Goal: Transaction & Acquisition: Obtain resource

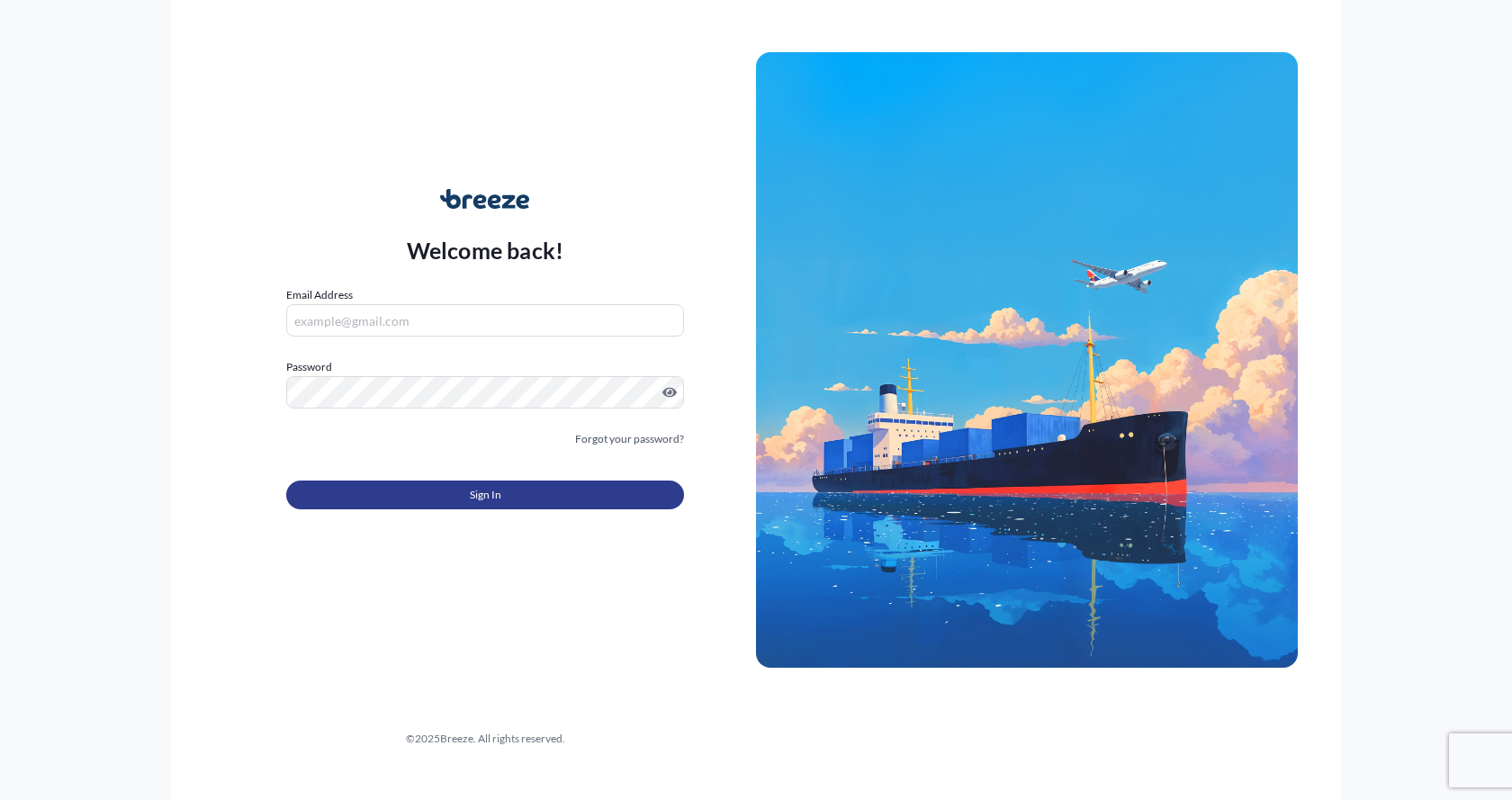
type input "[EMAIL_ADDRESS][DOMAIN_NAME]"
click at [415, 490] on button "Sign In" at bounding box center [485, 495] width 398 height 29
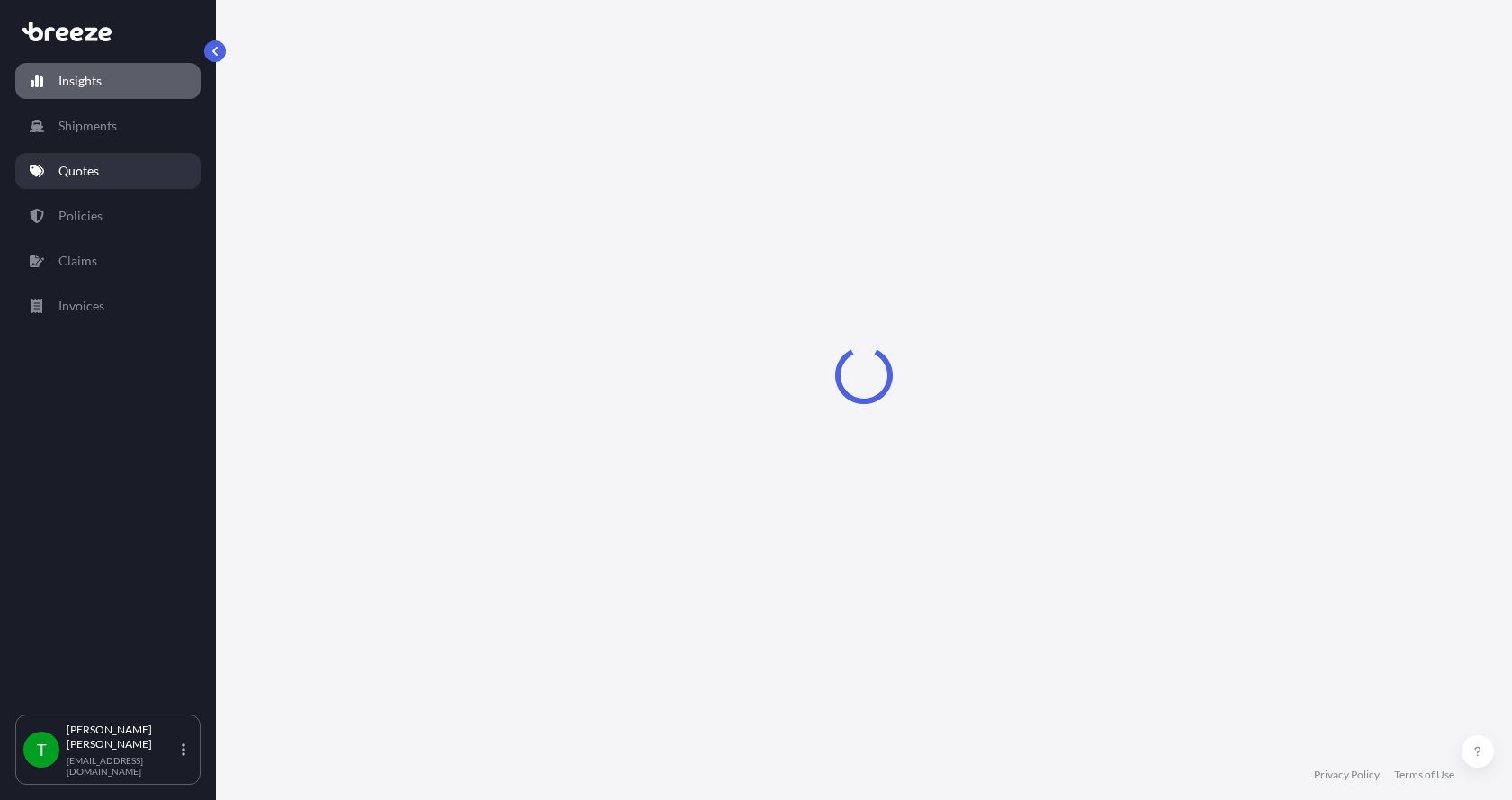
click at [97, 165] on p "Quotes" at bounding box center [78, 171] width 40 height 18
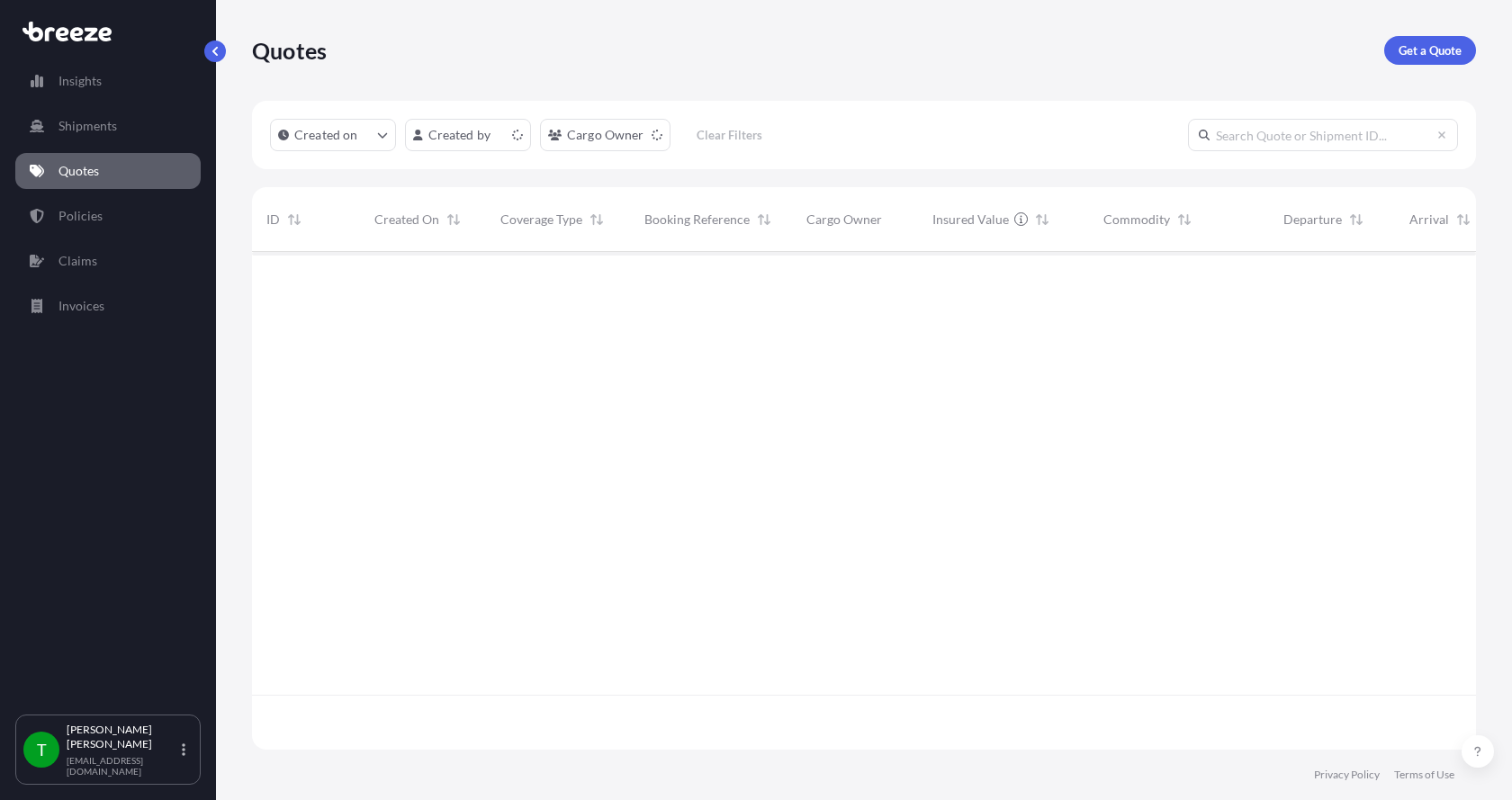
scroll to position [494, 1211]
click at [1437, 43] on p "Get a Quote" at bounding box center [1429, 49] width 63 height 18
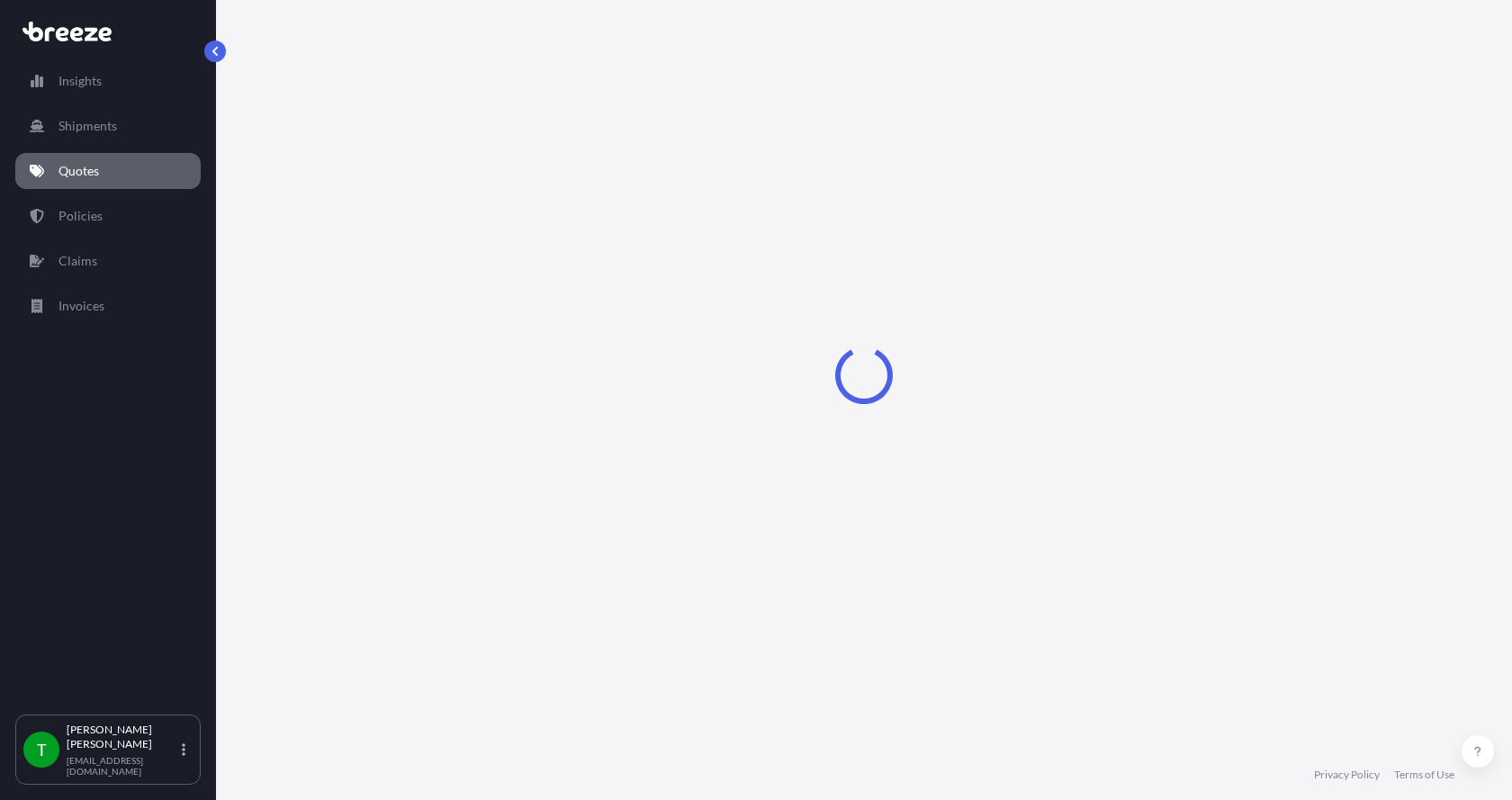
select select "Sea"
select select "1"
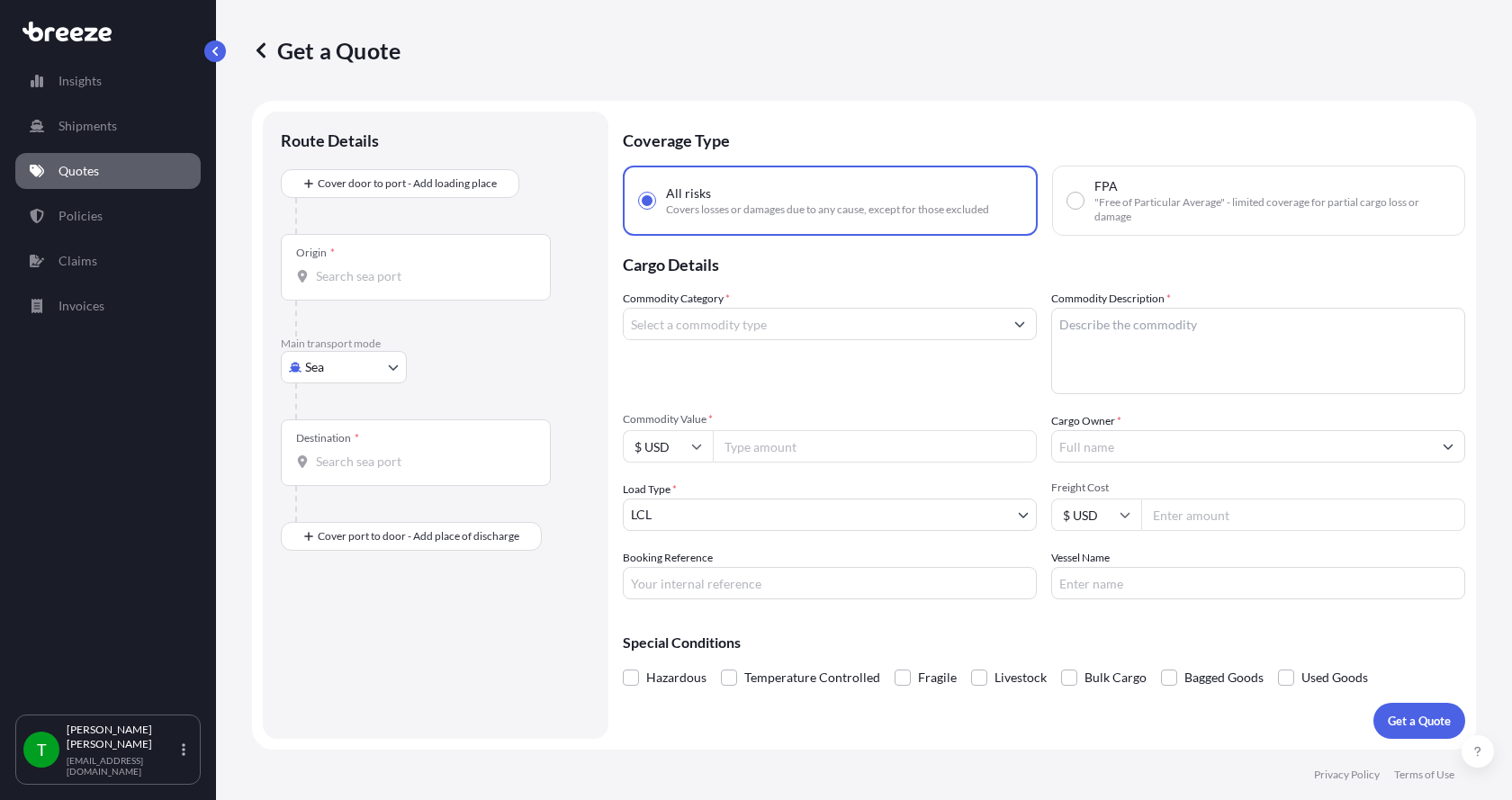
click at [328, 370] on body "Insights Shipments Quotes Policies Claims Invoices T [PERSON_NAME] [EMAIL_ADDRE…" at bounding box center [756, 400] width 1512 height 800
click at [334, 474] on span "Road" at bounding box center [329, 478] width 29 height 18
select select "Road"
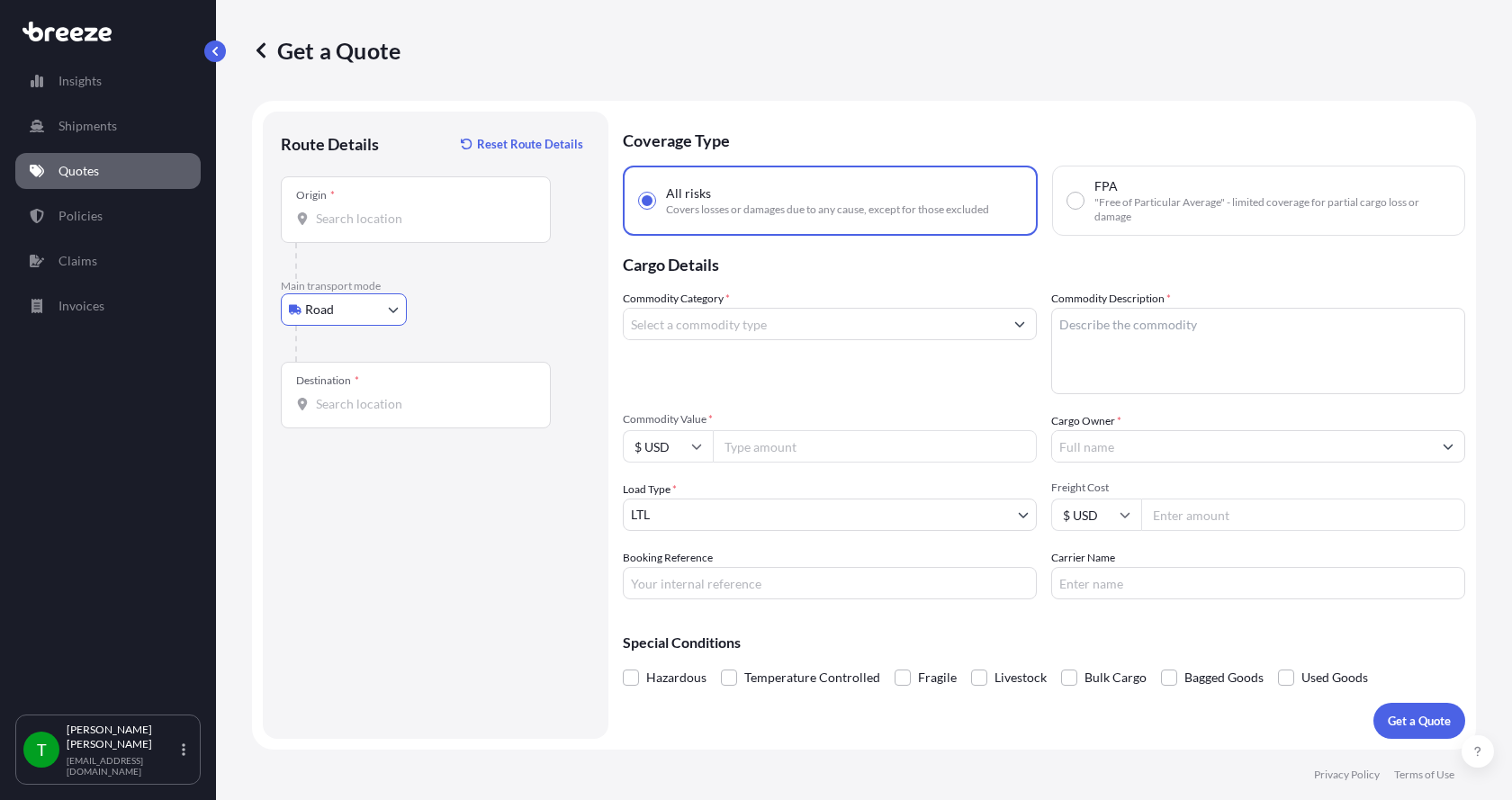
click at [349, 215] on input "Origin *" at bounding box center [422, 218] width 213 height 18
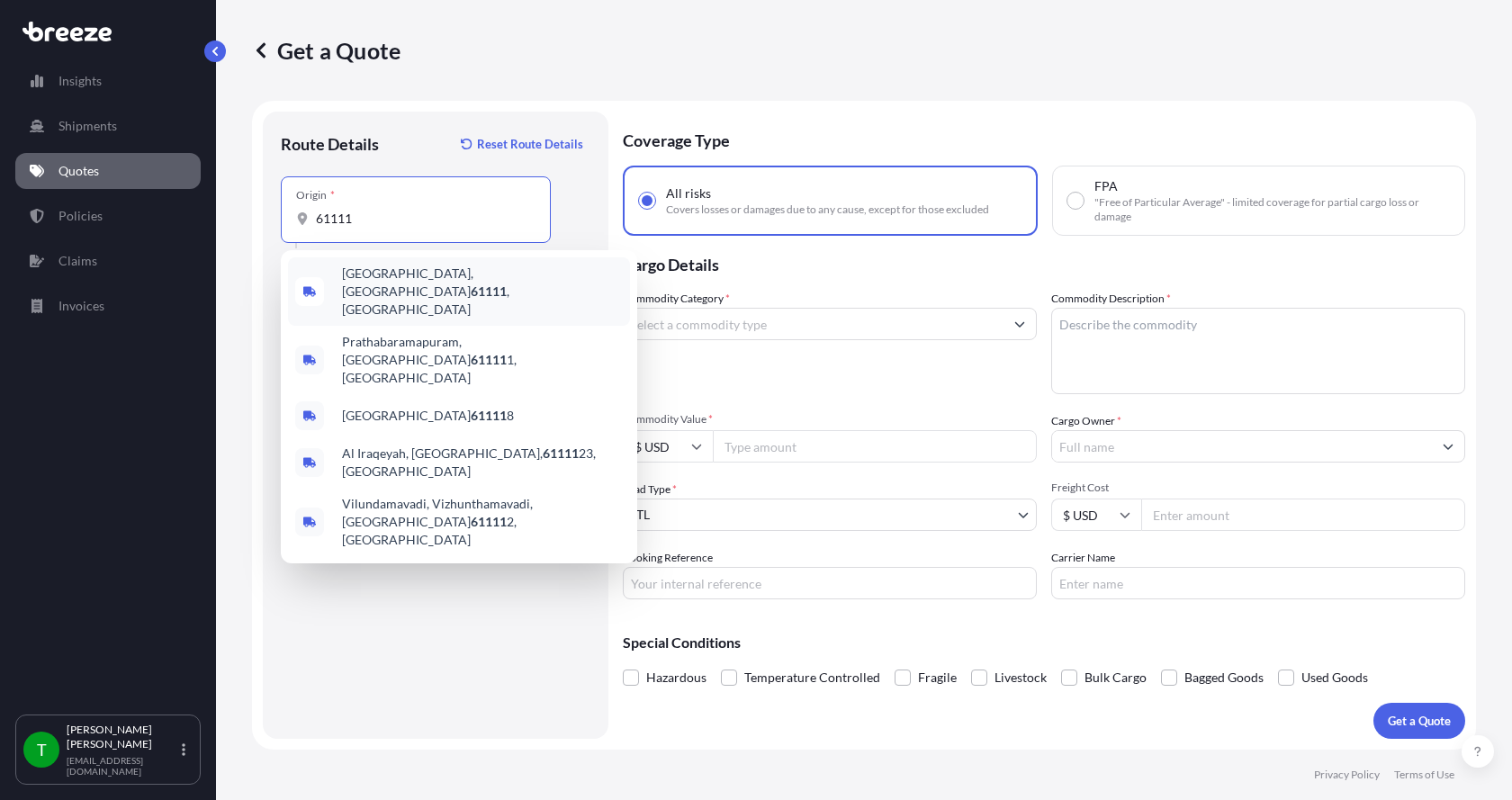
click at [380, 274] on span "[GEOGRAPHIC_DATA] , [GEOGRAPHIC_DATA]" at bounding box center [482, 291] width 281 height 54
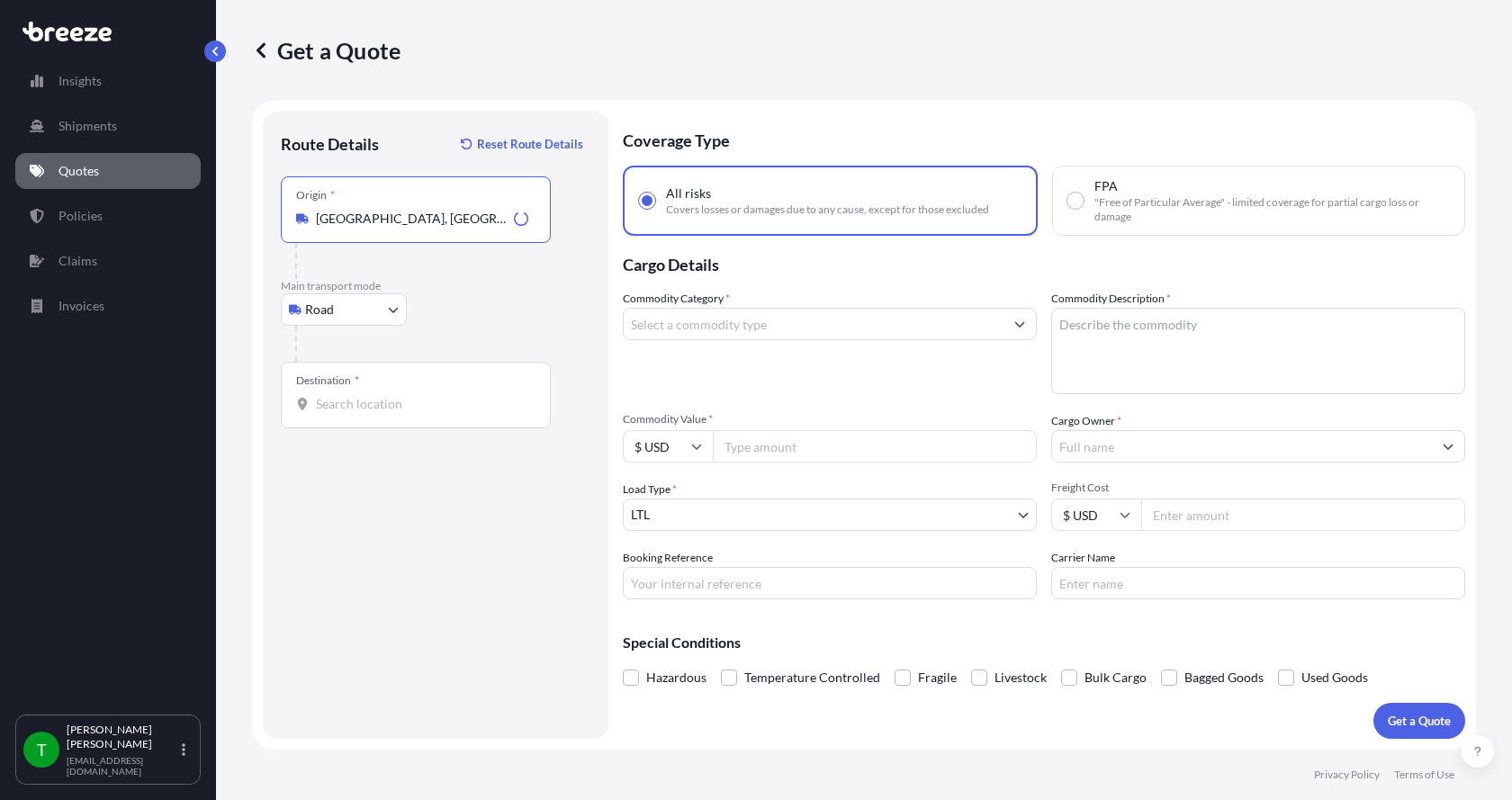
type input "[GEOGRAPHIC_DATA], [GEOGRAPHIC_DATA]"
click at [315, 404] on div at bounding box center [415, 403] width 239 height 18
click at [315, 404] on input "Destination *" at bounding box center [422, 403] width 213 height 18
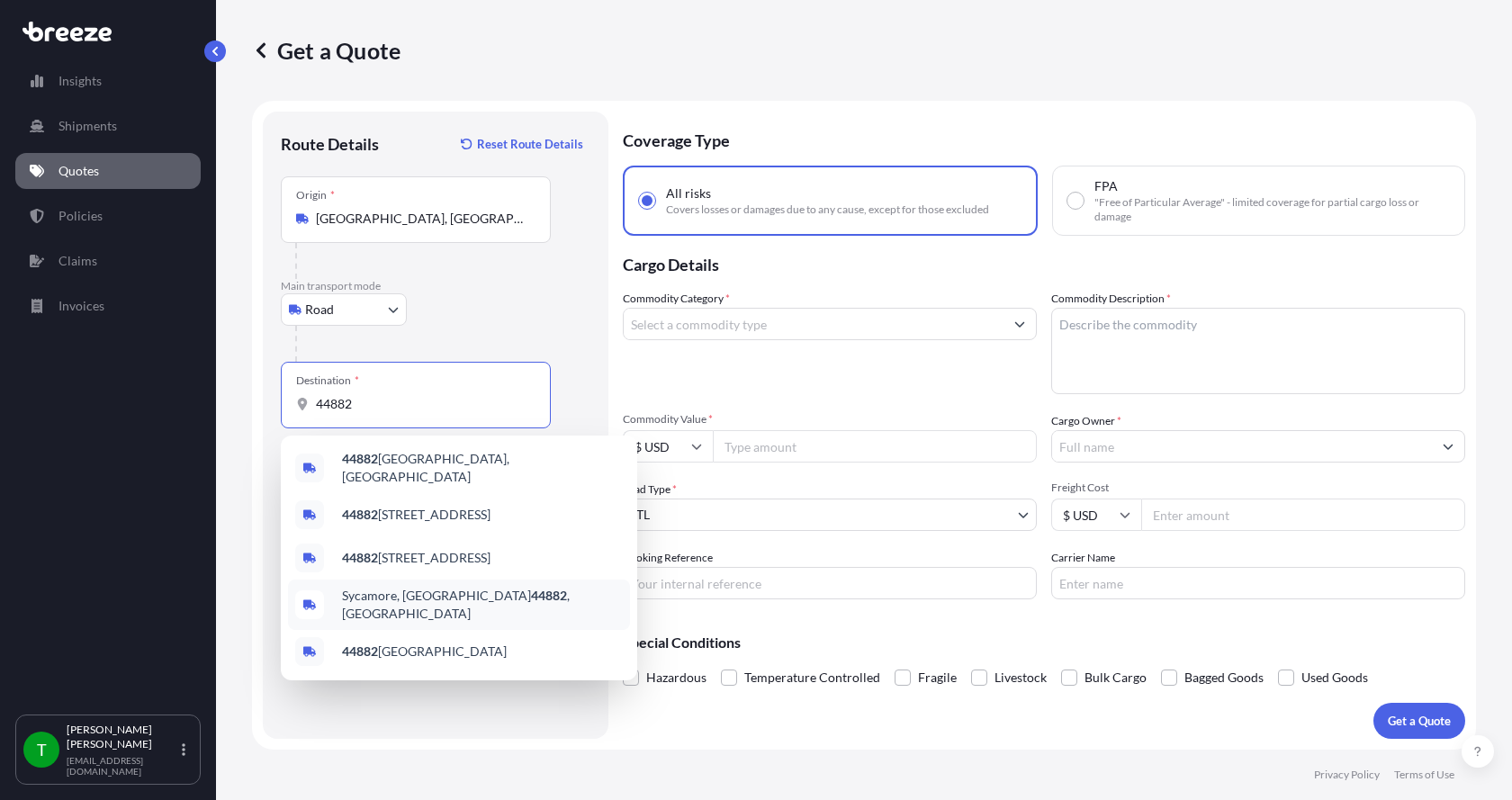
click at [373, 591] on span "Sycamore, OH 44882 , [GEOGRAPHIC_DATA]" at bounding box center [482, 605] width 281 height 36
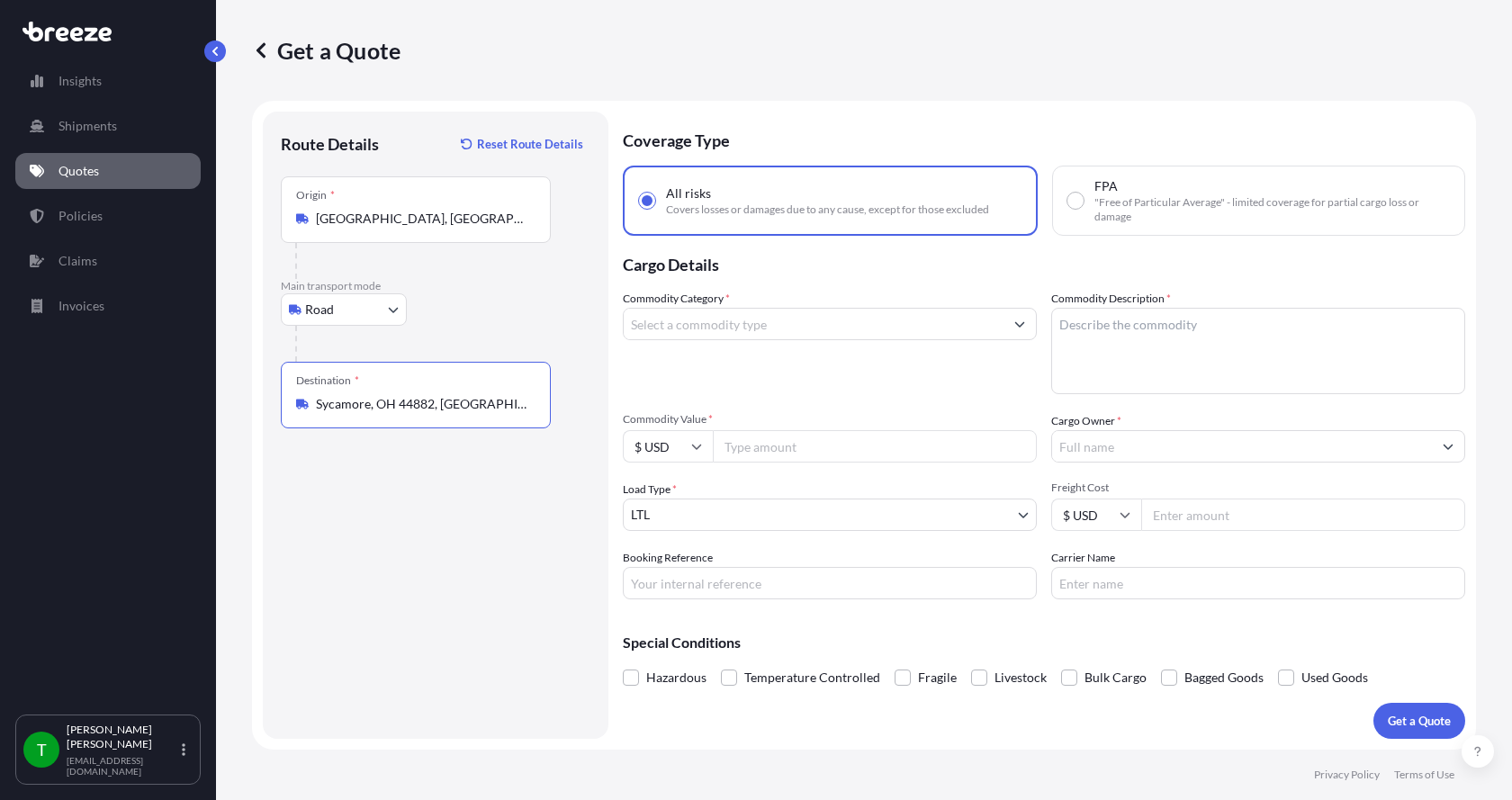
type input "Sycamore, OH 44882, [GEOGRAPHIC_DATA]"
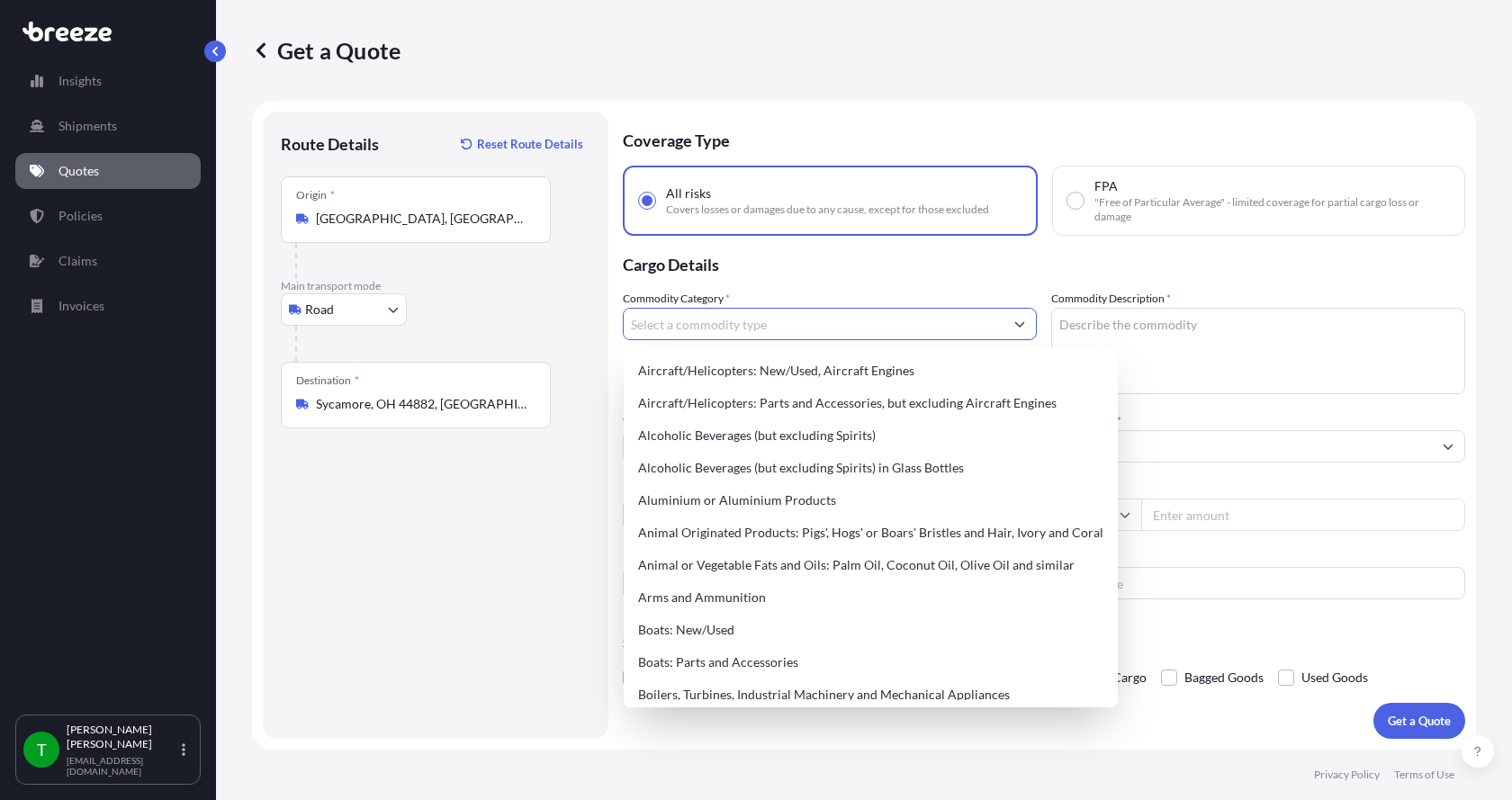
click at [750, 325] on input "Commodity Category *" at bounding box center [813, 324] width 380 height 33
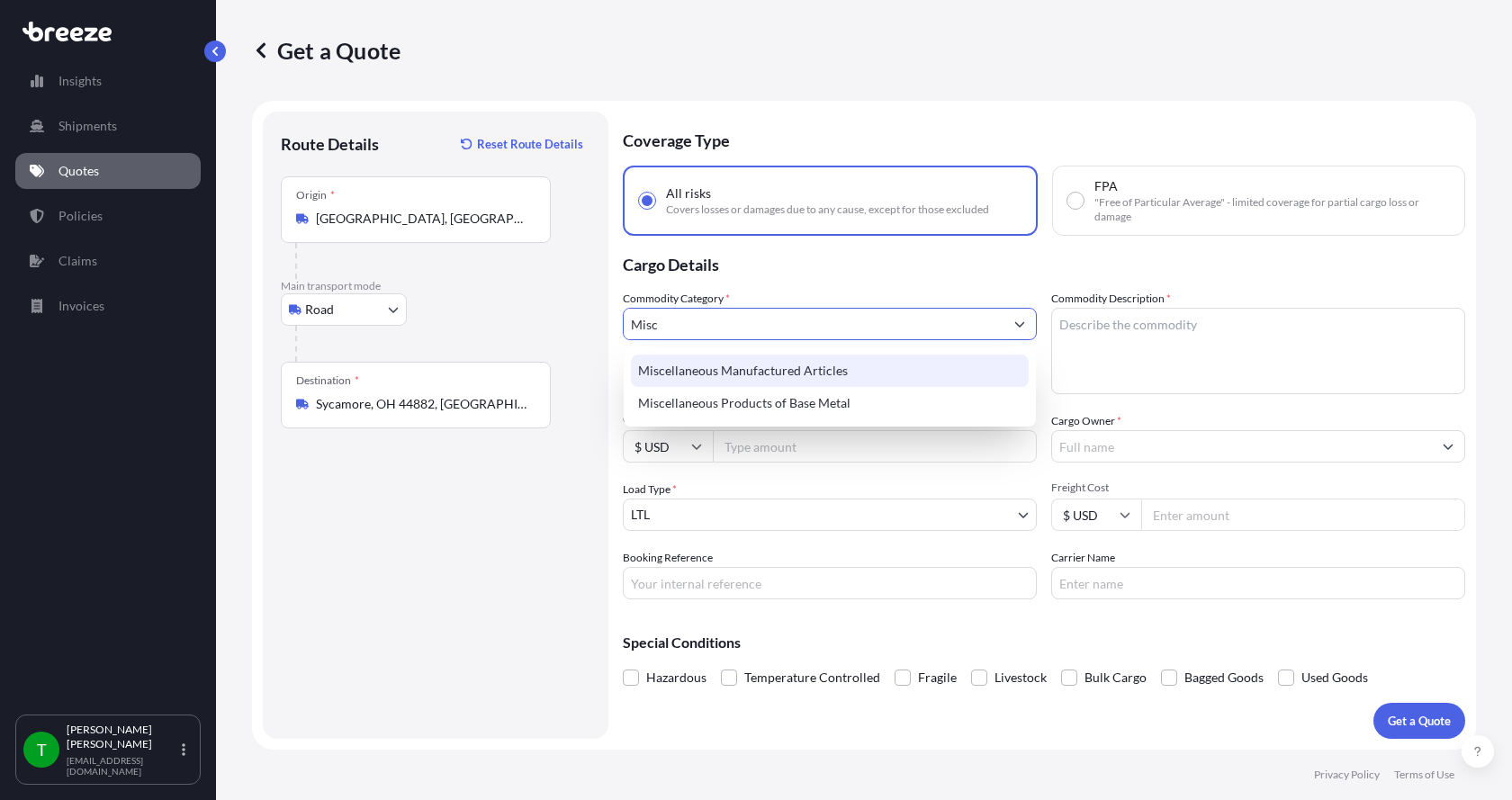
click at [741, 372] on div "Miscellaneous Manufactured Articles" at bounding box center [830, 371] width 398 height 33
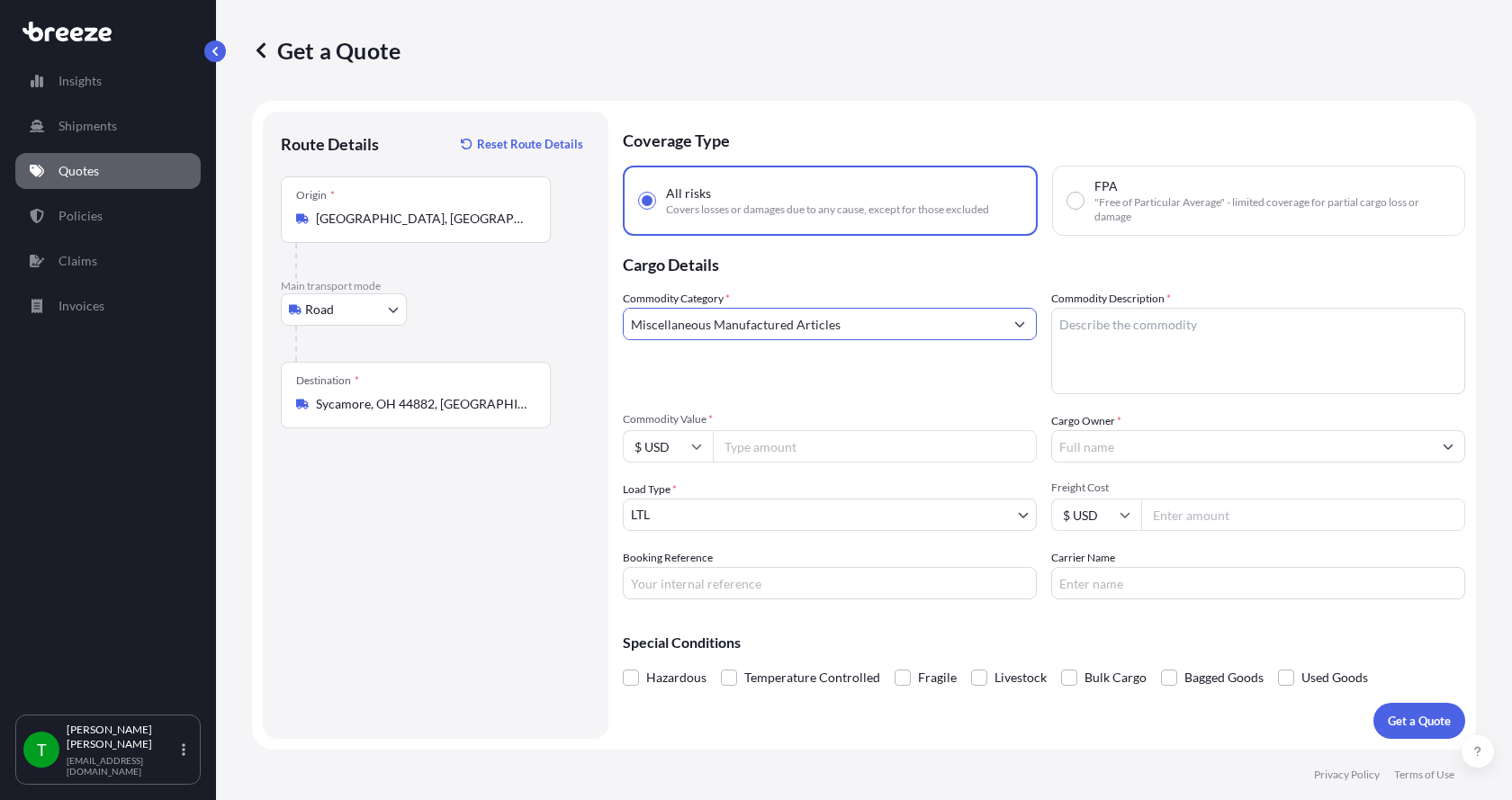
type input "Miscellaneous Manufactured Articles"
click at [1158, 322] on textarea "Commodity Description *" at bounding box center [1258, 351] width 414 height 87
type textarea "Parts Motor AER 5HP"
click at [821, 446] on input "Commodity Value *" at bounding box center [875, 446] width 324 height 33
type input "1000.00"
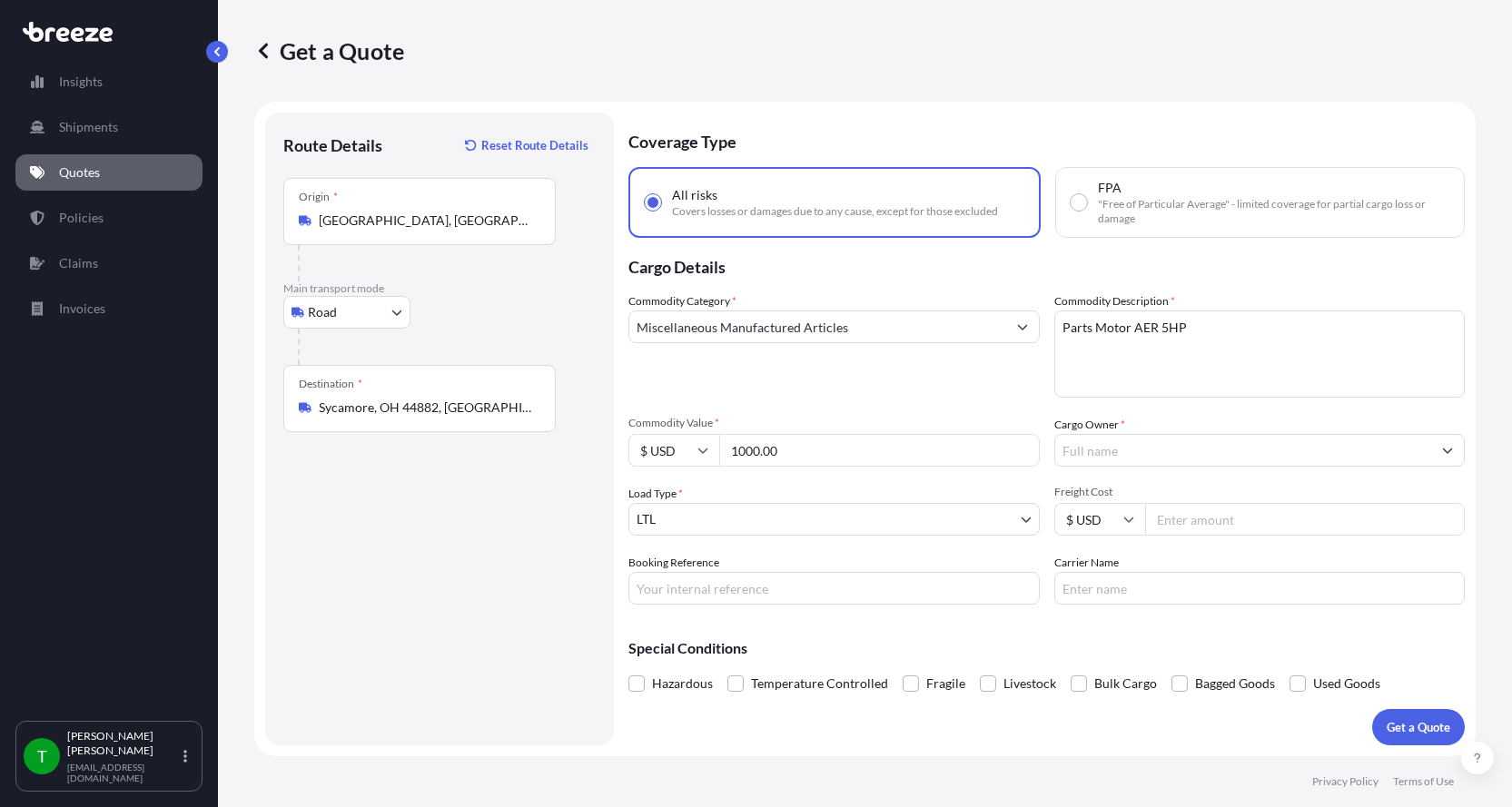
click at [1090, 443] on input "Cargo Owner *" at bounding box center [1244, 450] width 377 height 33
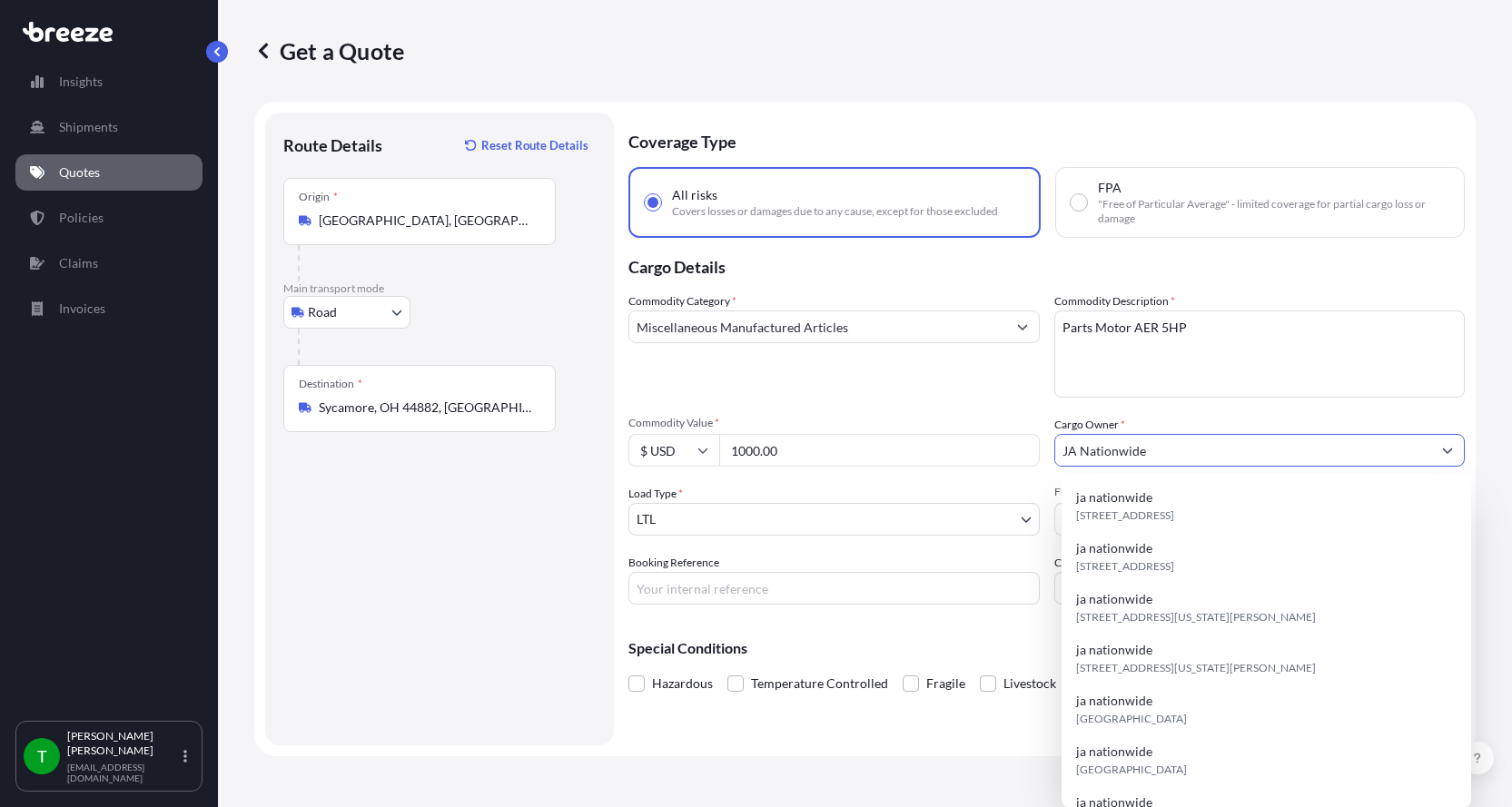
type input "JA Nationwide"
click at [807, 596] on input "Booking Reference" at bounding box center [834, 588] width 412 height 33
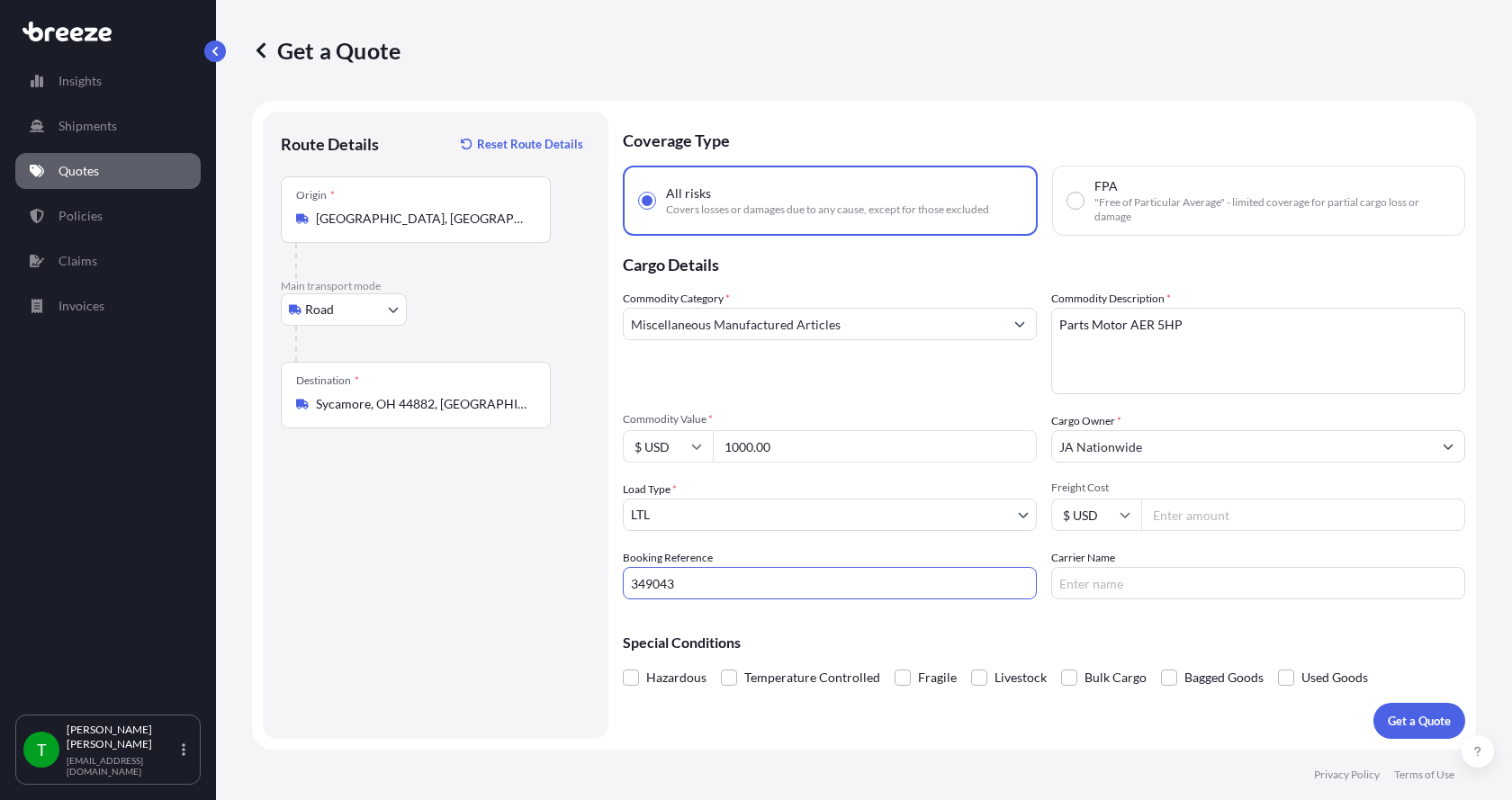
type input "349043"
click at [1174, 514] on input "Freight Cost" at bounding box center [1303, 514] width 324 height 33
type input "205.00"
click at [1142, 586] on input "Carrier Name" at bounding box center [1258, 582] width 414 height 33
type input "[GEOGRAPHIC_DATA]"
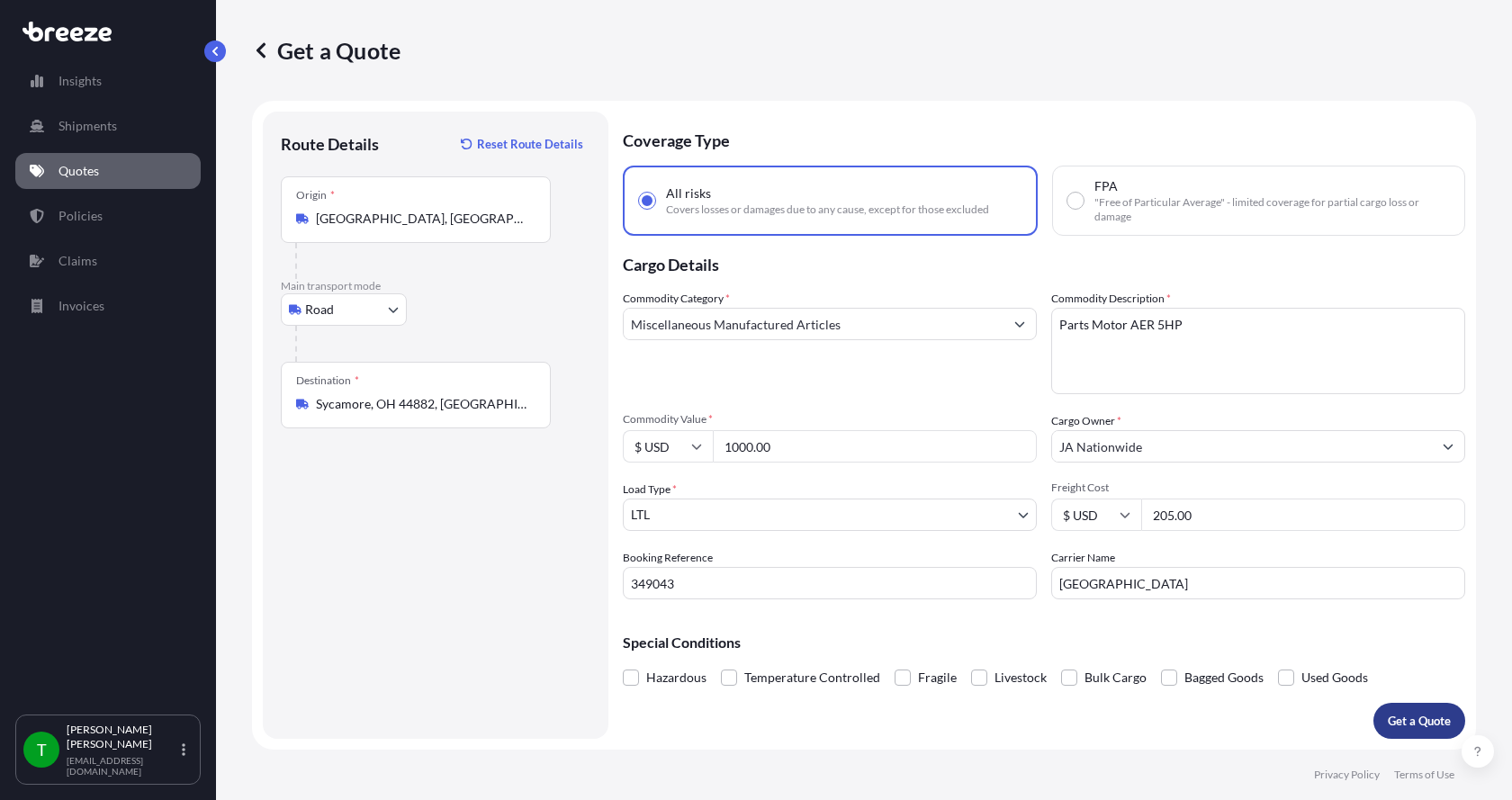
click at [1422, 717] on p "Get a Quote" at bounding box center [1419, 721] width 63 height 18
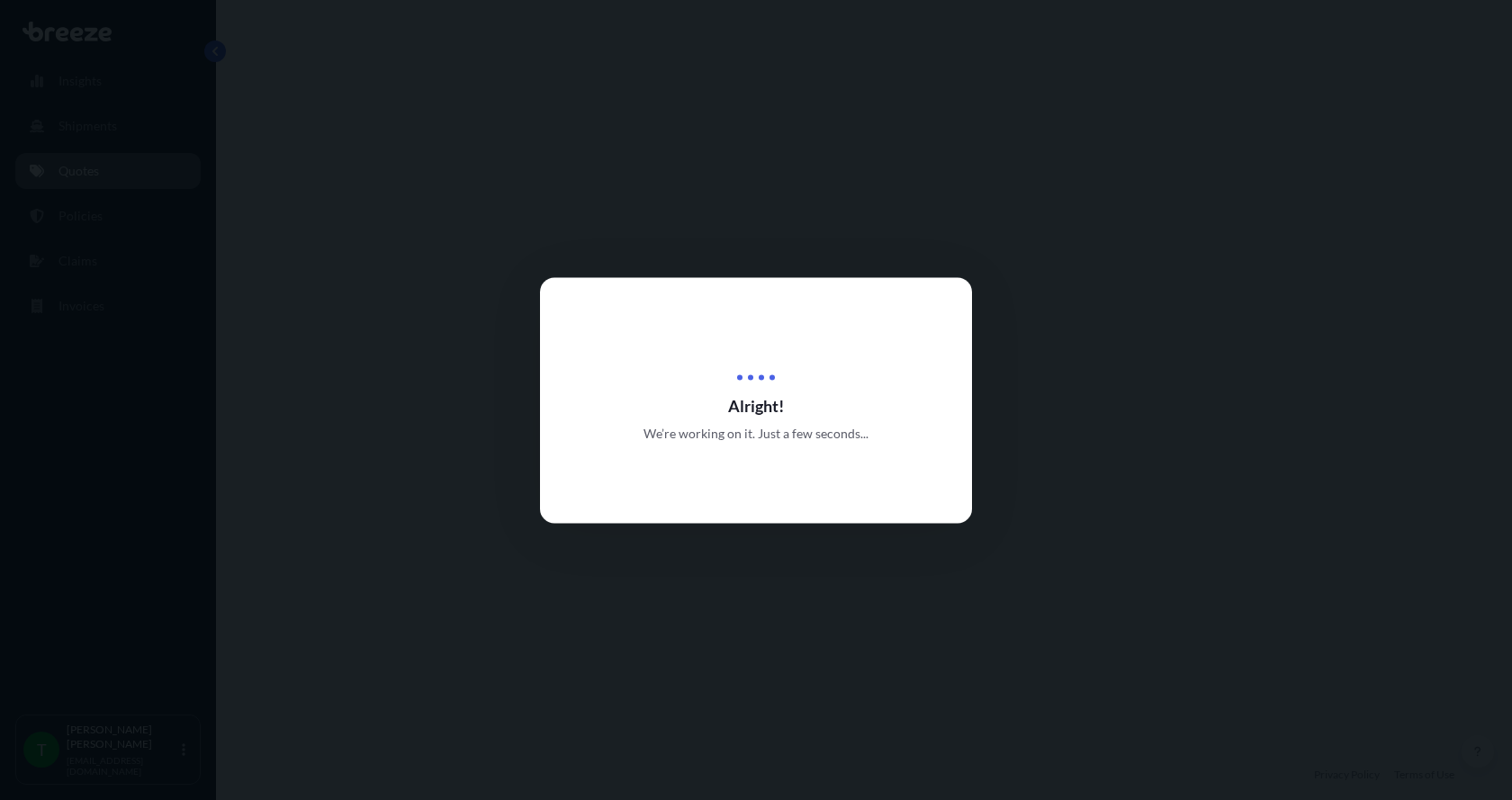
select select "Road"
select select "1"
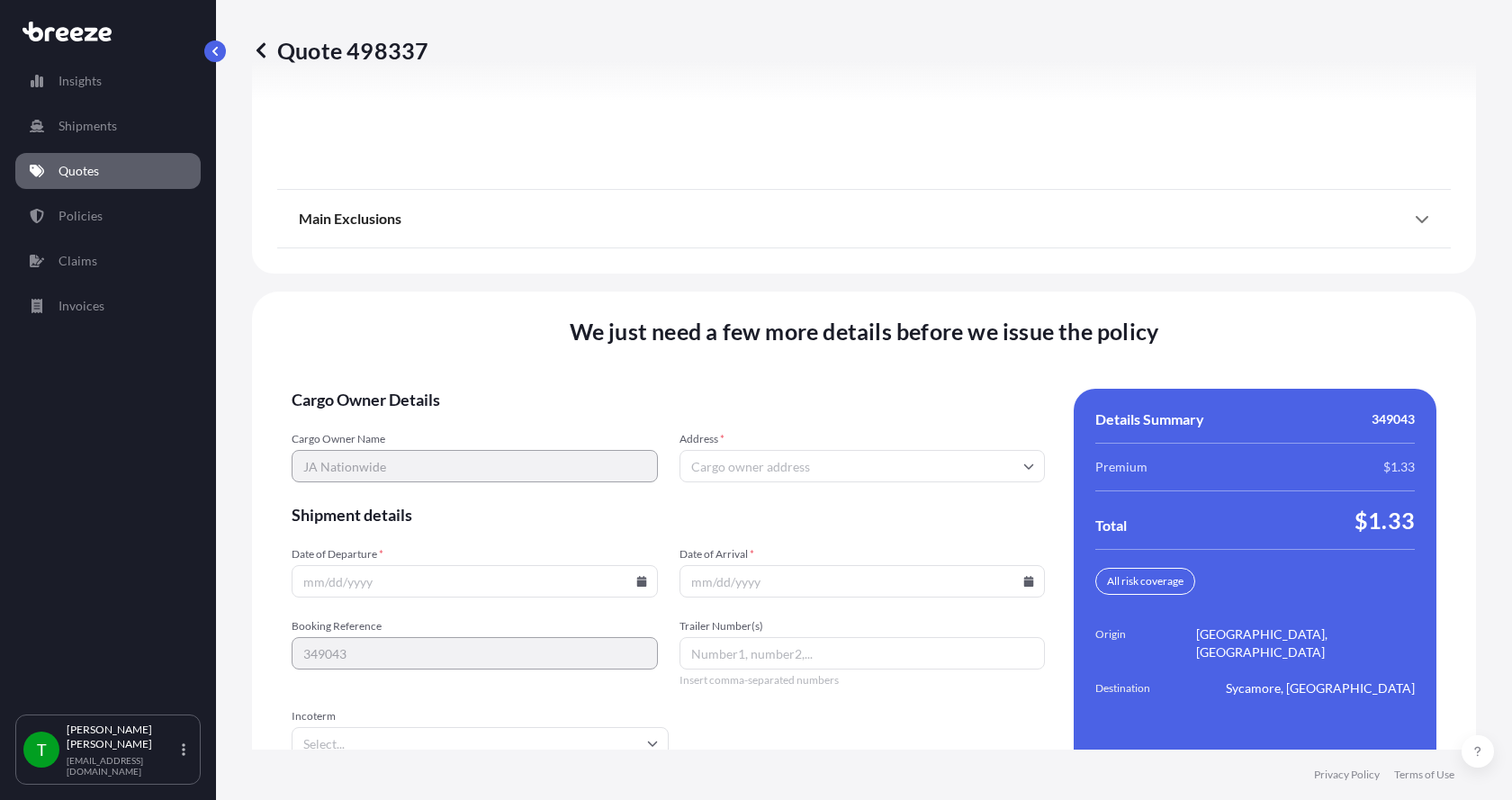
scroll to position [2368, 0]
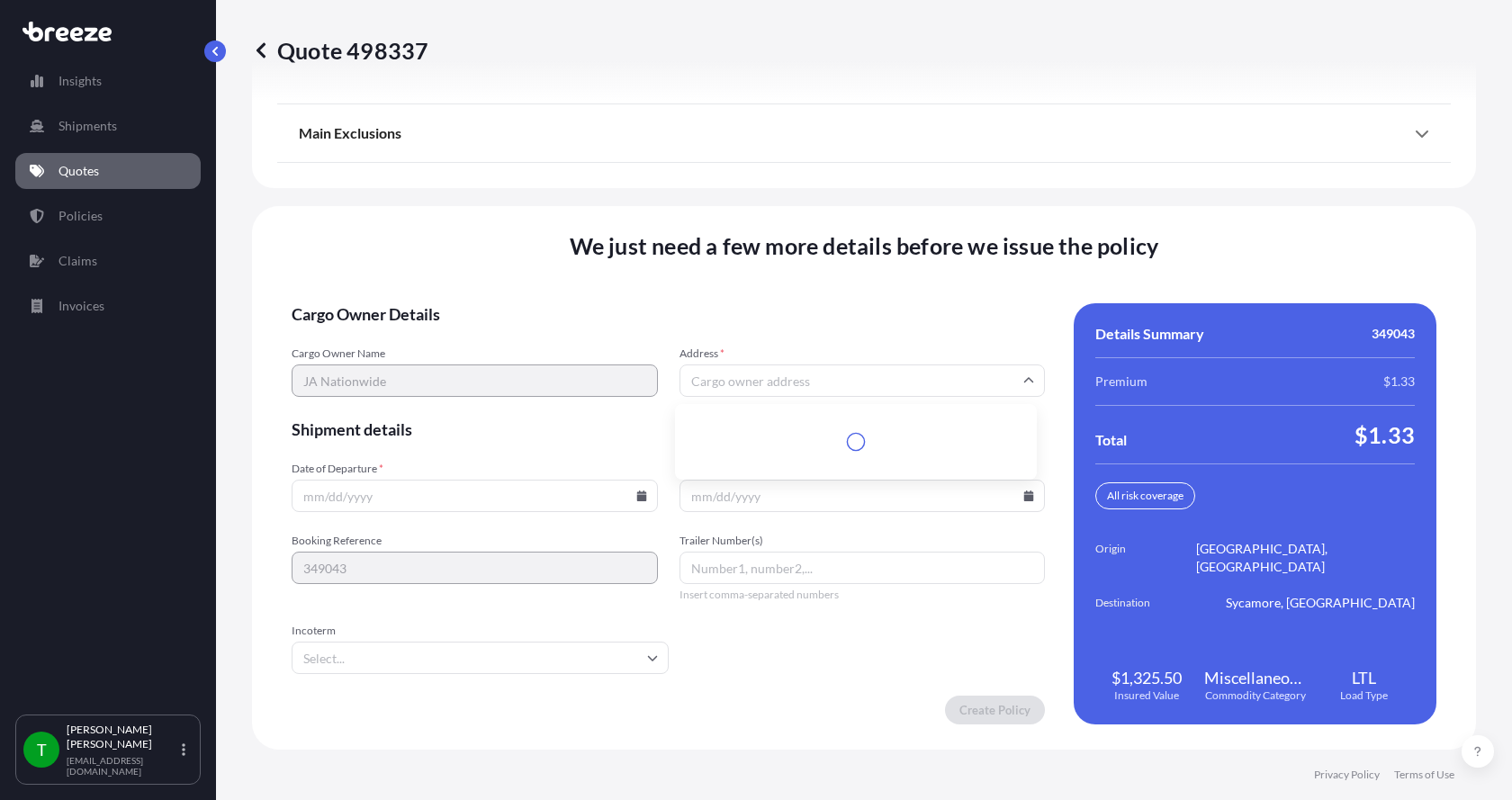
click at [749, 388] on input "Address *" at bounding box center [862, 380] width 366 height 33
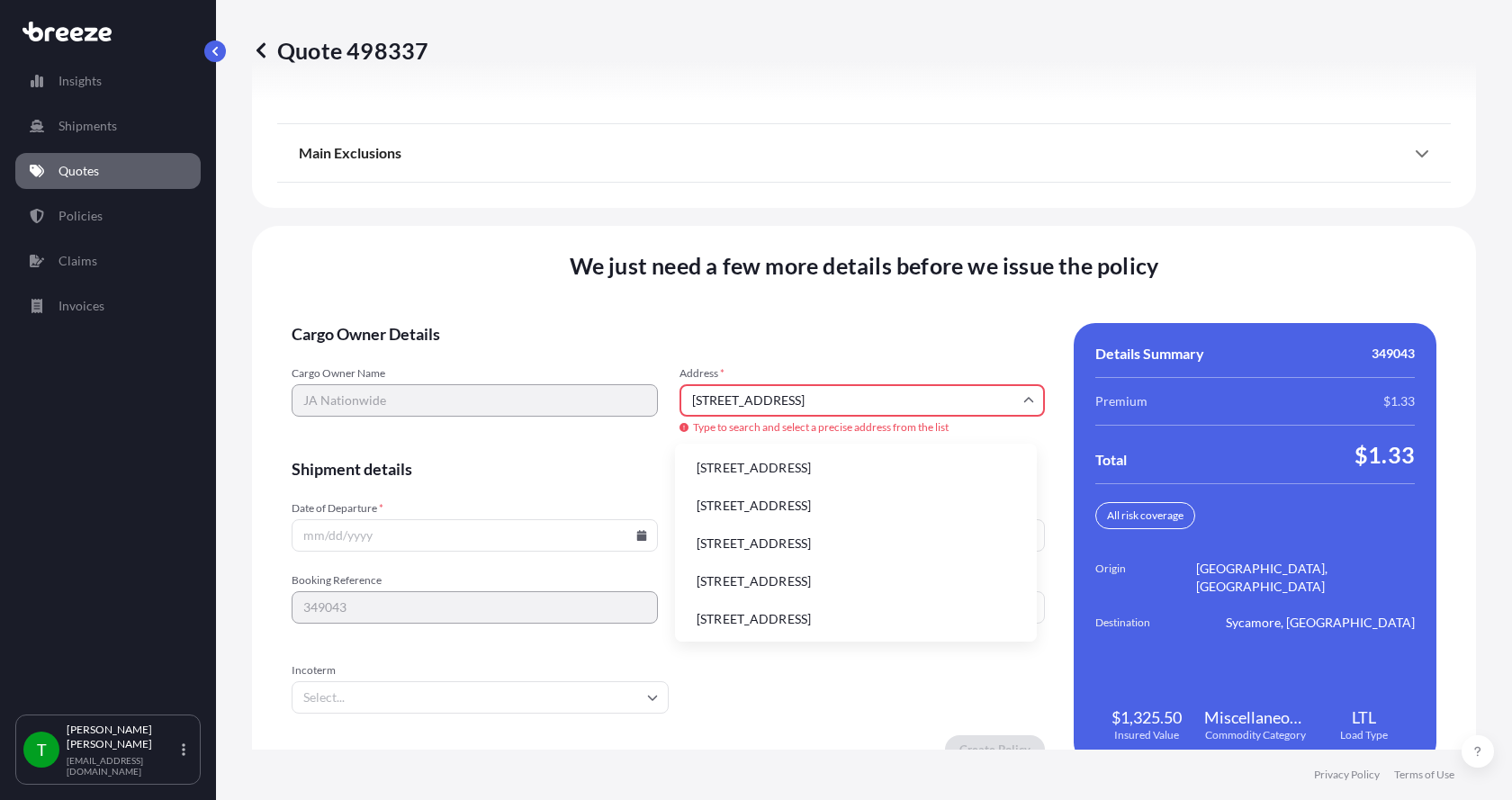
click at [761, 467] on li "[STREET_ADDRESS]" at bounding box center [856, 468] width 347 height 35
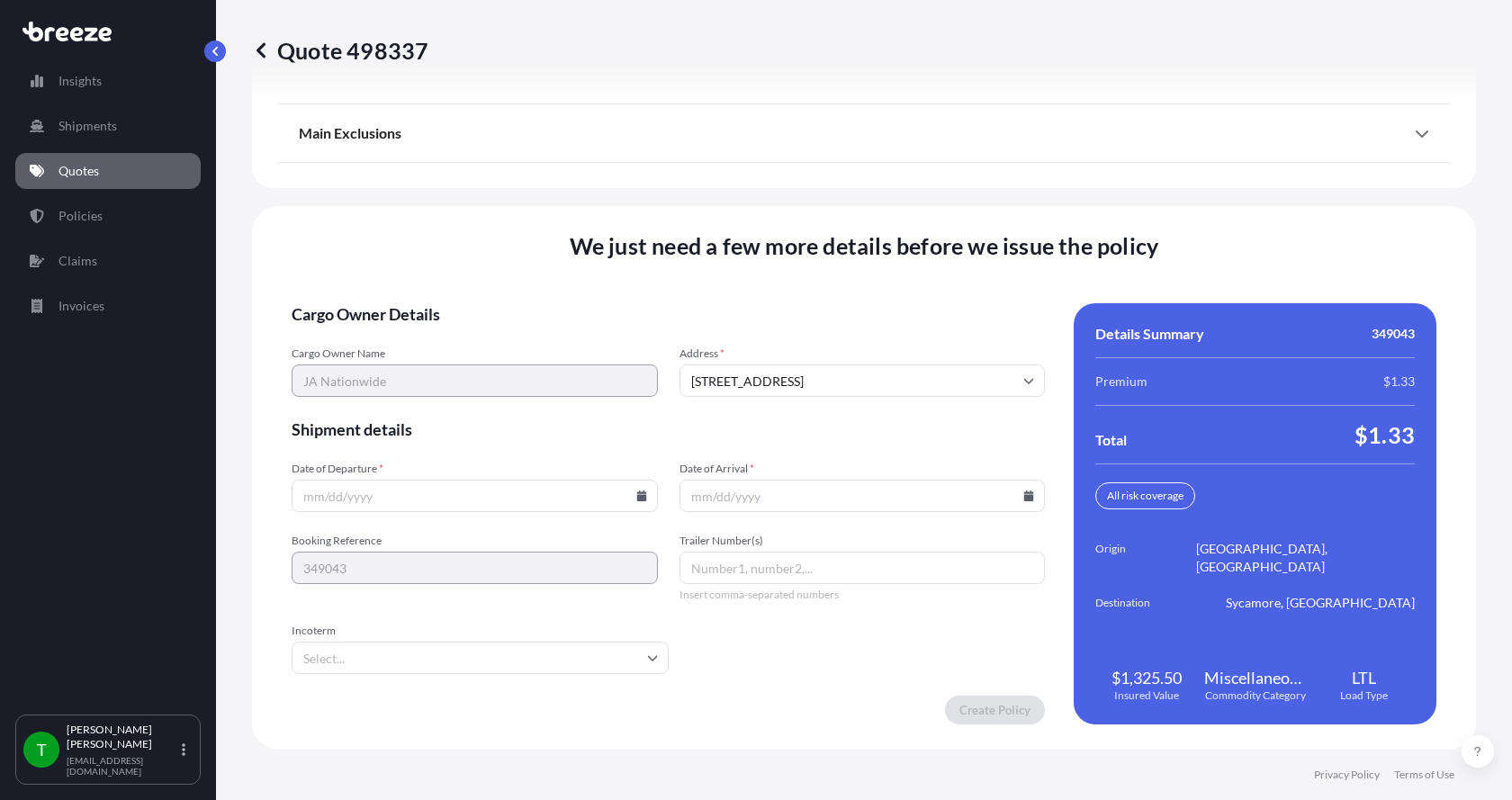
type input "[STREET_ADDRESS]"
click at [637, 499] on icon at bounding box center [641, 496] width 10 height 11
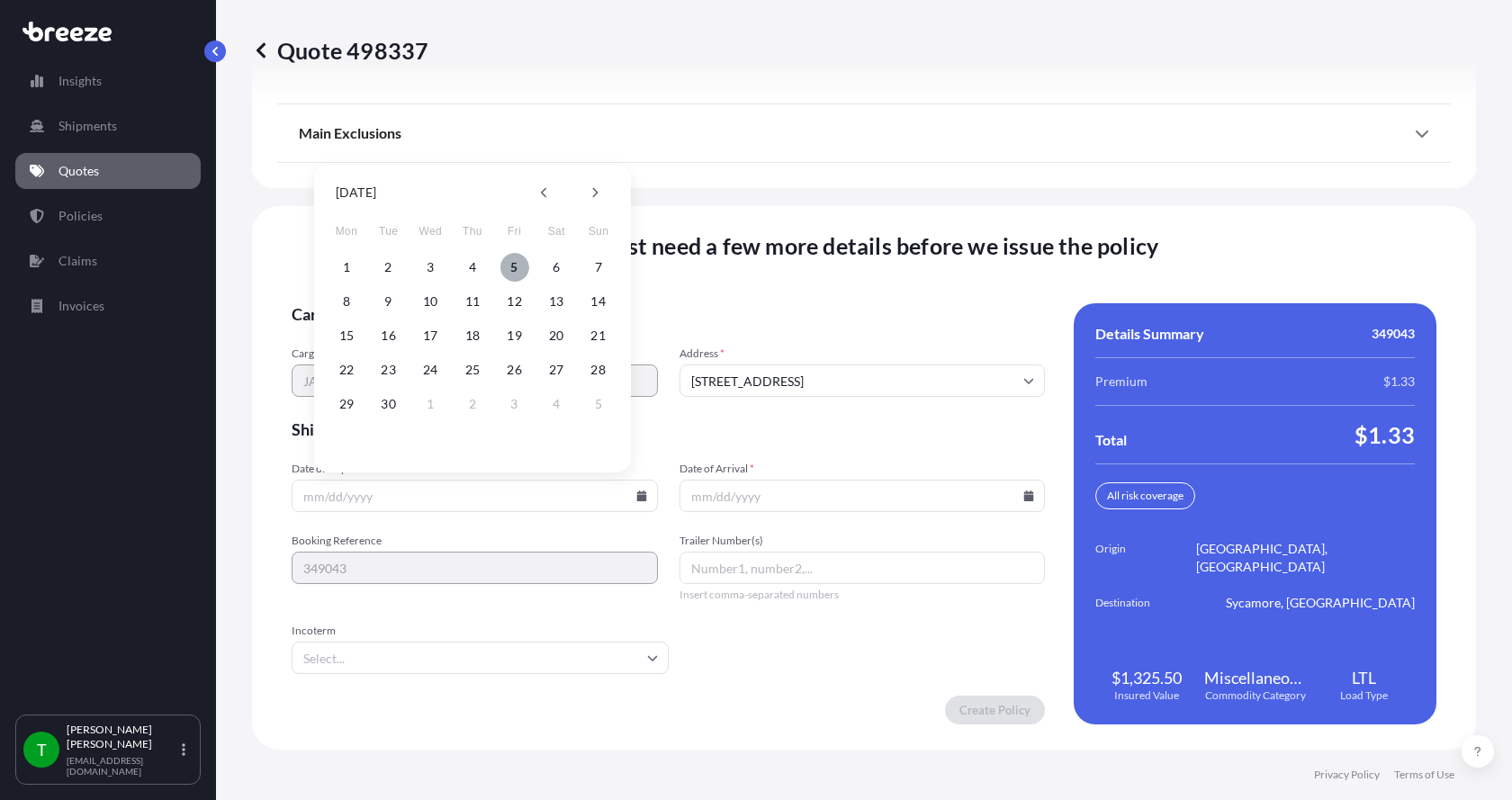
click at [516, 272] on button "5" at bounding box center [514, 267] width 29 height 29
type input "[DATE]"
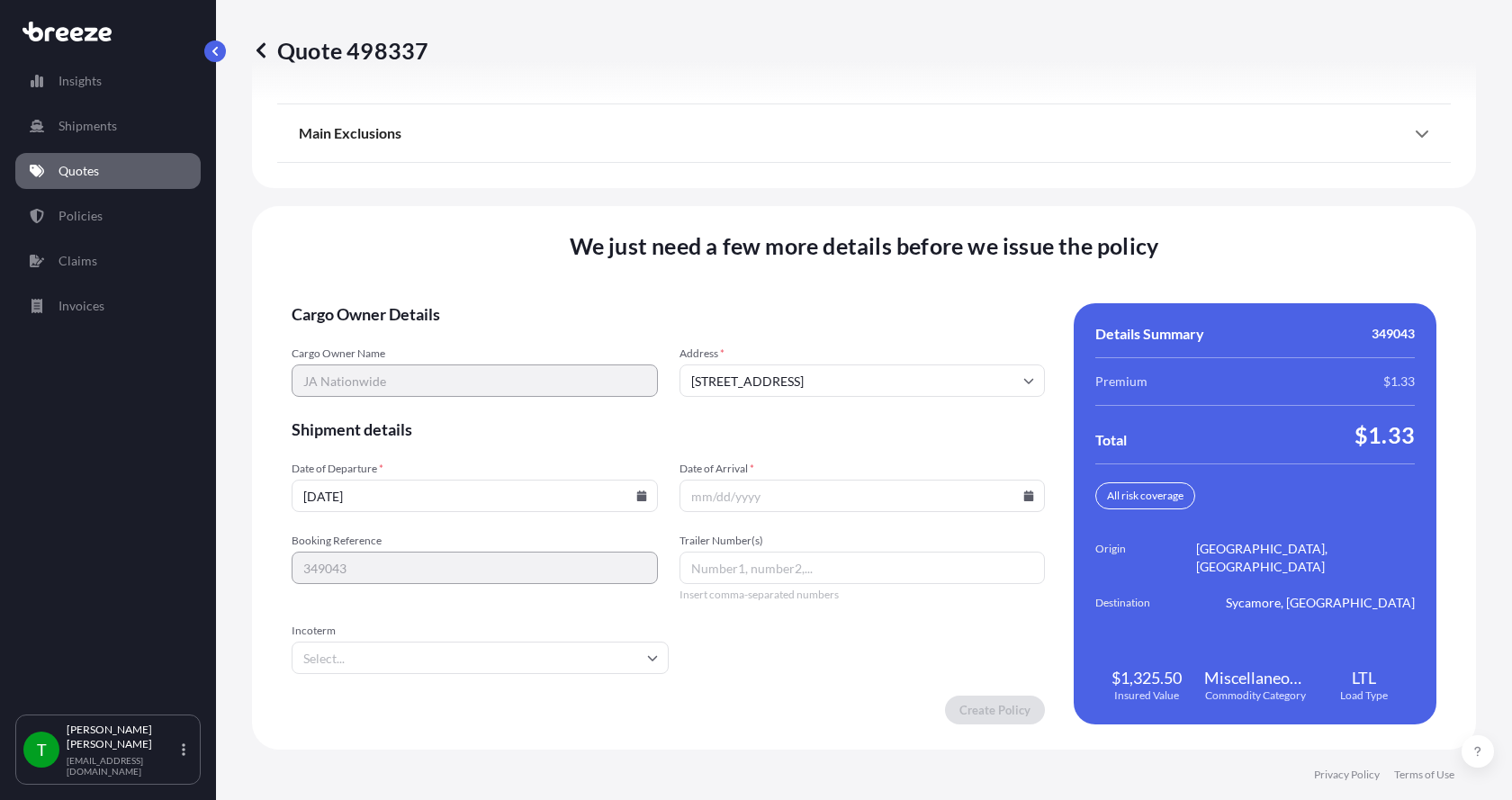
click at [514, 349] on button "5" at bounding box center [503, 357] width 21 height 16
click at [1024, 495] on icon at bounding box center [1029, 496] width 10 height 11
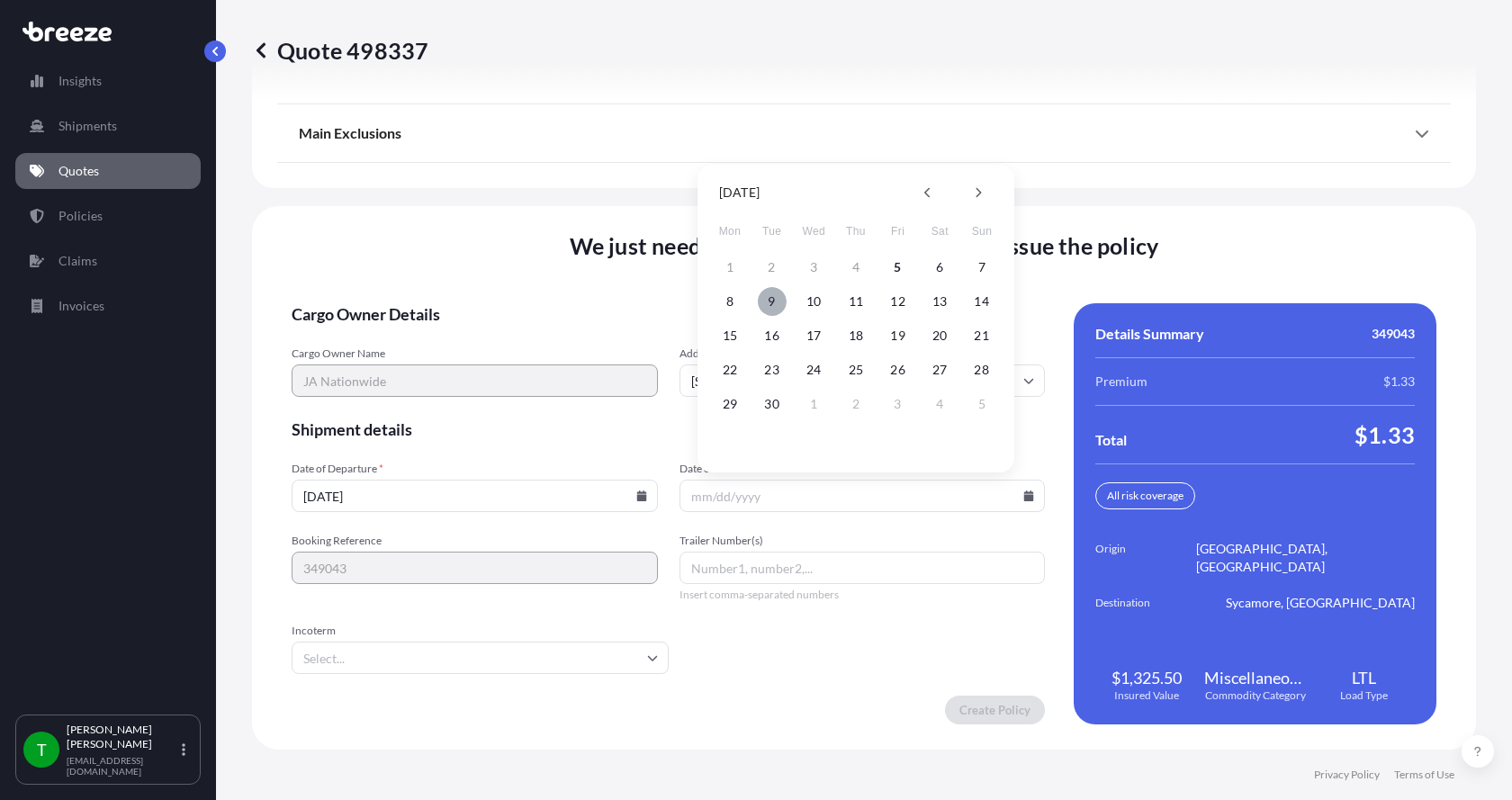
click at [782, 310] on button "9" at bounding box center [772, 302] width 29 height 29
type input "[DATE]"
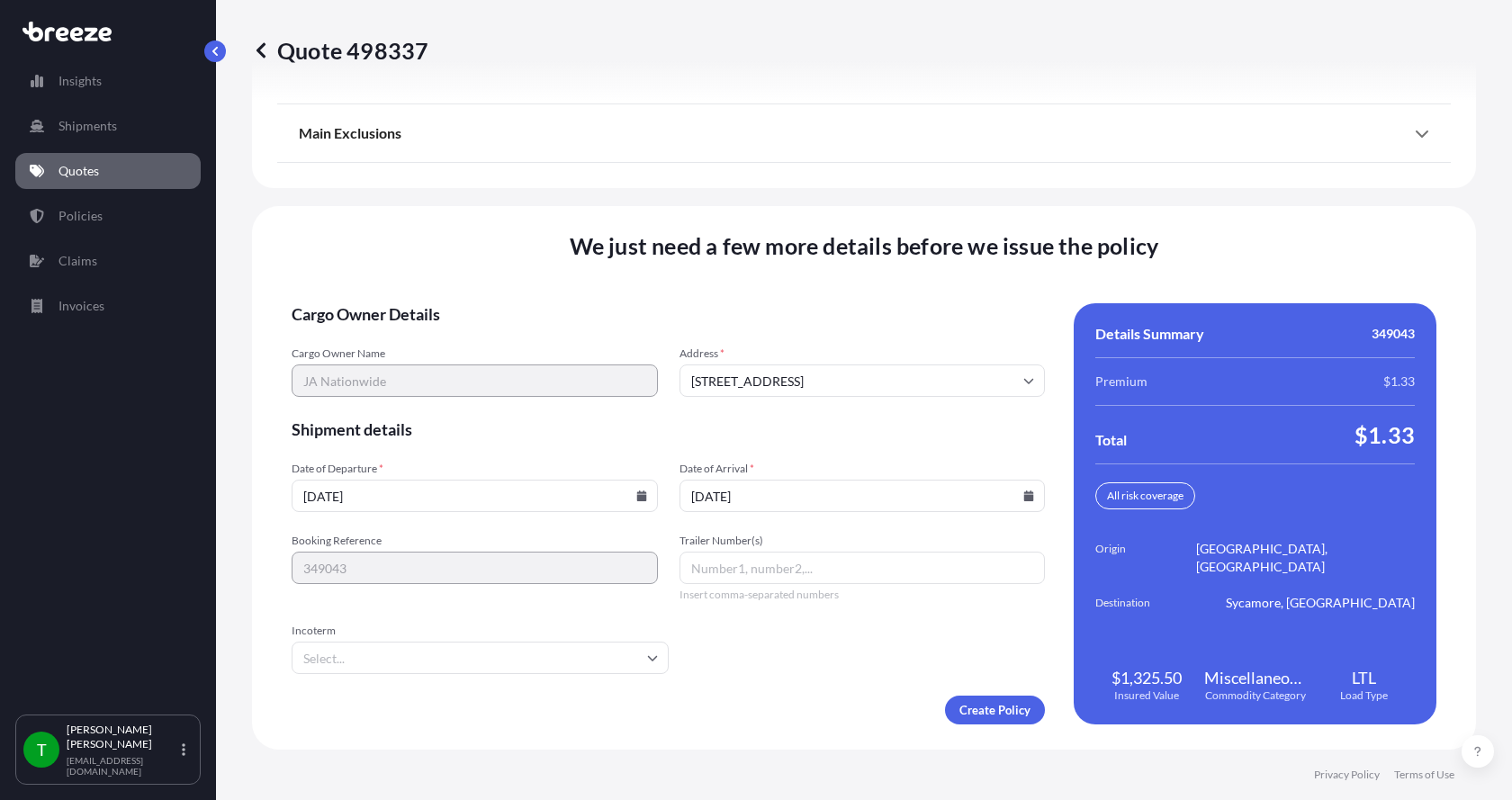
click at [782, 368] on button "9" at bounding box center [792, 375] width 21 height 16
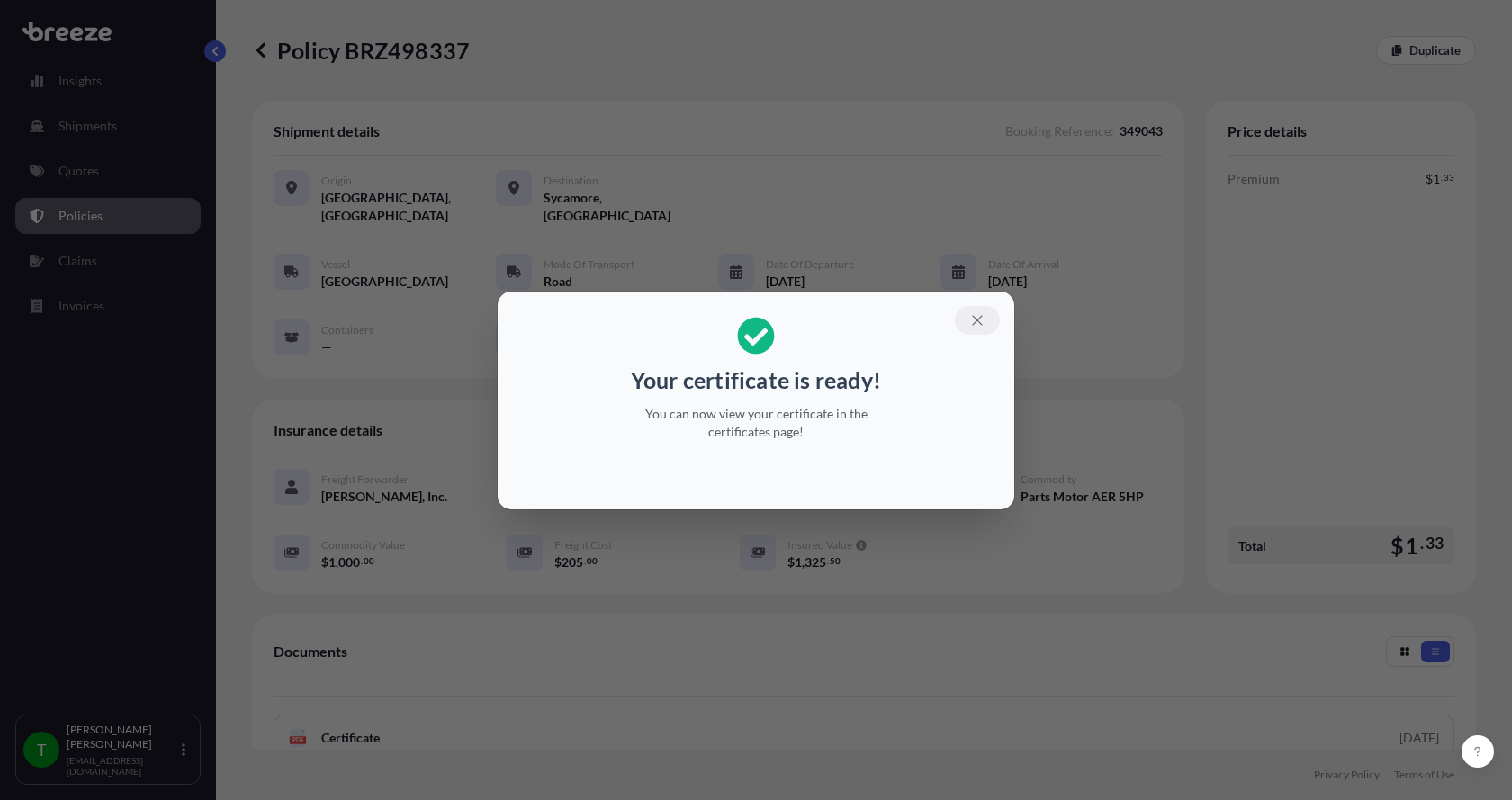
click at [984, 315] on icon "button" at bounding box center [976, 320] width 16 height 16
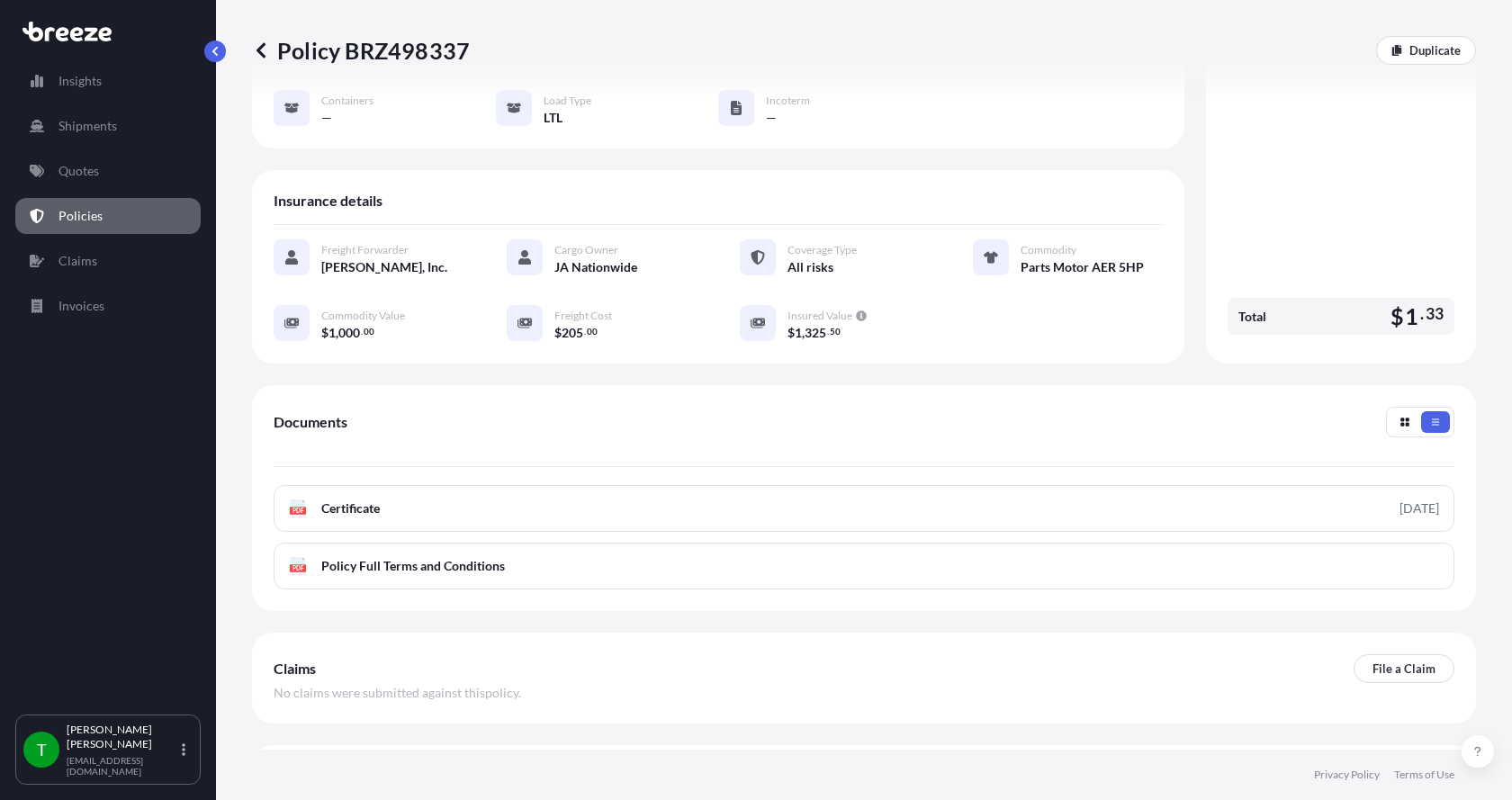
scroll to position [264, 0]
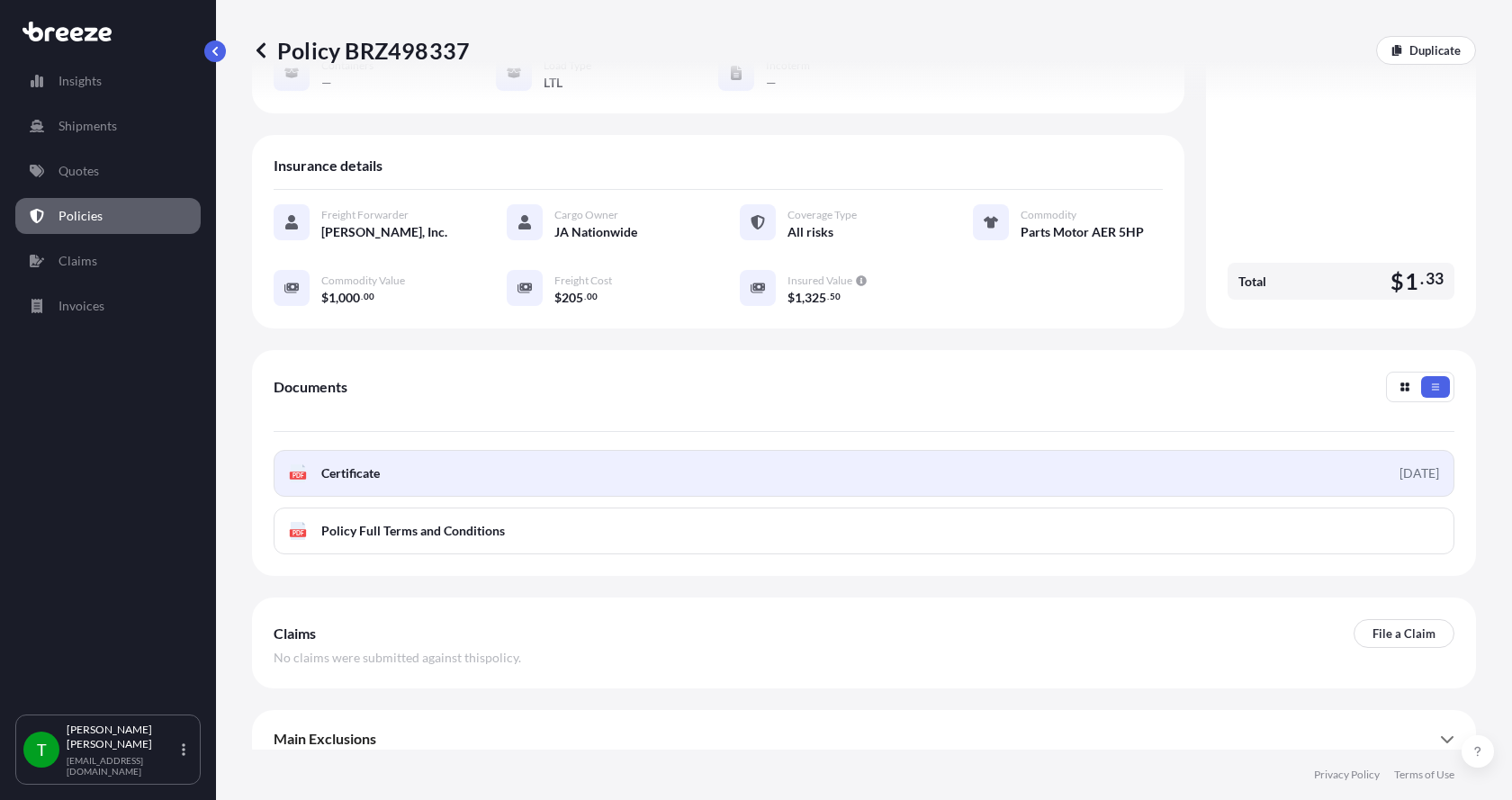
click at [295, 471] on rect at bounding box center [297, 475] width 16 height 7
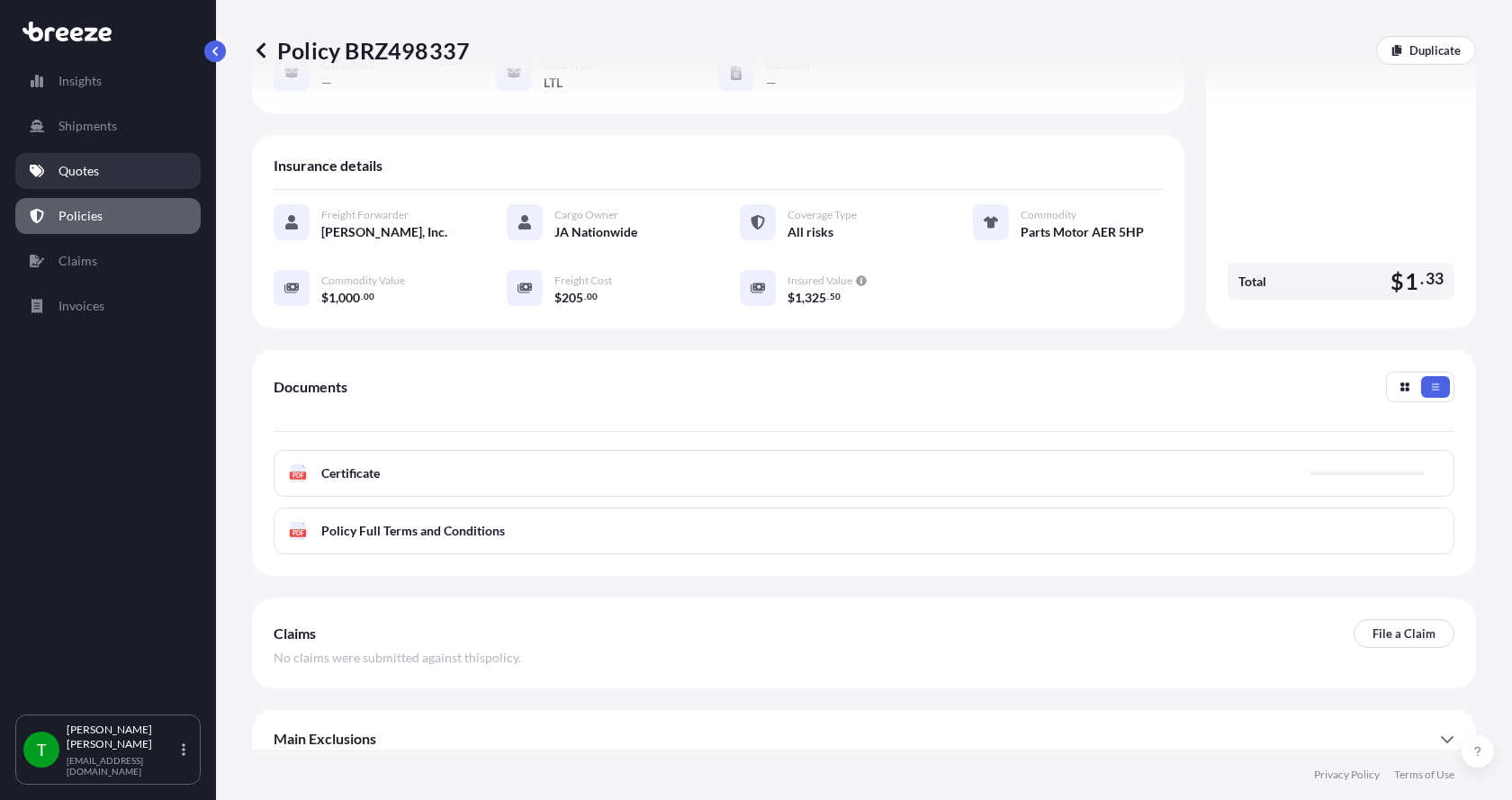
click at [105, 169] on link "Quotes" at bounding box center [107, 171] width 186 height 36
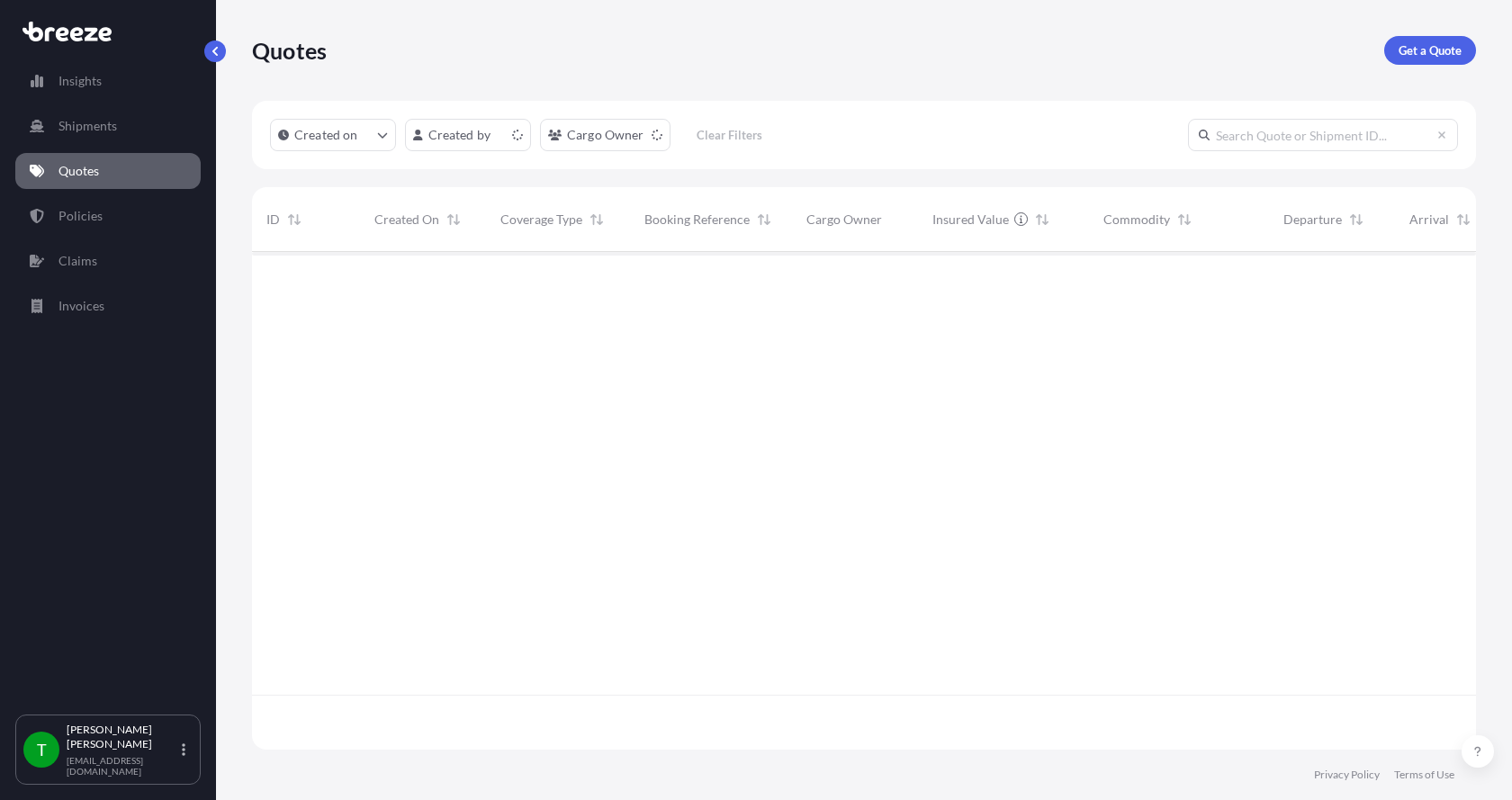
scroll to position [494, 1211]
click at [1429, 47] on p "Get a Quote" at bounding box center [1429, 49] width 63 height 18
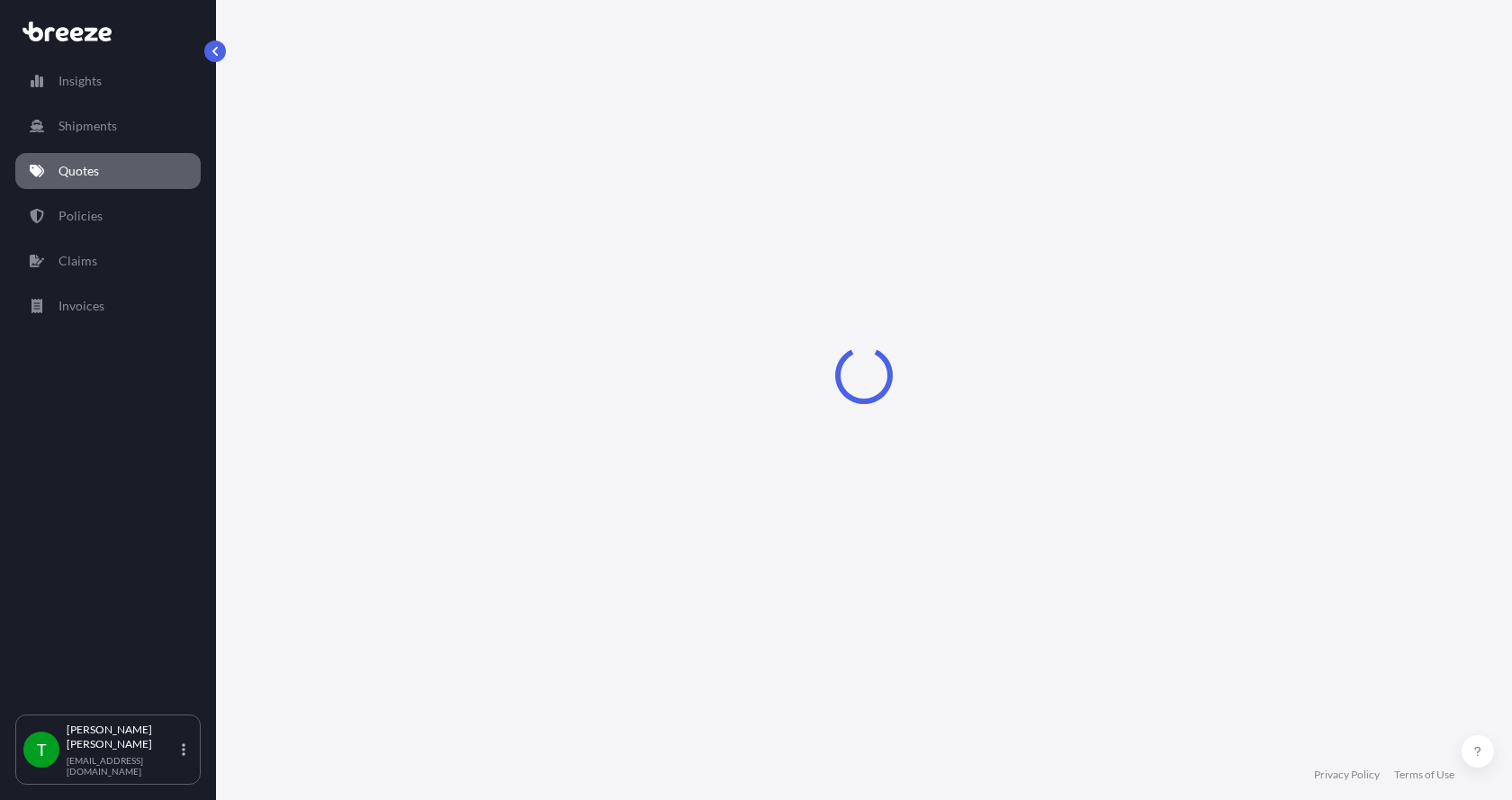
select select "Sea"
select select "1"
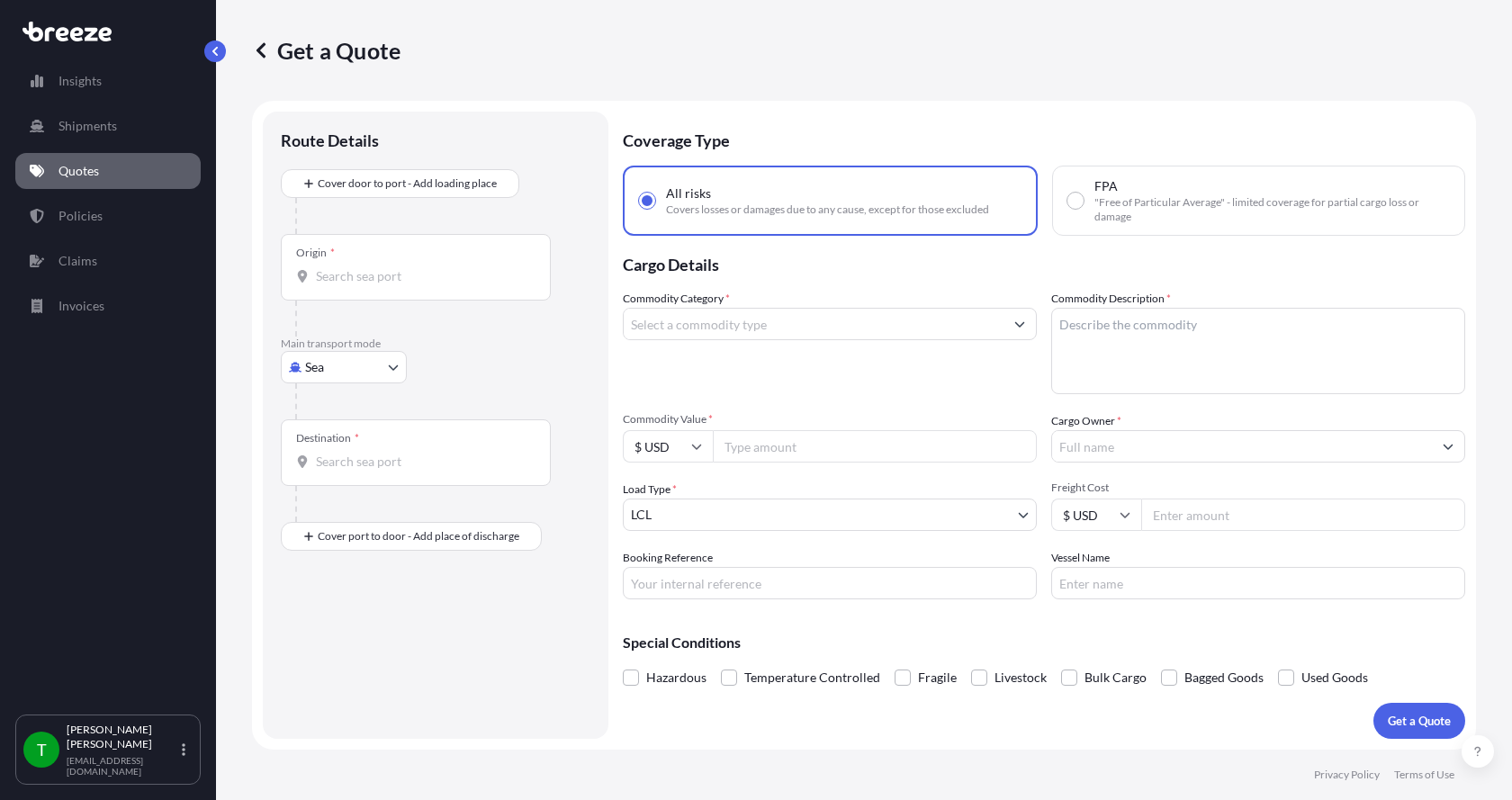
click at [314, 365] on body "Insights Shipments Quotes Policies Claims Invoices T [PERSON_NAME] [EMAIL_ADDRE…" at bounding box center [756, 400] width 1512 height 800
click at [328, 476] on span "Road" at bounding box center [329, 478] width 29 height 18
select select "Road"
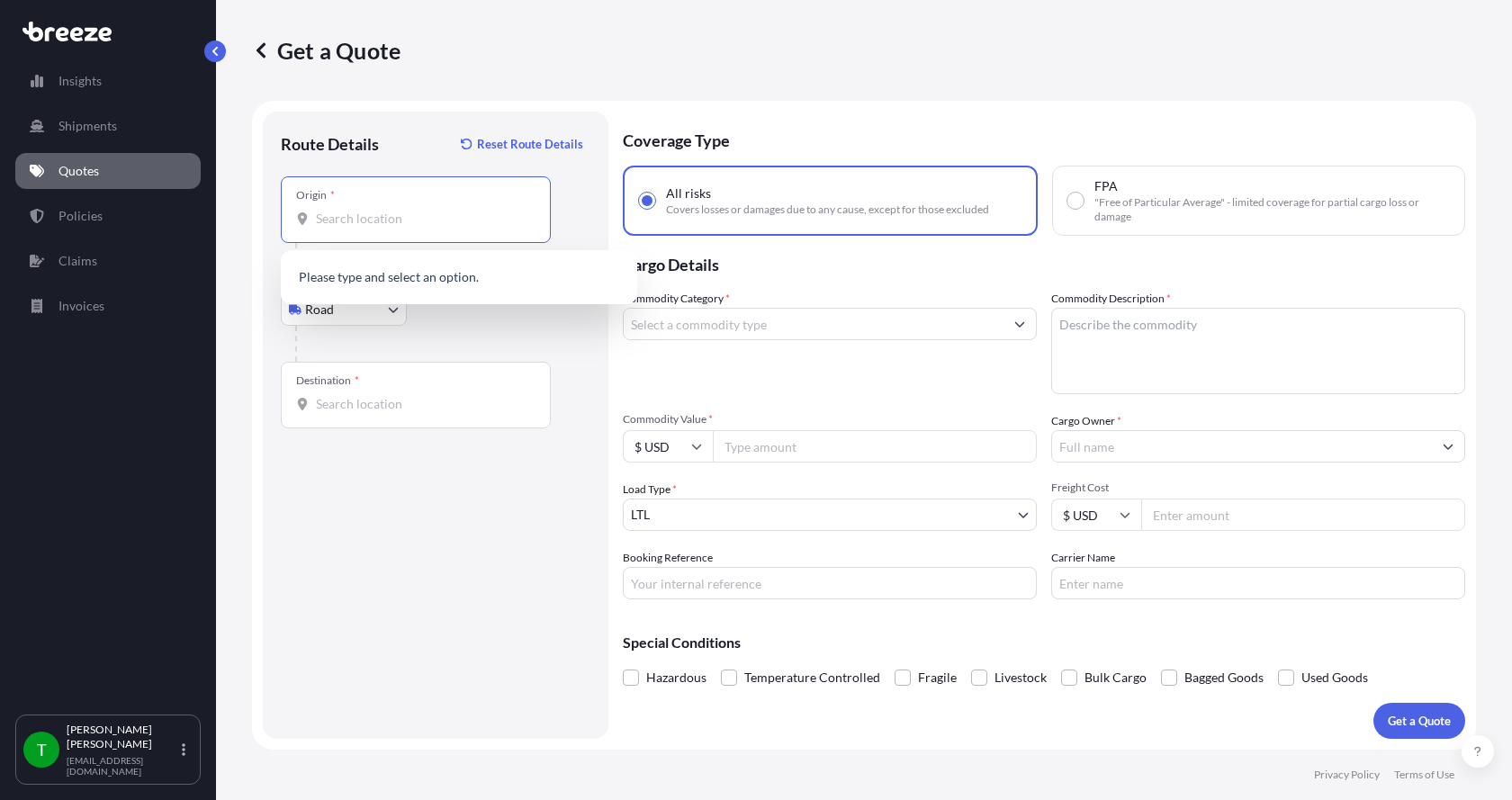
click at [327, 214] on input "Origin *" at bounding box center [422, 218] width 213 height 18
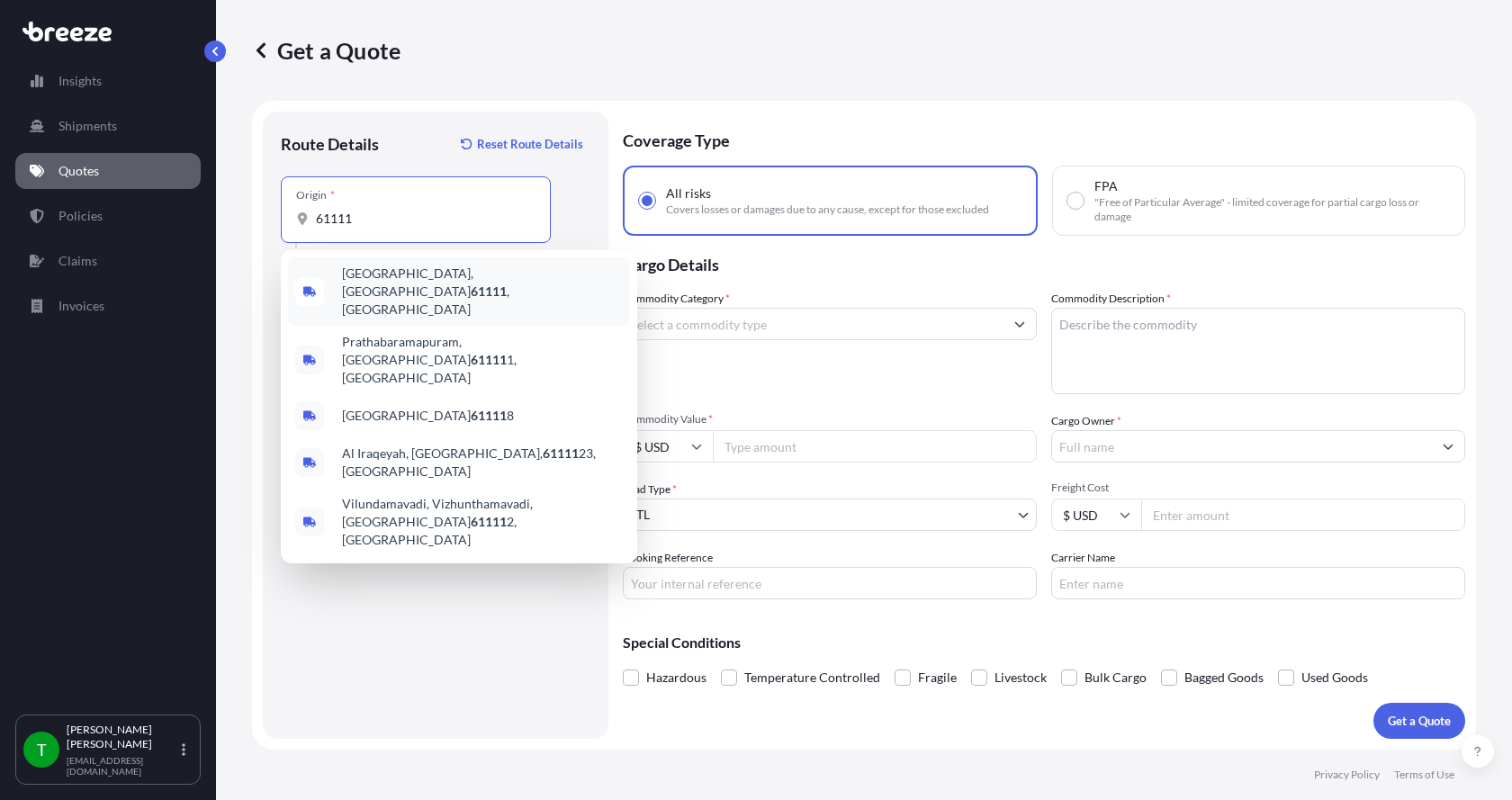
click at [362, 281] on span "[GEOGRAPHIC_DATA] , [GEOGRAPHIC_DATA]" at bounding box center [482, 291] width 281 height 54
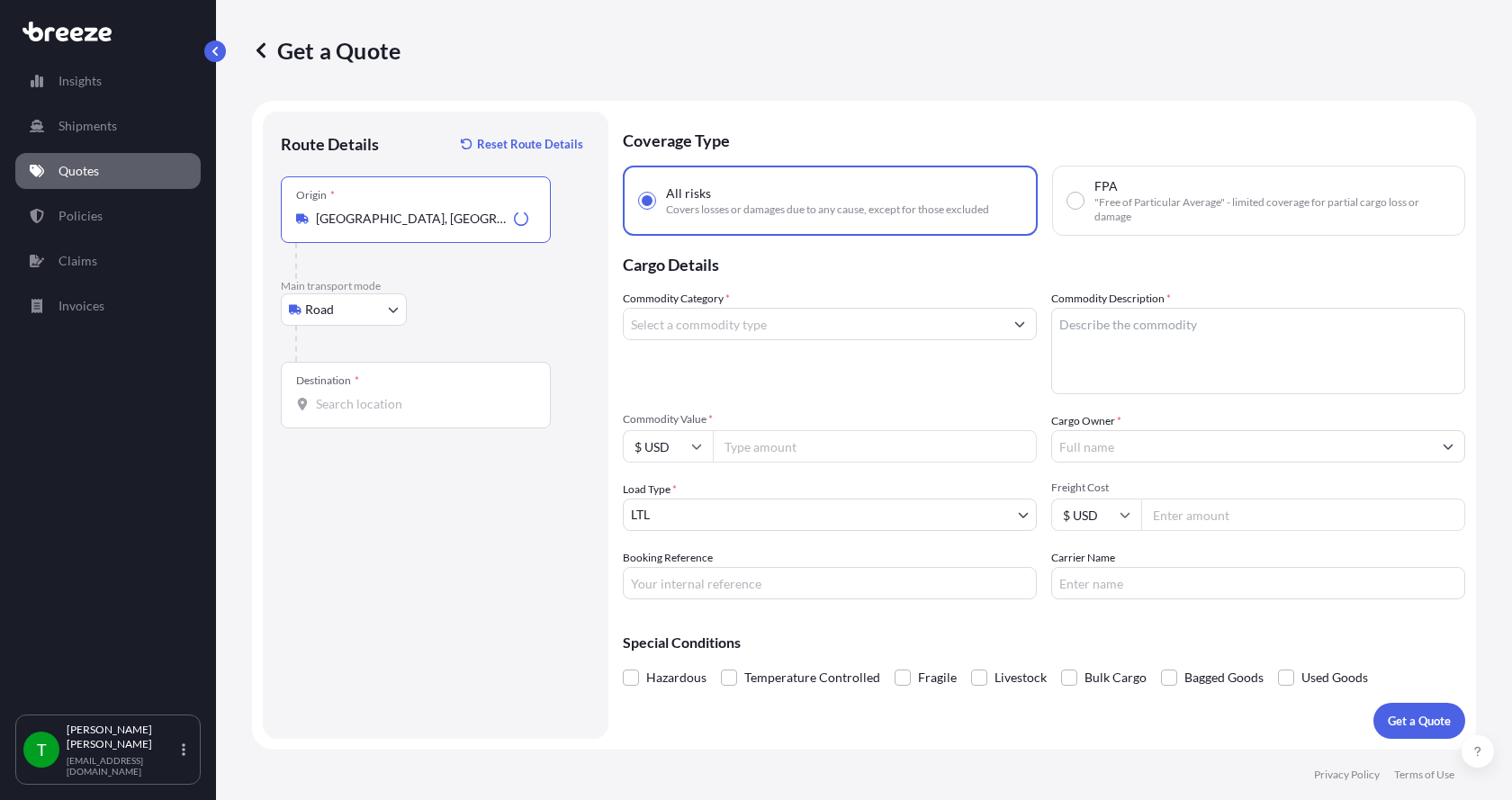
type input "[GEOGRAPHIC_DATA], [GEOGRAPHIC_DATA]"
click at [315, 405] on input "Destination *" at bounding box center [422, 403] width 213 height 18
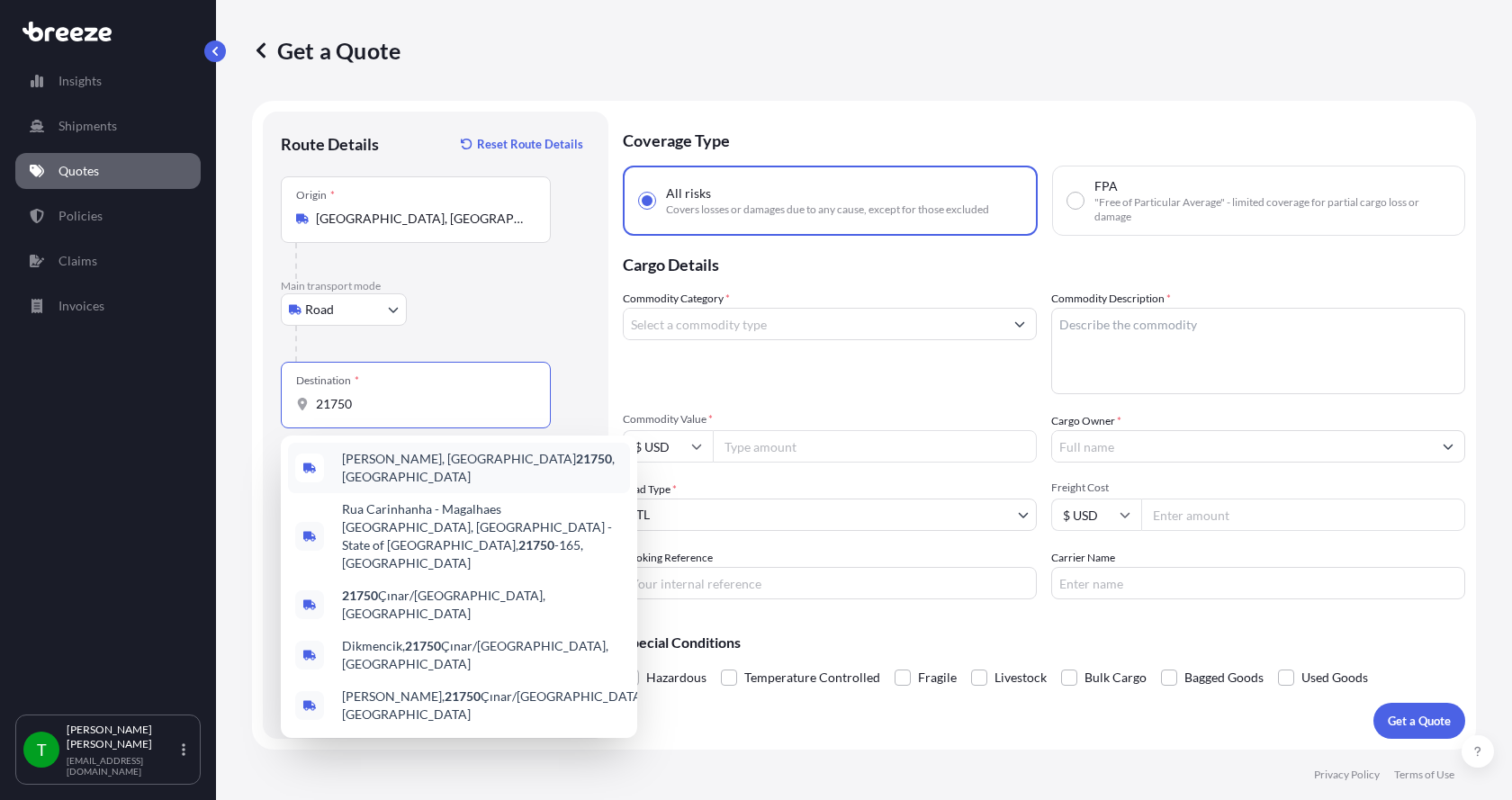
click at [371, 460] on span "[PERSON_NAME], MD 21750 , [GEOGRAPHIC_DATA]" at bounding box center [482, 468] width 281 height 36
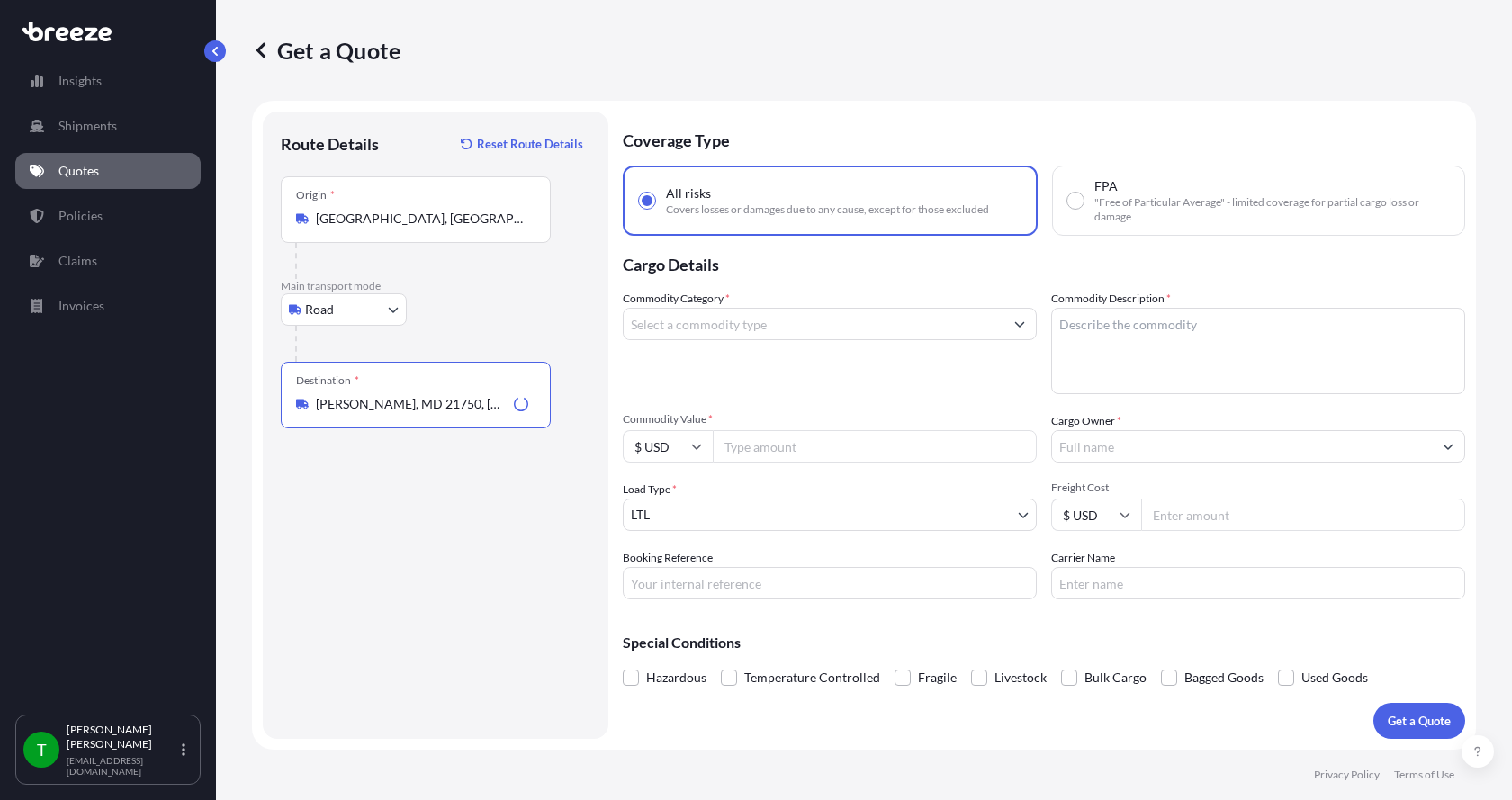
type input "[PERSON_NAME], MD 21750, [GEOGRAPHIC_DATA]"
click at [755, 328] on input "Commodity Category *" at bounding box center [813, 324] width 380 height 33
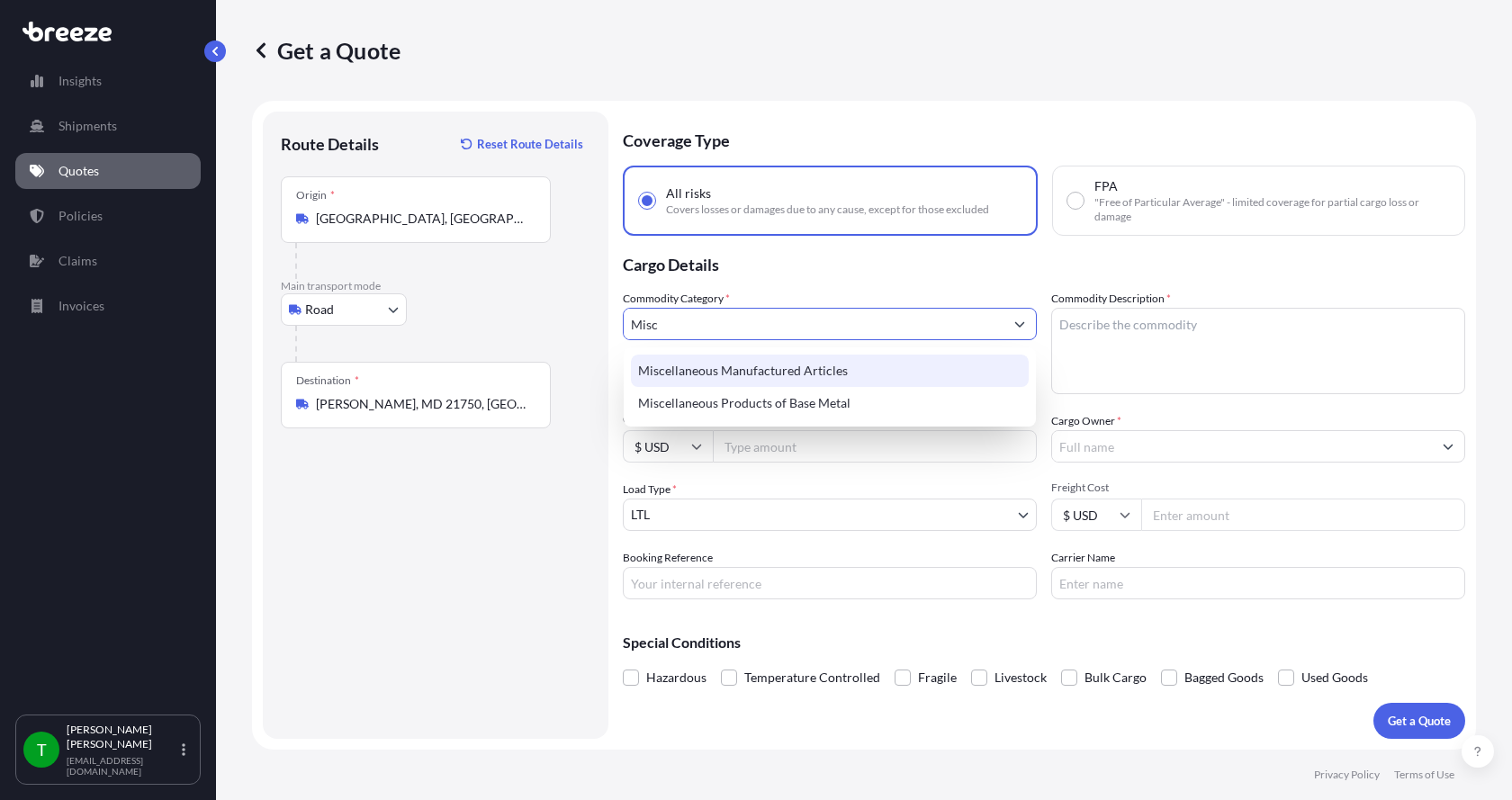
click at [756, 373] on div "Miscellaneous Manufactured Articles" at bounding box center [830, 371] width 398 height 33
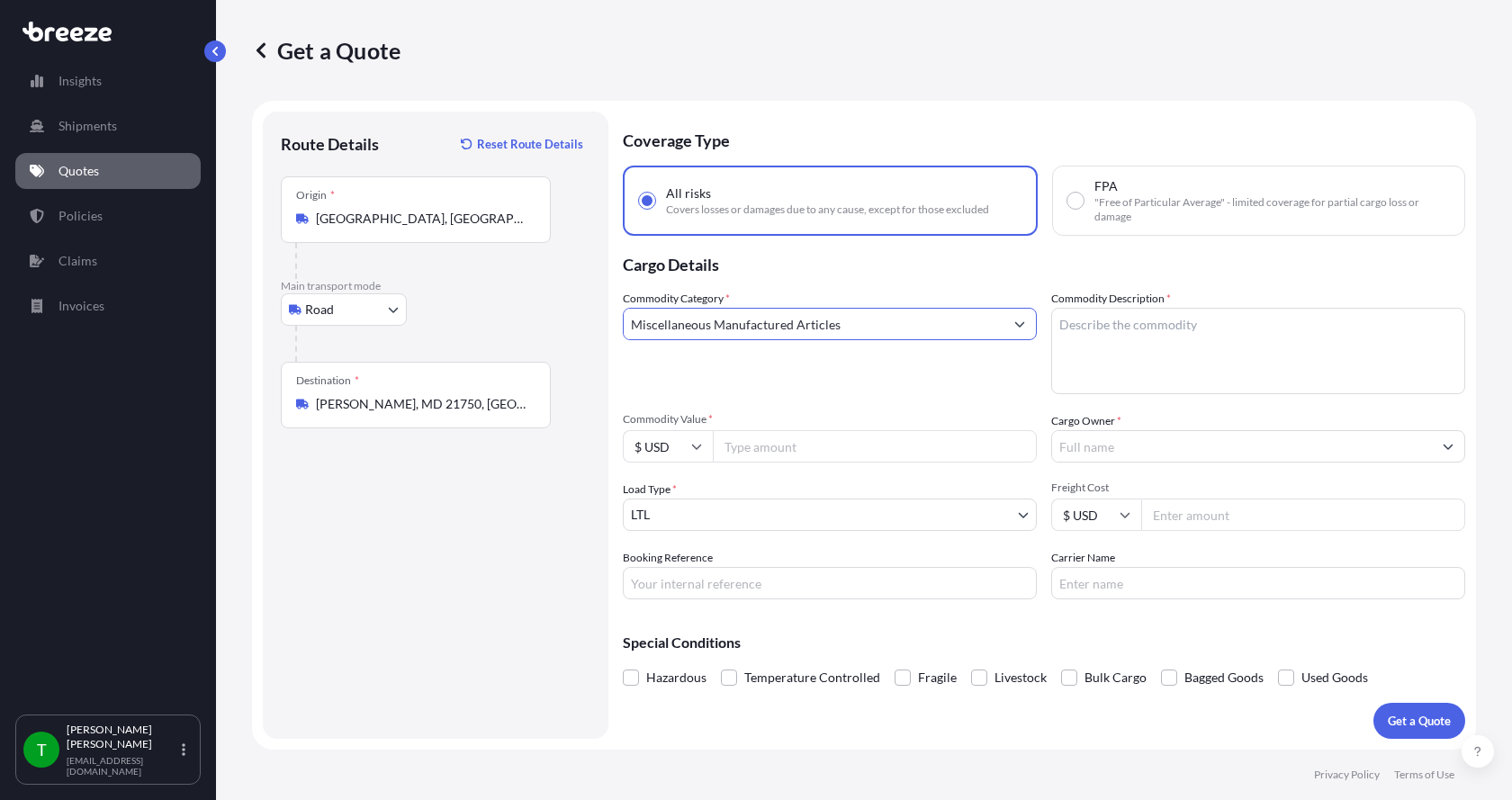
type input "Miscellaneous Manufactured Articles"
click at [1158, 327] on textarea "Commodity Description *" at bounding box center [1258, 351] width 414 height 87
type textarea "Parts AER Powersection"
click at [857, 450] on input "Commodity Value *" at bounding box center [875, 446] width 324 height 33
click at [732, 441] on input "Commodity Value *" at bounding box center [875, 446] width 324 height 33
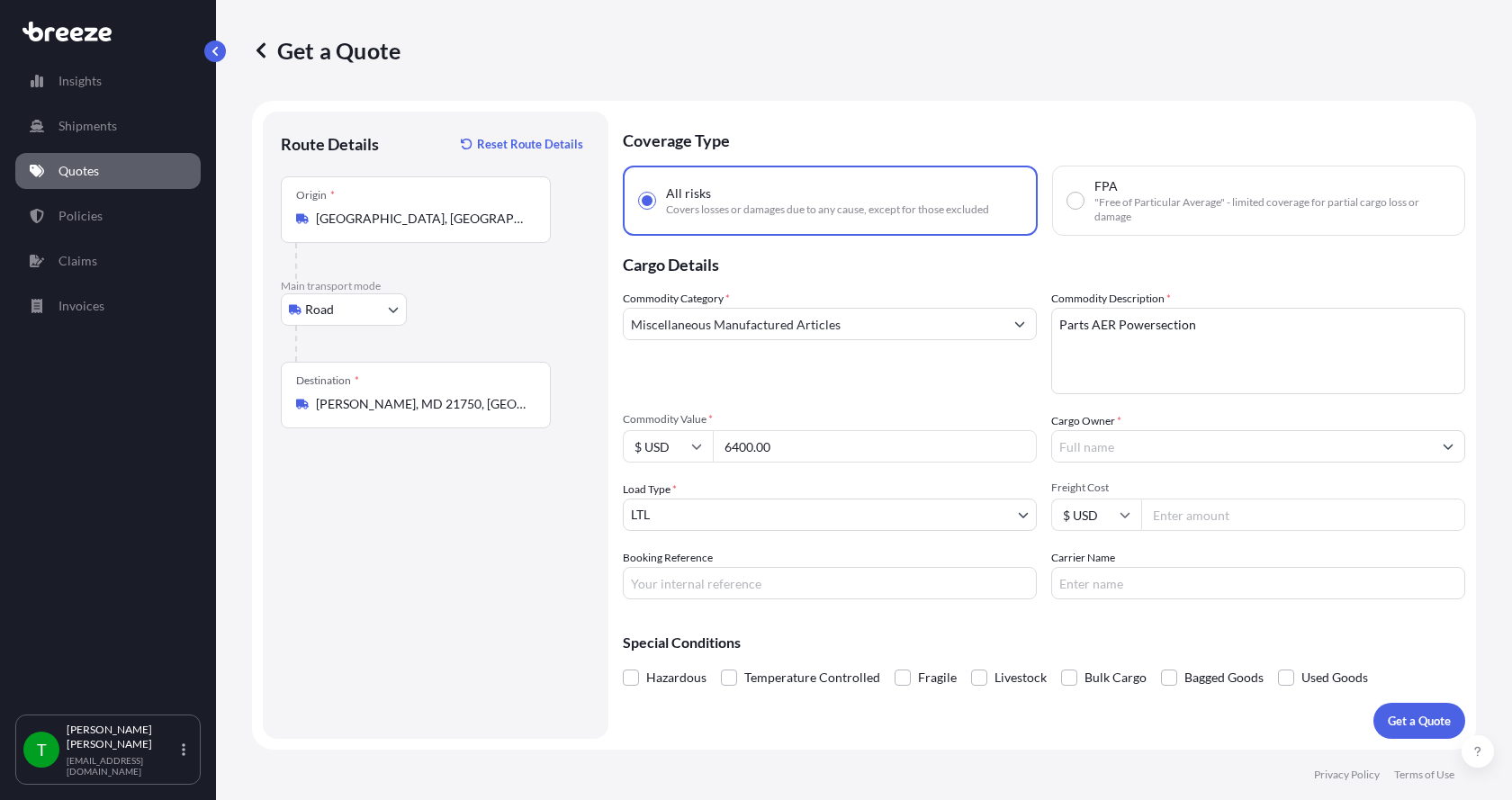
type input "6400.00"
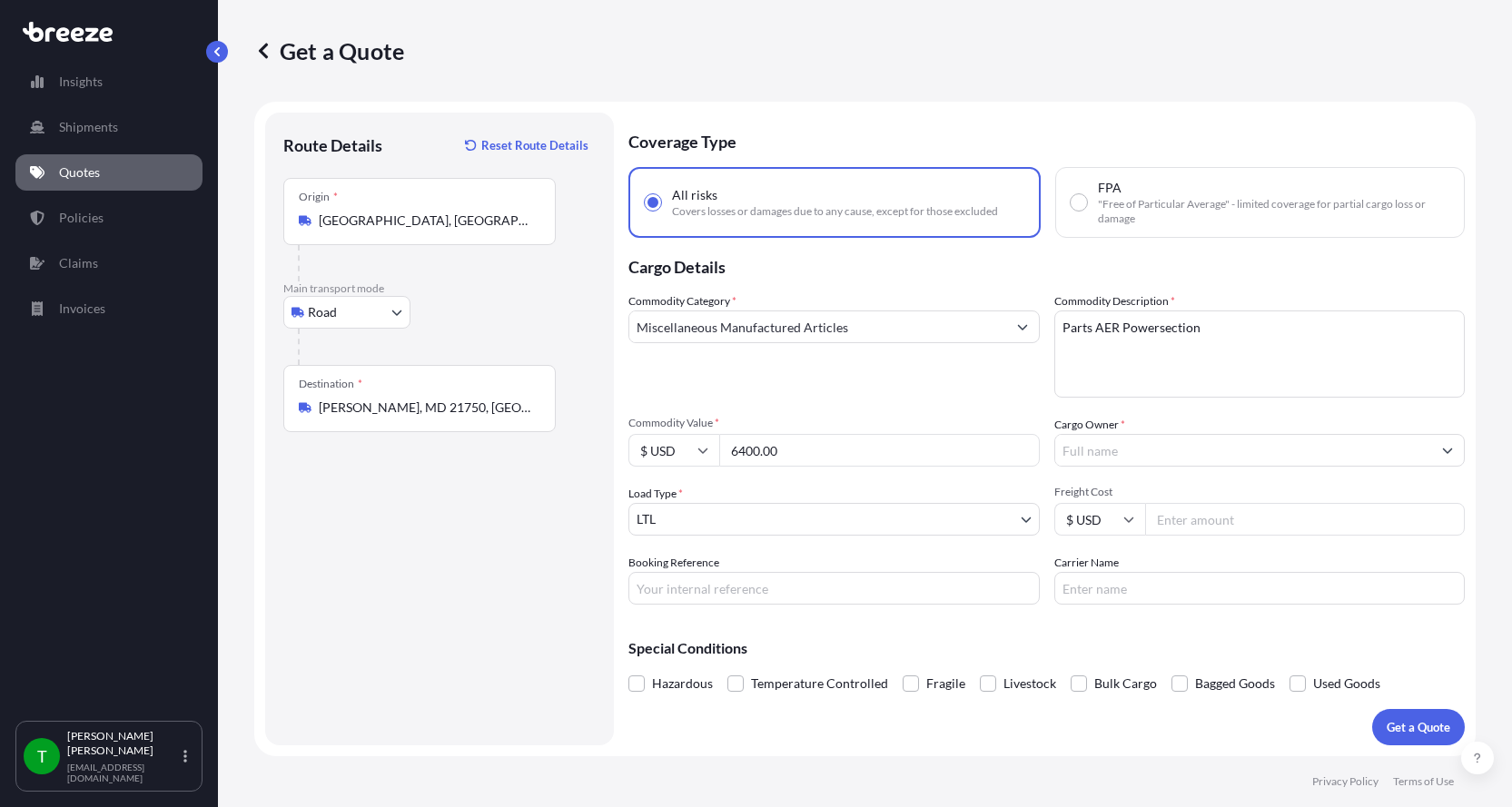
click at [1165, 449] on input "Cargo Owner *" at bounding box center [1244, 450] width 377 height 33
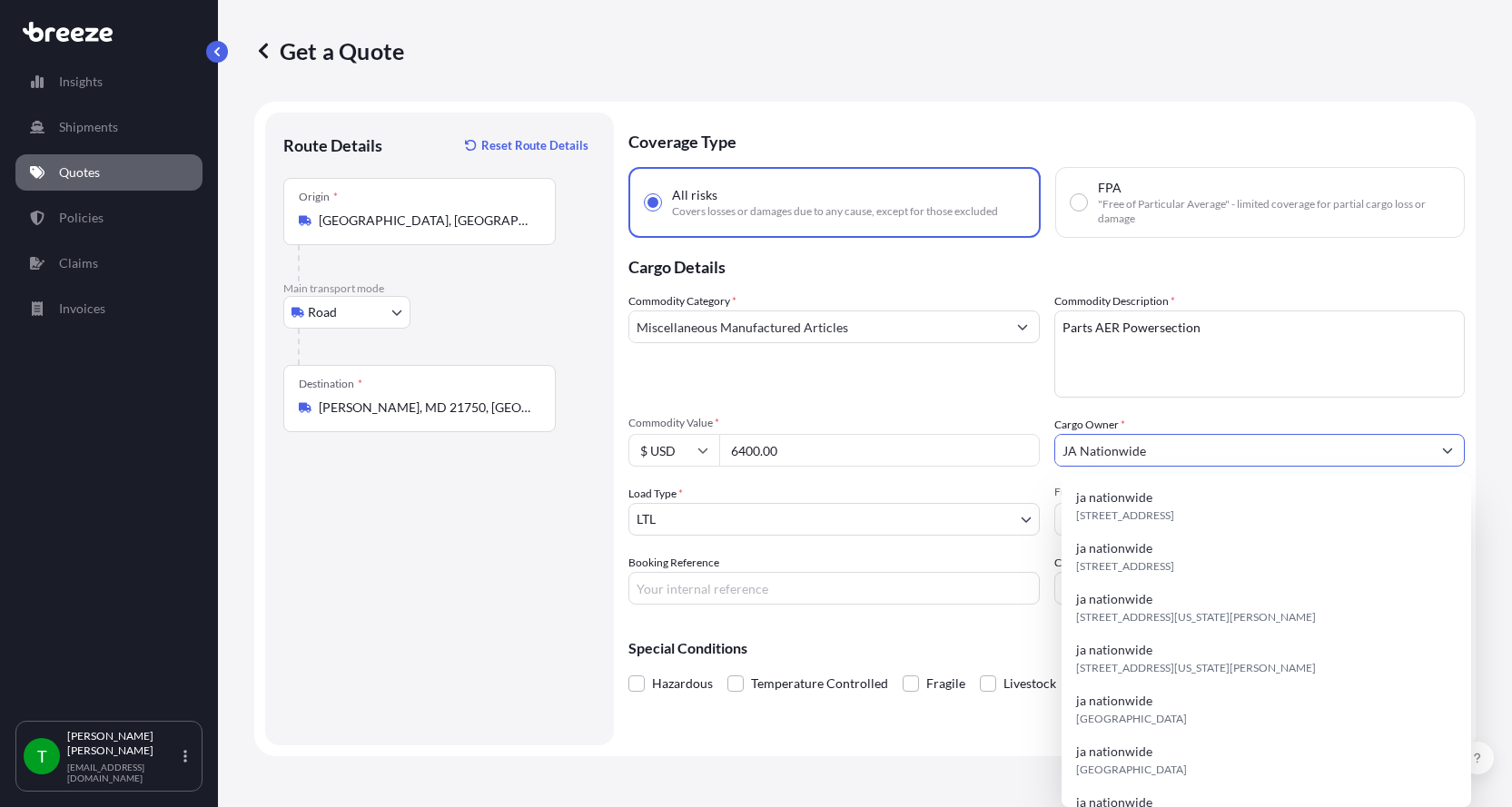
type input "JA Nationwide"
click at [773, 593] on input "Booking Reference" at bounding box center [834, 588] width 412 height 33
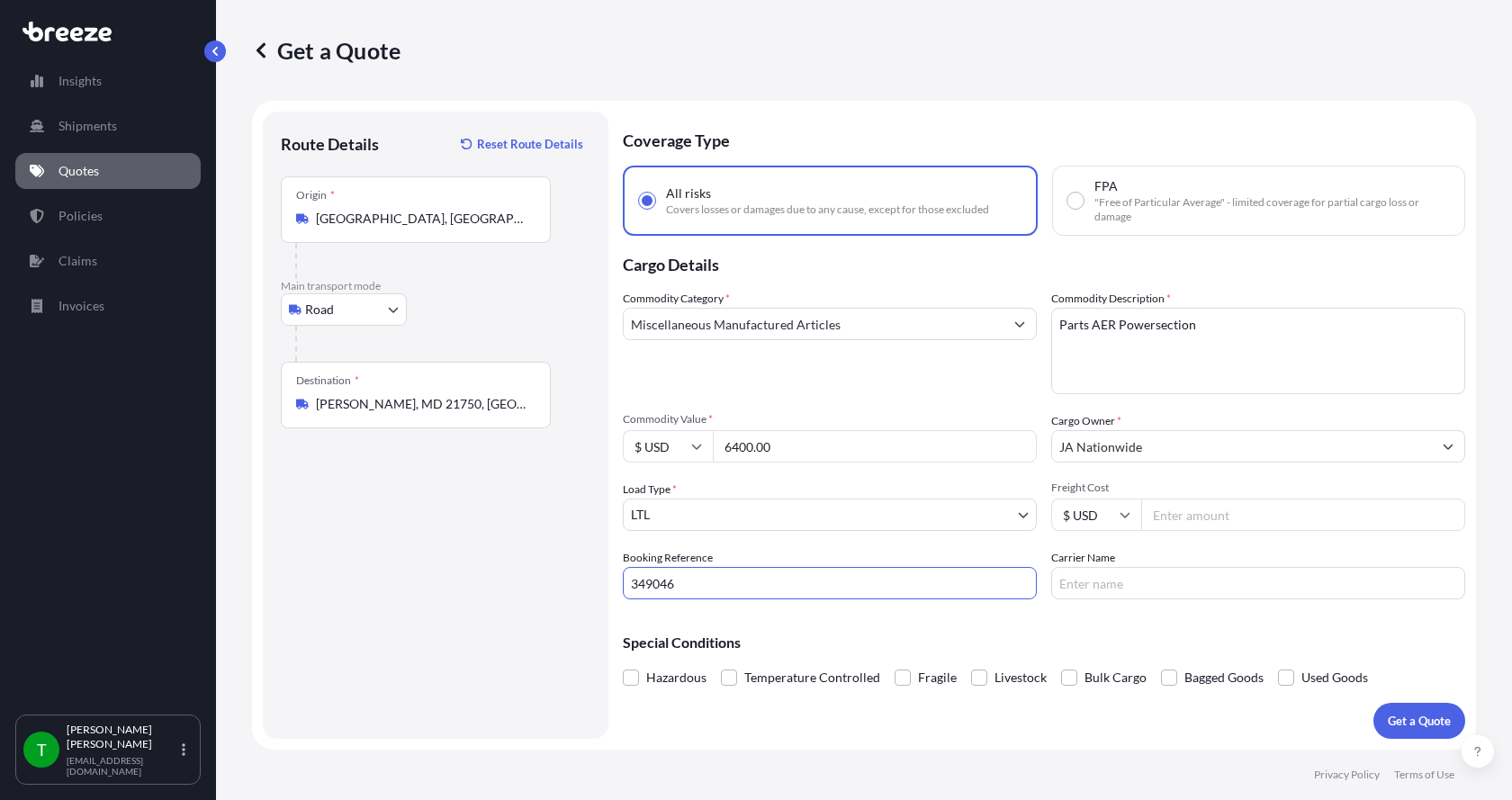
type input "349046"
click at [1197, 516] on input "Freight Cost" at bounding box center [1303, 514] width 324 height 33
type input "345.00"
click at [1115, 583] on input "Carrier Name" at bounding box center [1258, 582] width 414 height 33
type input "[PERSON_NAME] XPO"
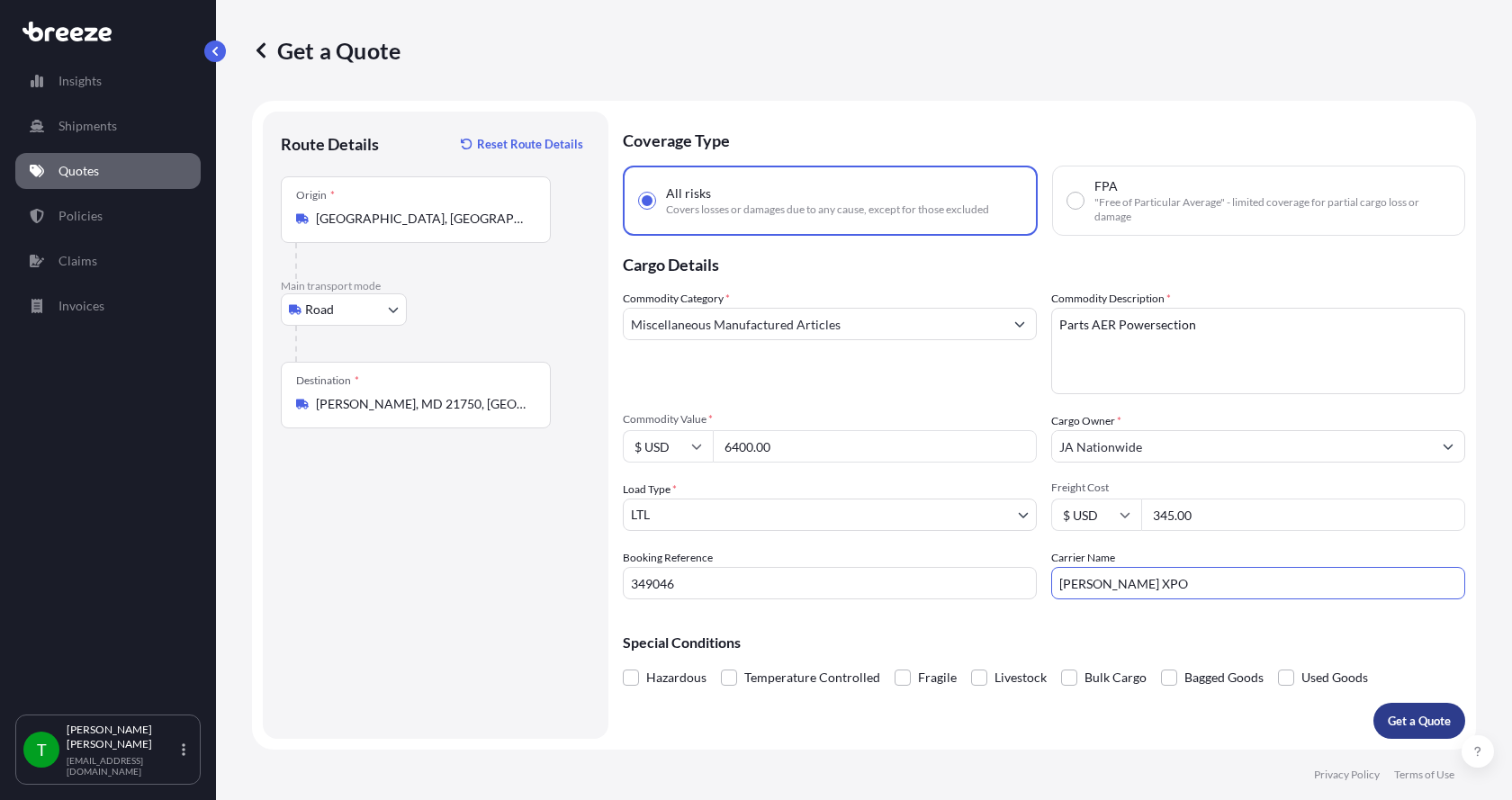
click at [1412, 720] on p "Get a Quote" at bounding box center [1419, 721] width 63 height 18
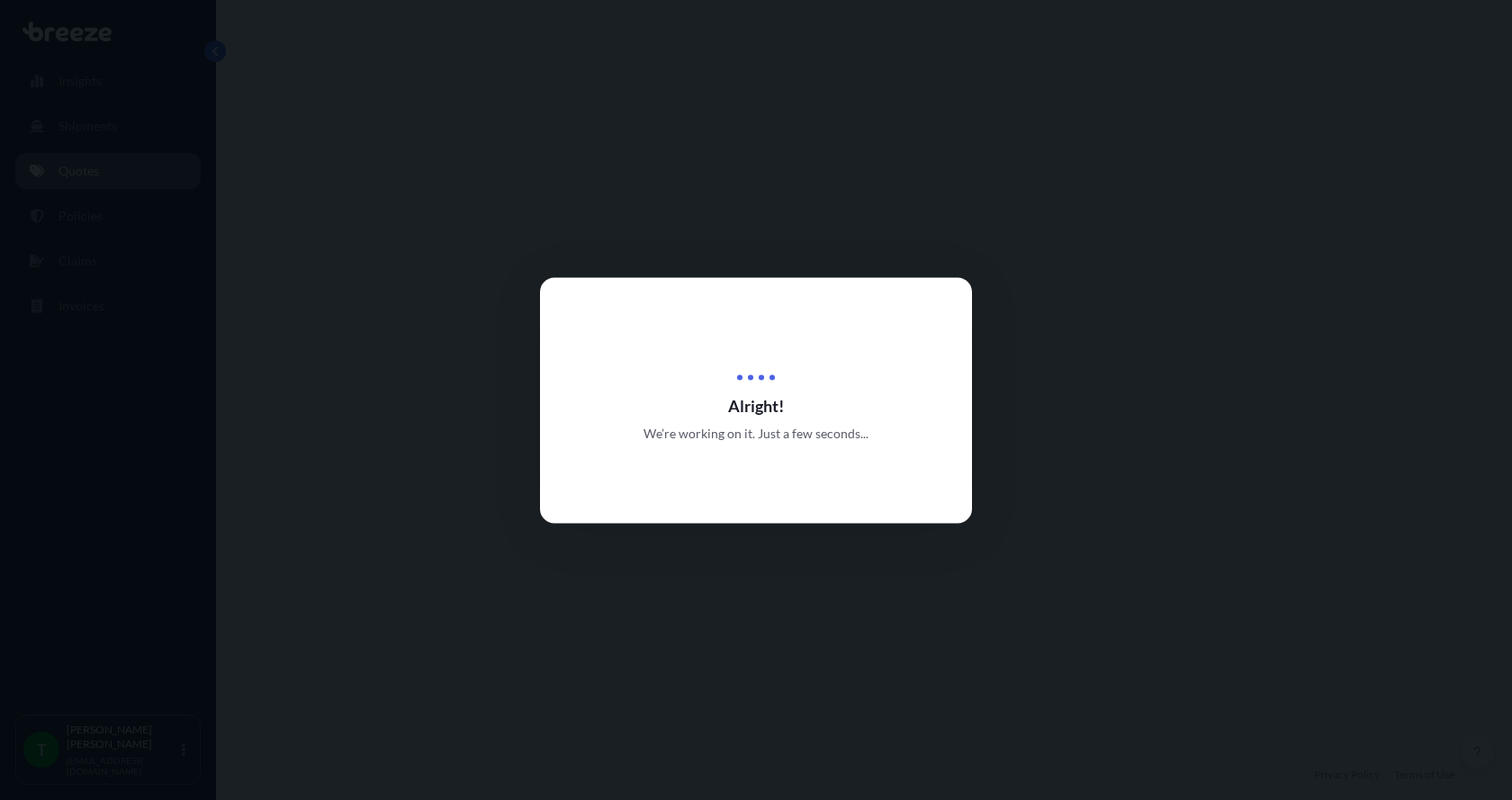
select select "Road"
select select "1"
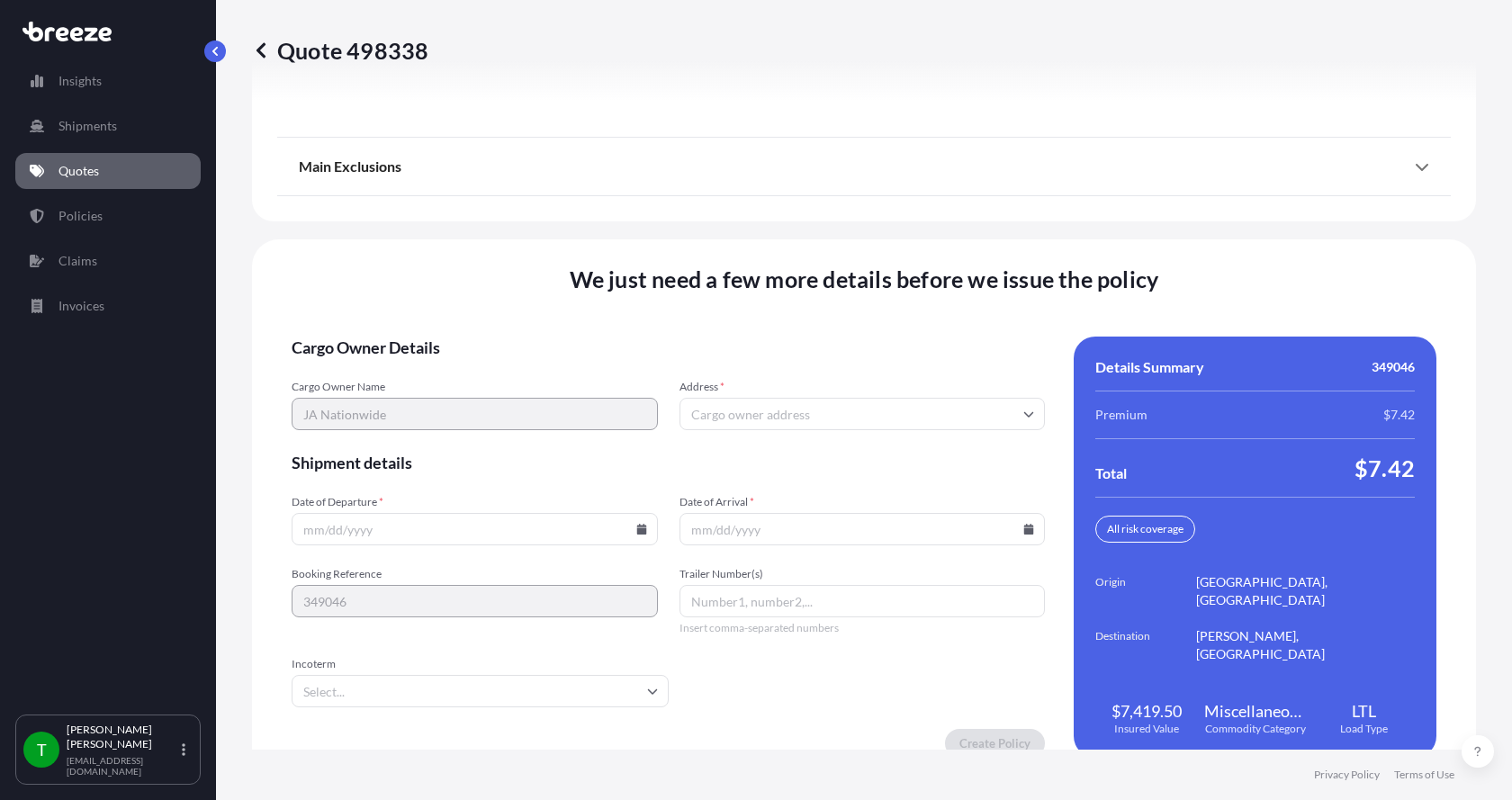
scroll to position [2368, 0]
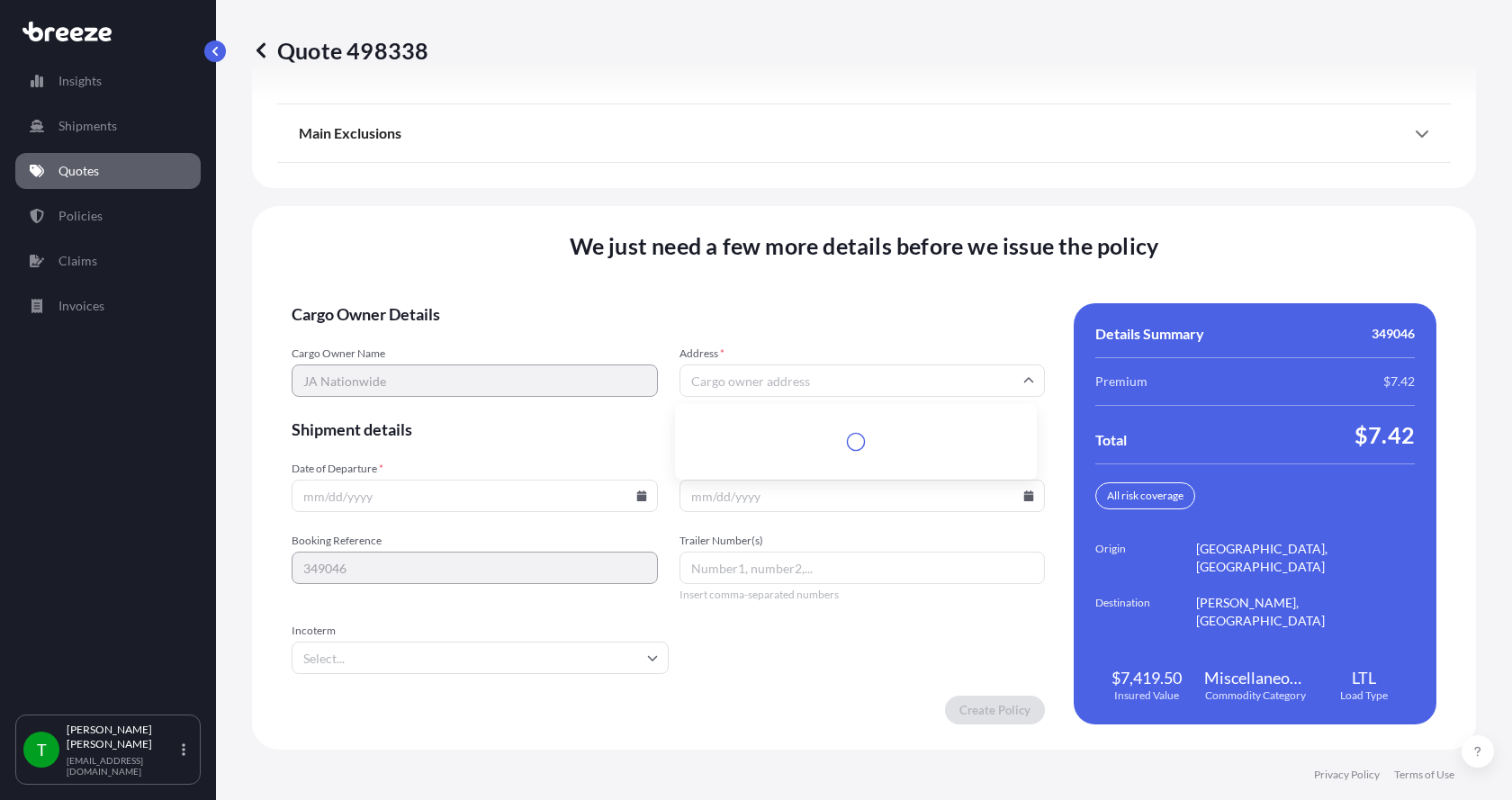
click at [767, 381] on input "Address *" at bounding box center [862, 380] width 366 height 33
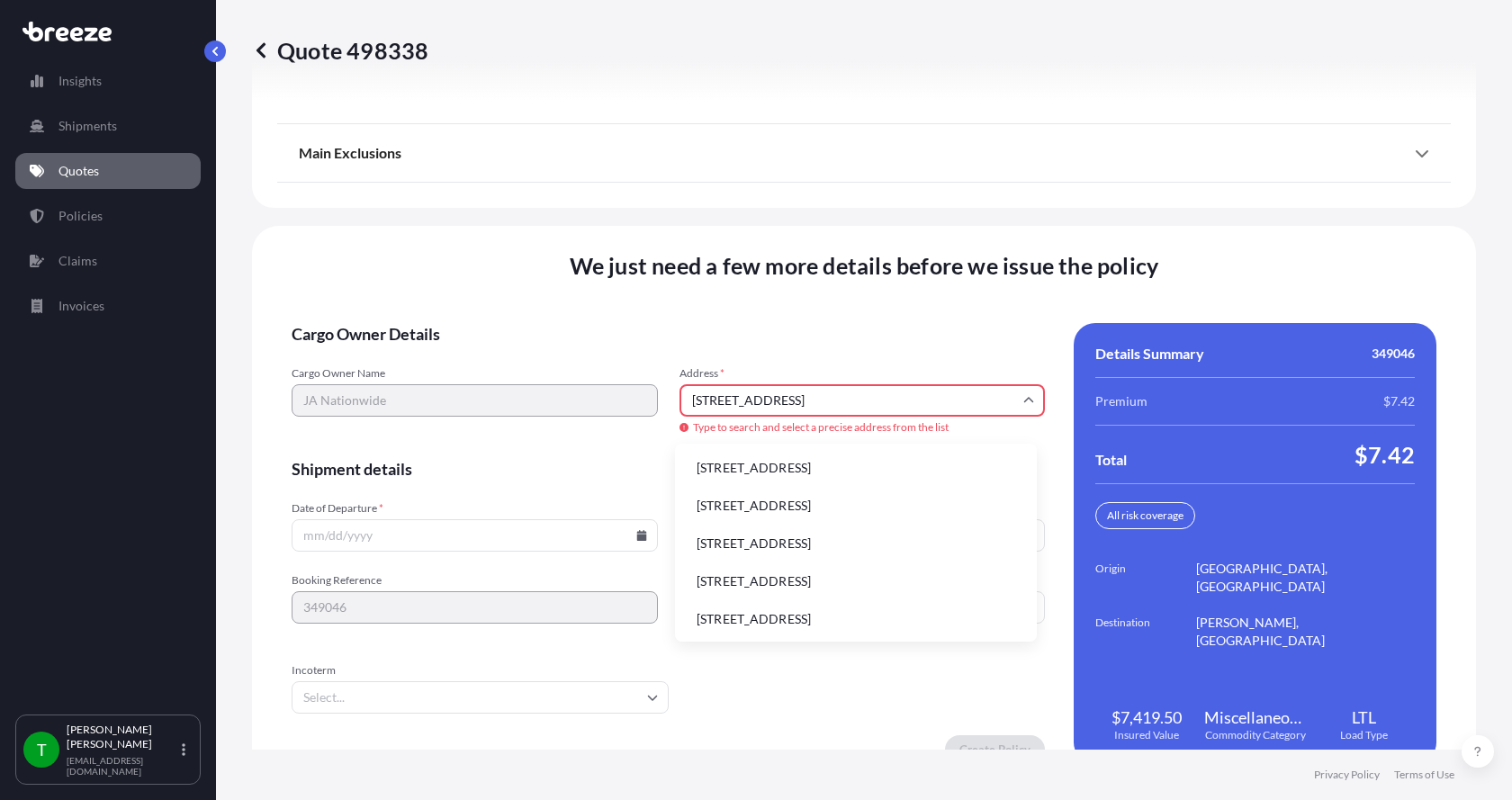
click at [750, 464] on li "[STREET_ADDRESS]" at bounding box center [856, 468] width 347 height 35
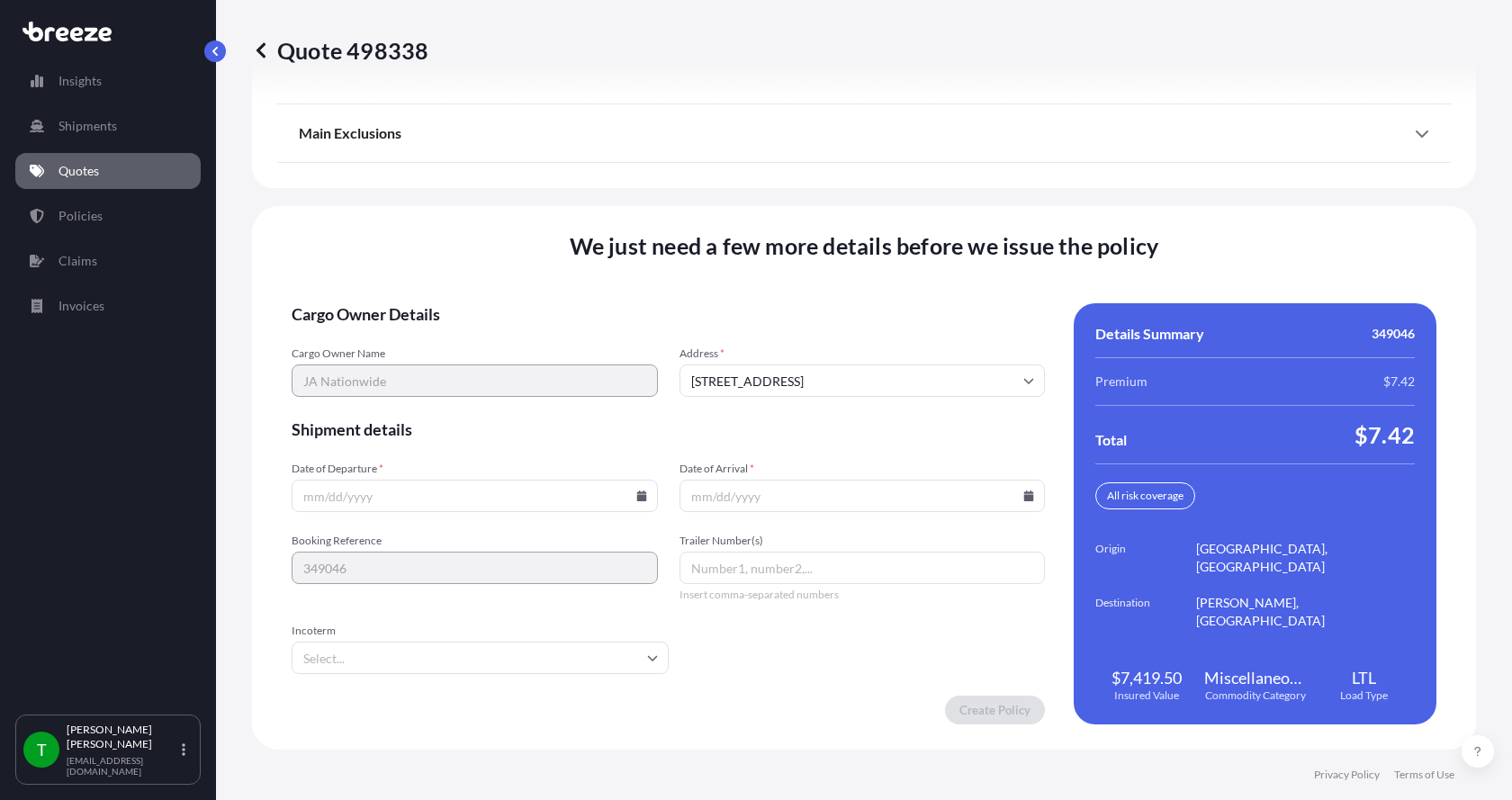
type input "[STREET_ADDRESS]"
click at [637, 497] on icon at bounding box center [641, 496] width 10 height 11
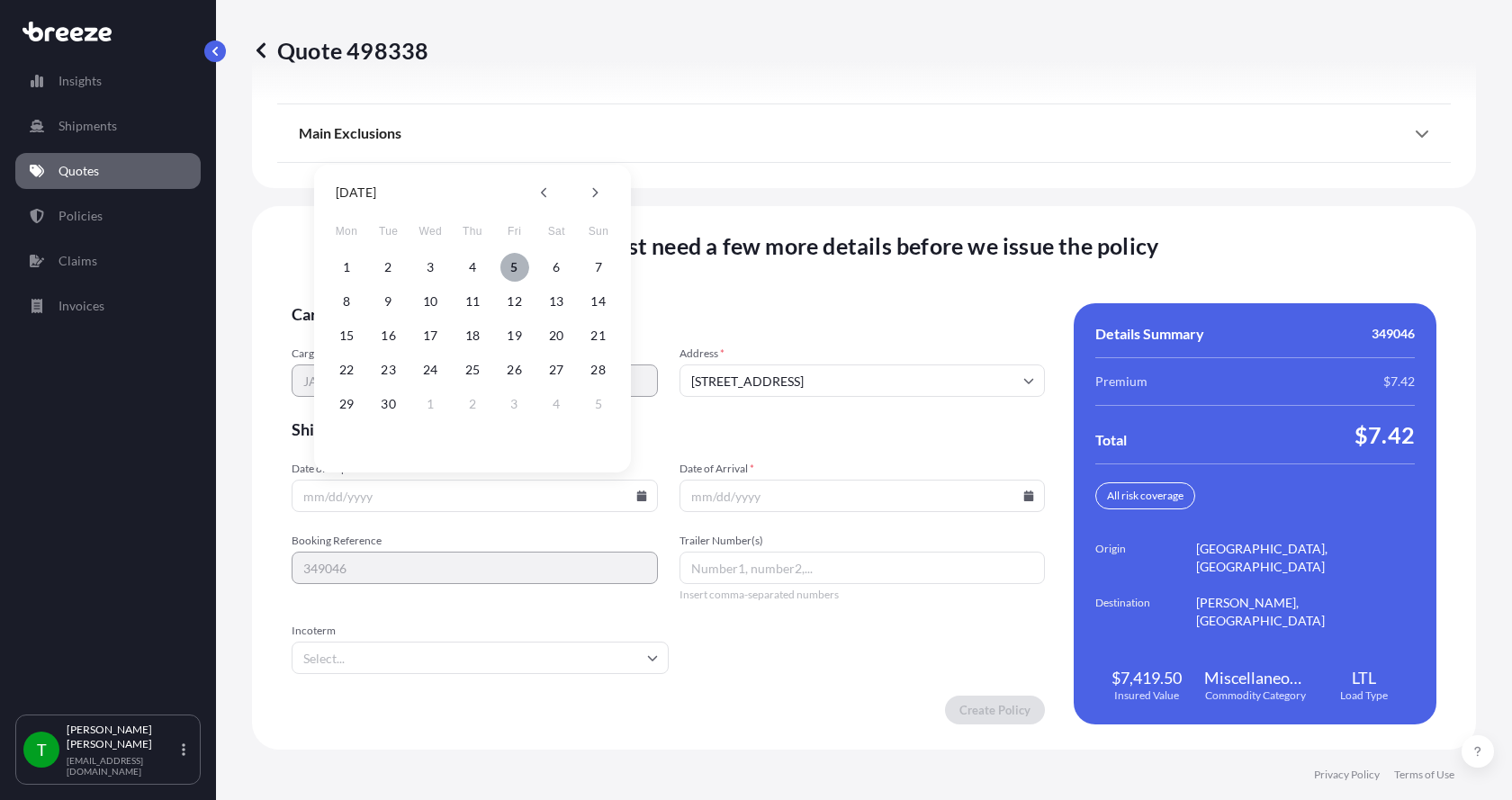
click at [512, 270] on button "5" at bounding box center [514, 267] width 29 height 29
type input "[DATE]"
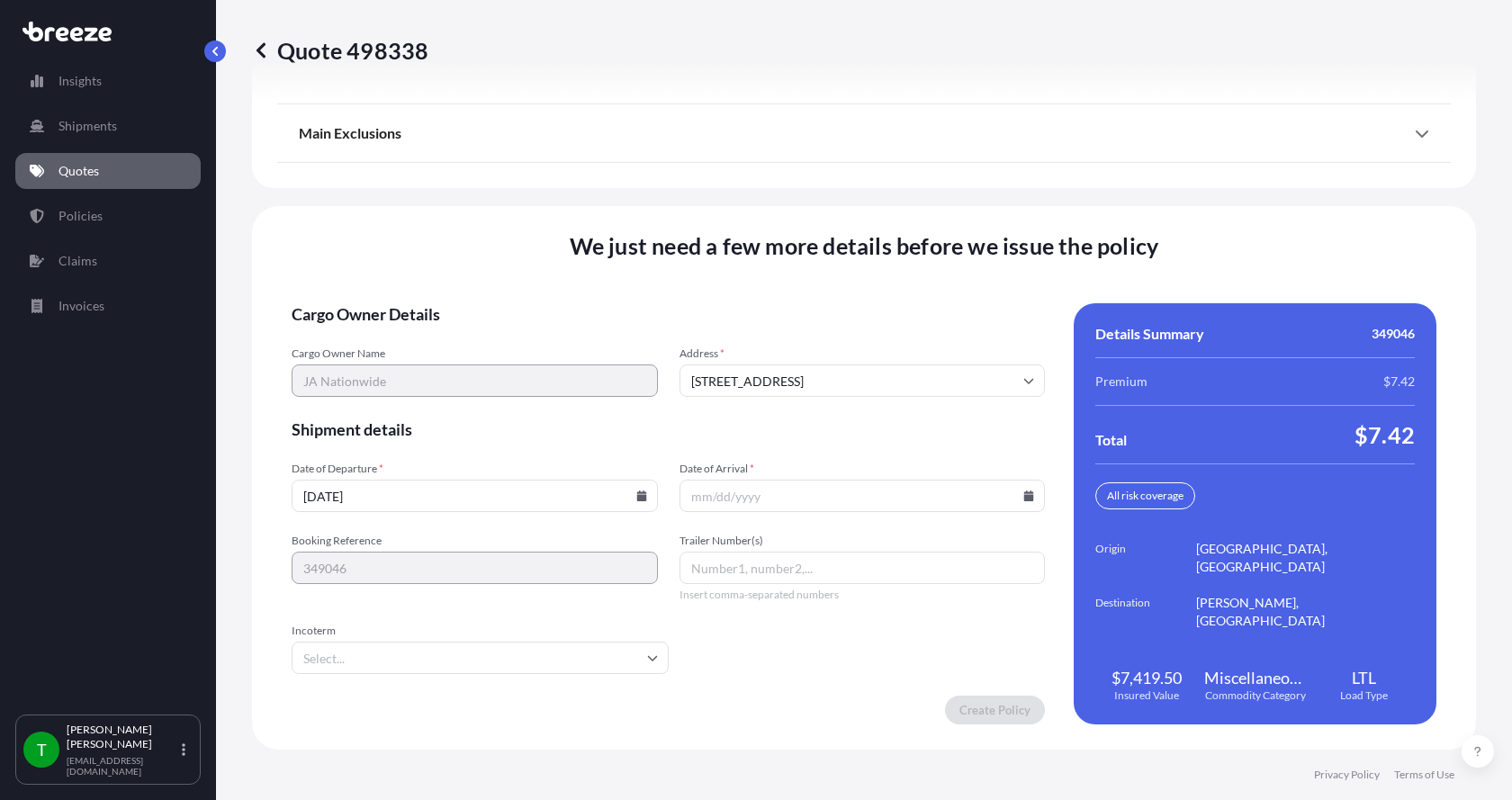
click at [1024, 496] on icon at bounding box center [1029, 496] width 10 height 11
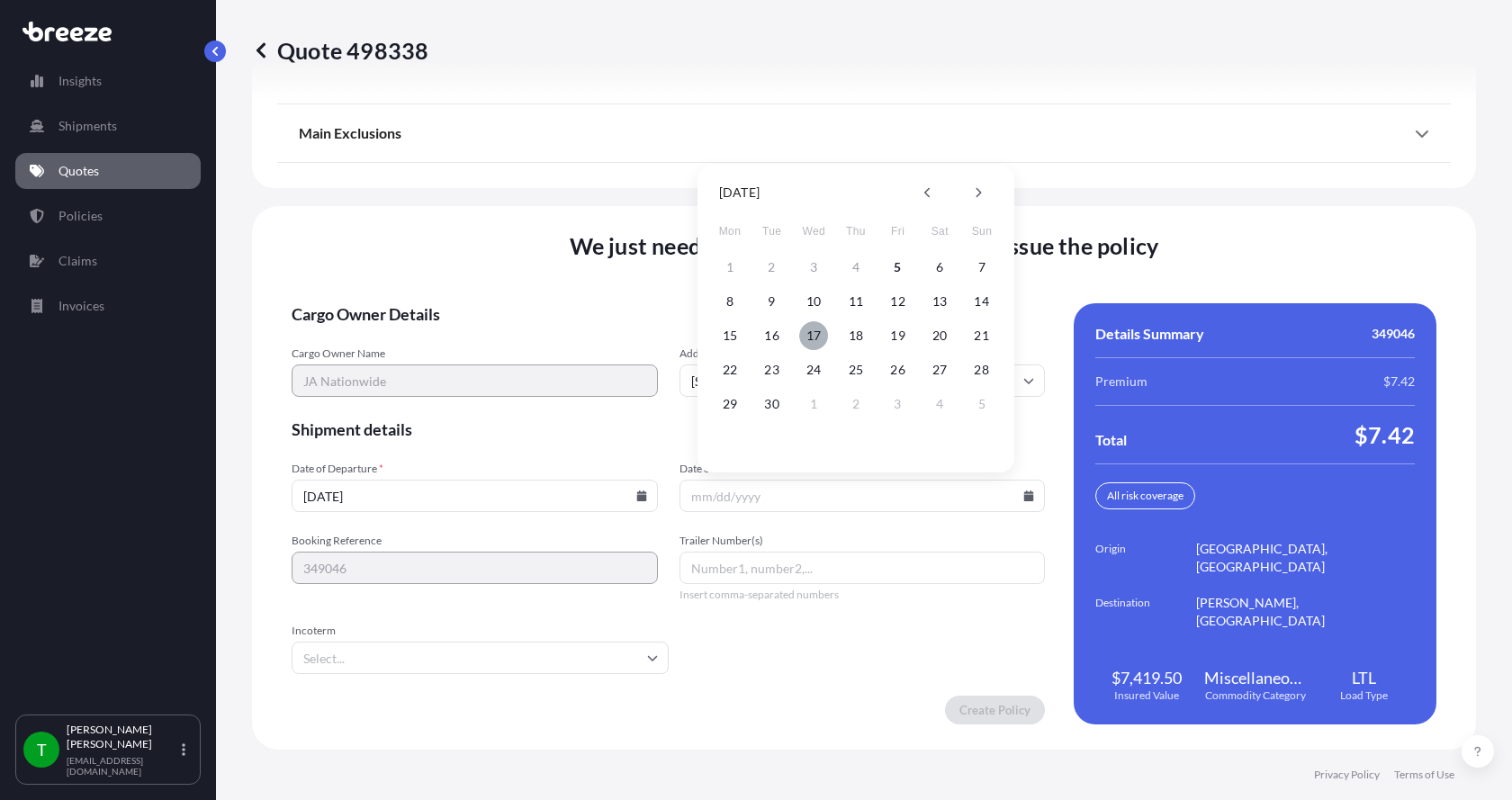
click at [814, 330] on button "17" at bounding box center [813, 335] width 29 height 29
type input "[DATE]"
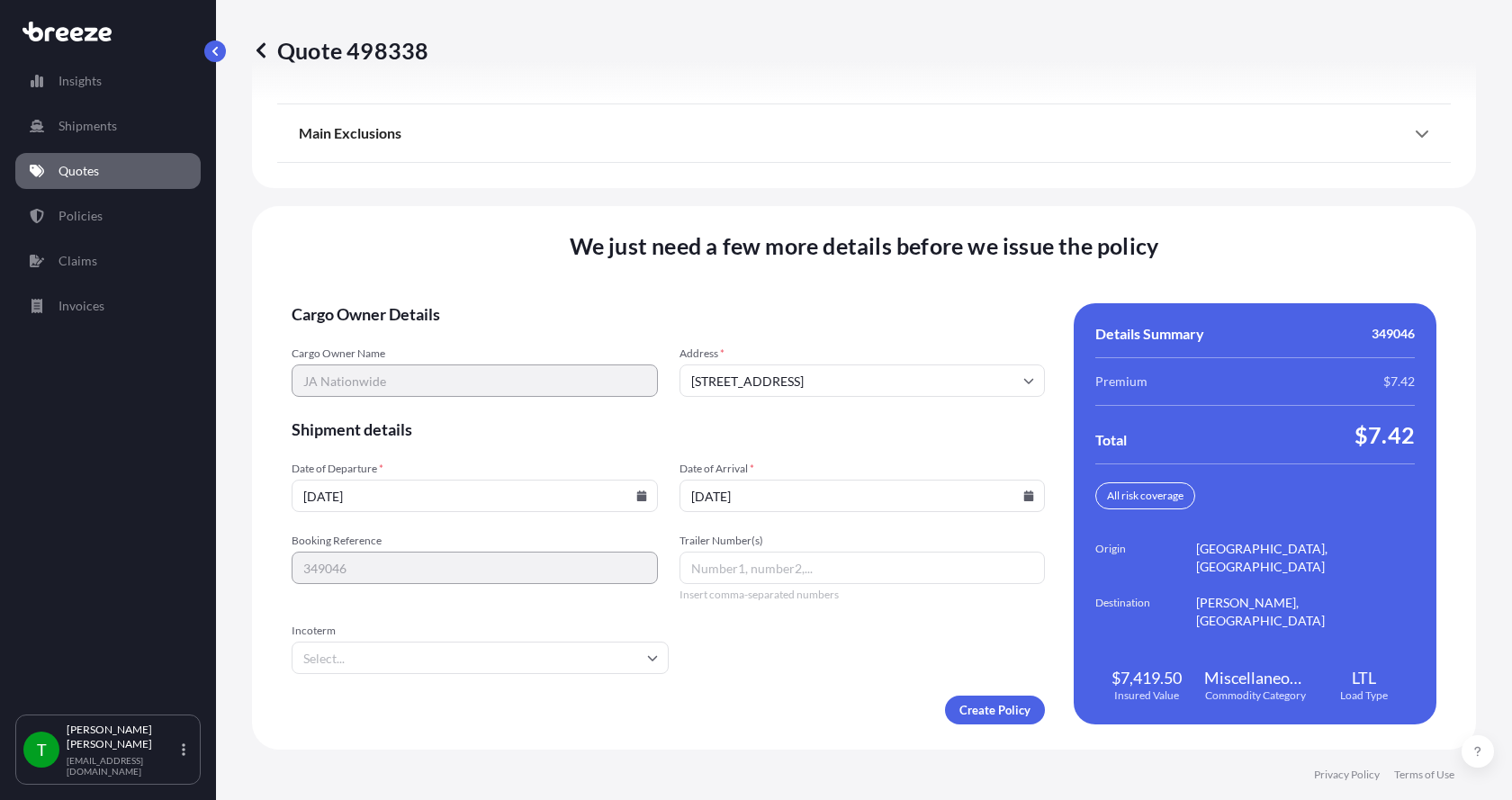
click at [814, 388] on button "17" at bounding box center [824, 396] width 21 height 16
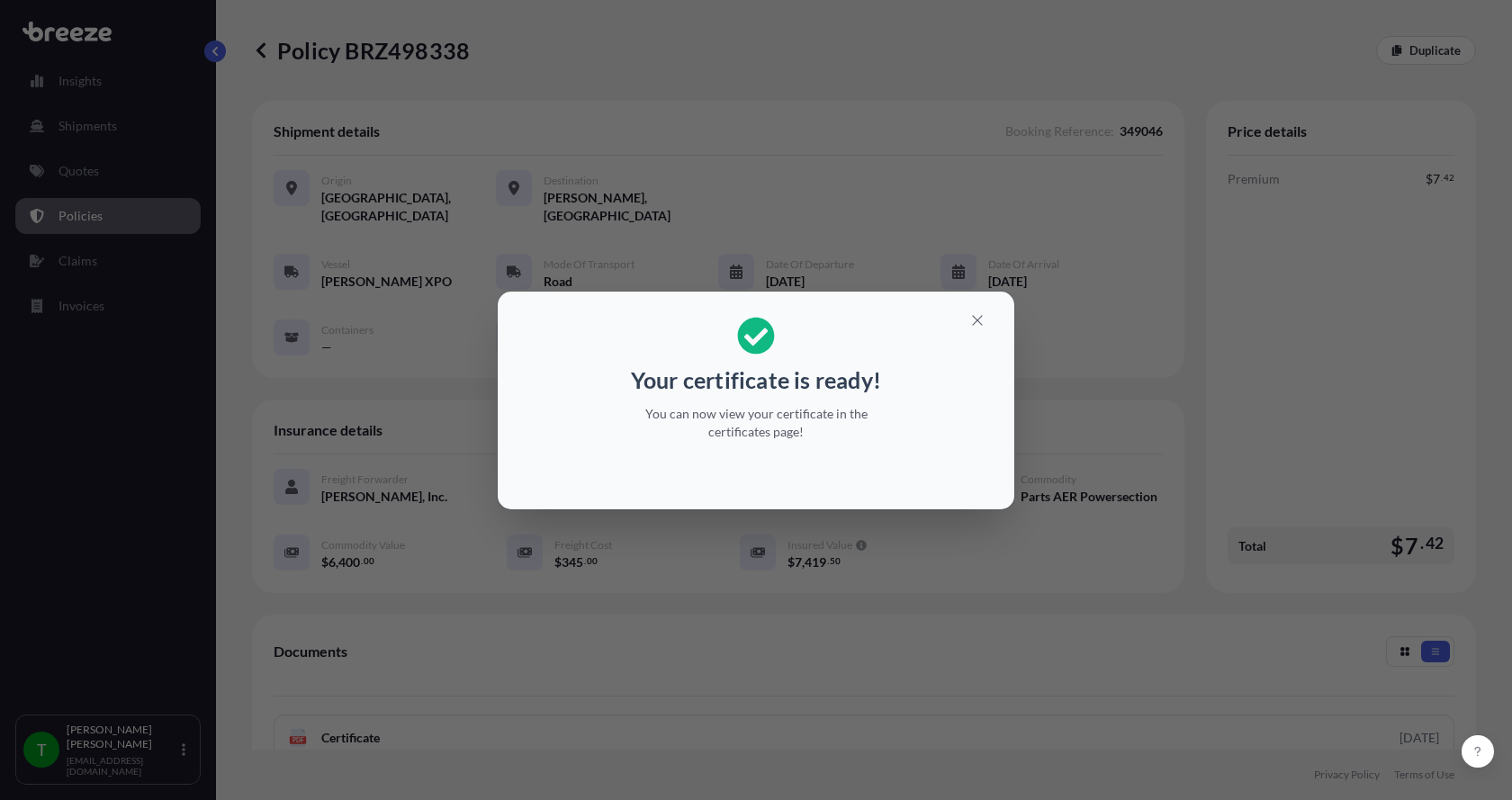
click at [302, 635] on div "Your certificate is ready! You can now view your certificate in the certificate…" at bounding box center [756, 400] width 1512 height 800
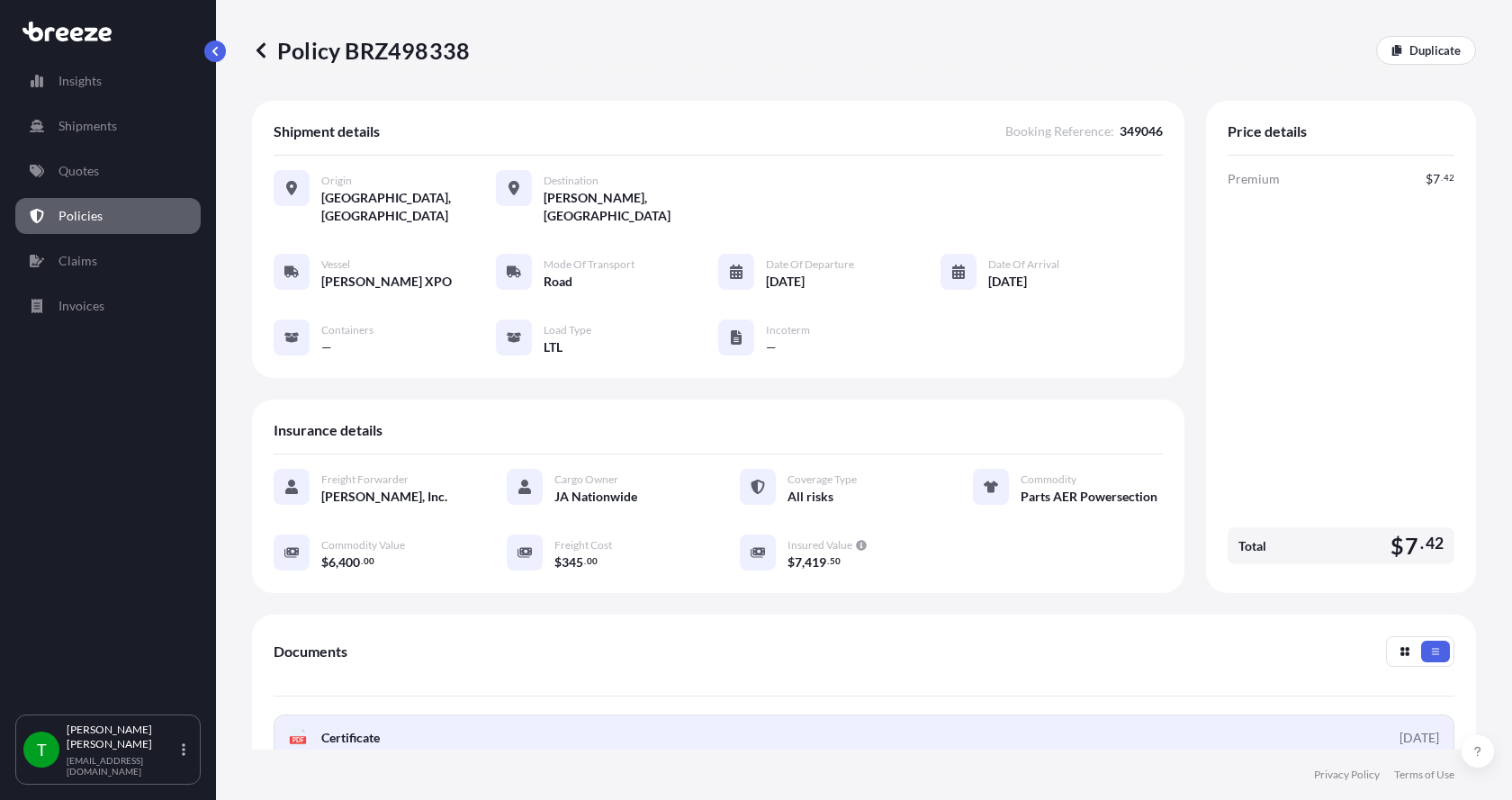
click at [329, 729] on span "Certificate" at bounding box center [350, 737] width 59 height 18
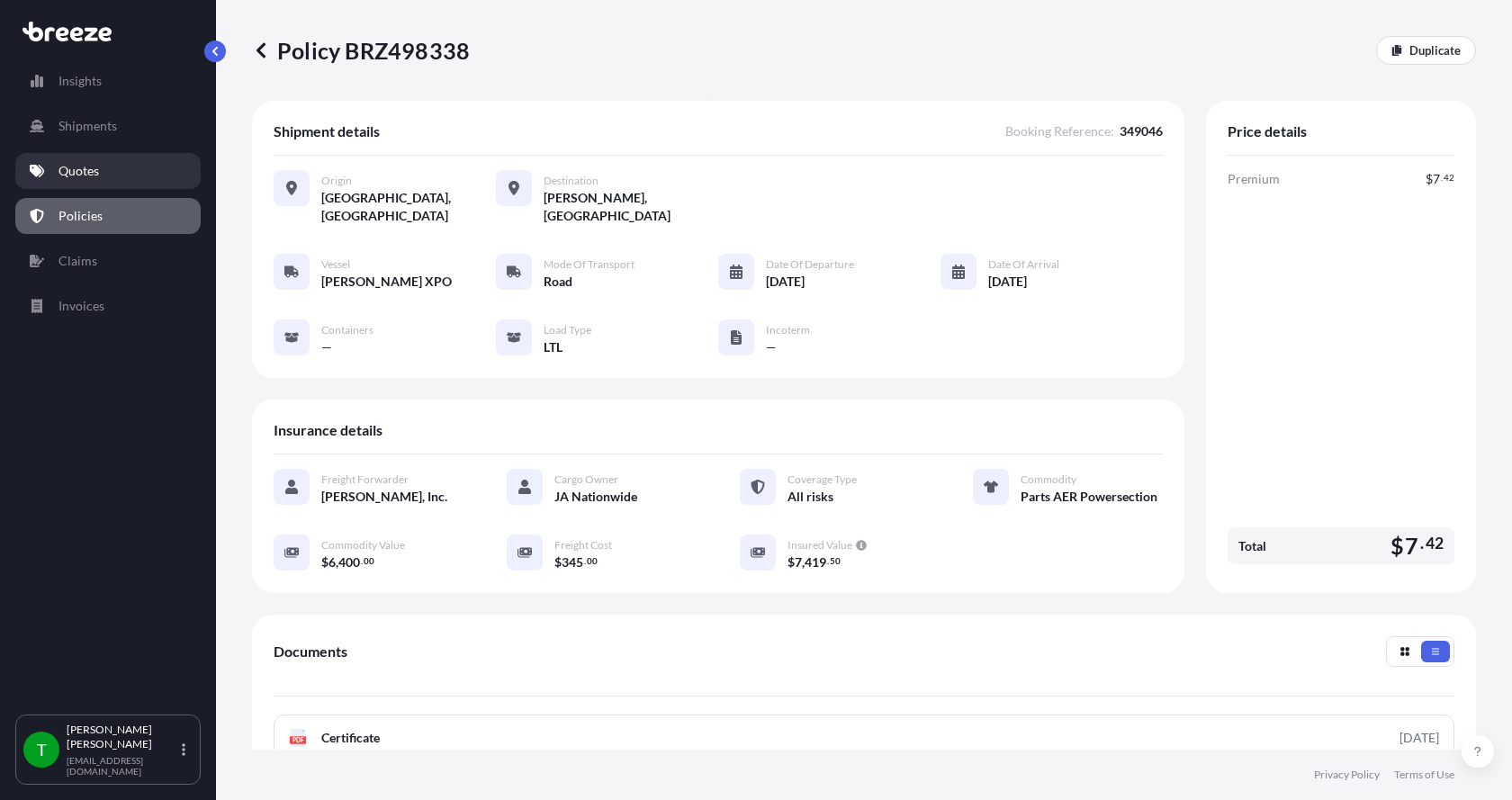
click at [70, 174] on p "Quotes" at bounding box center [78, 171] width 40 height 18
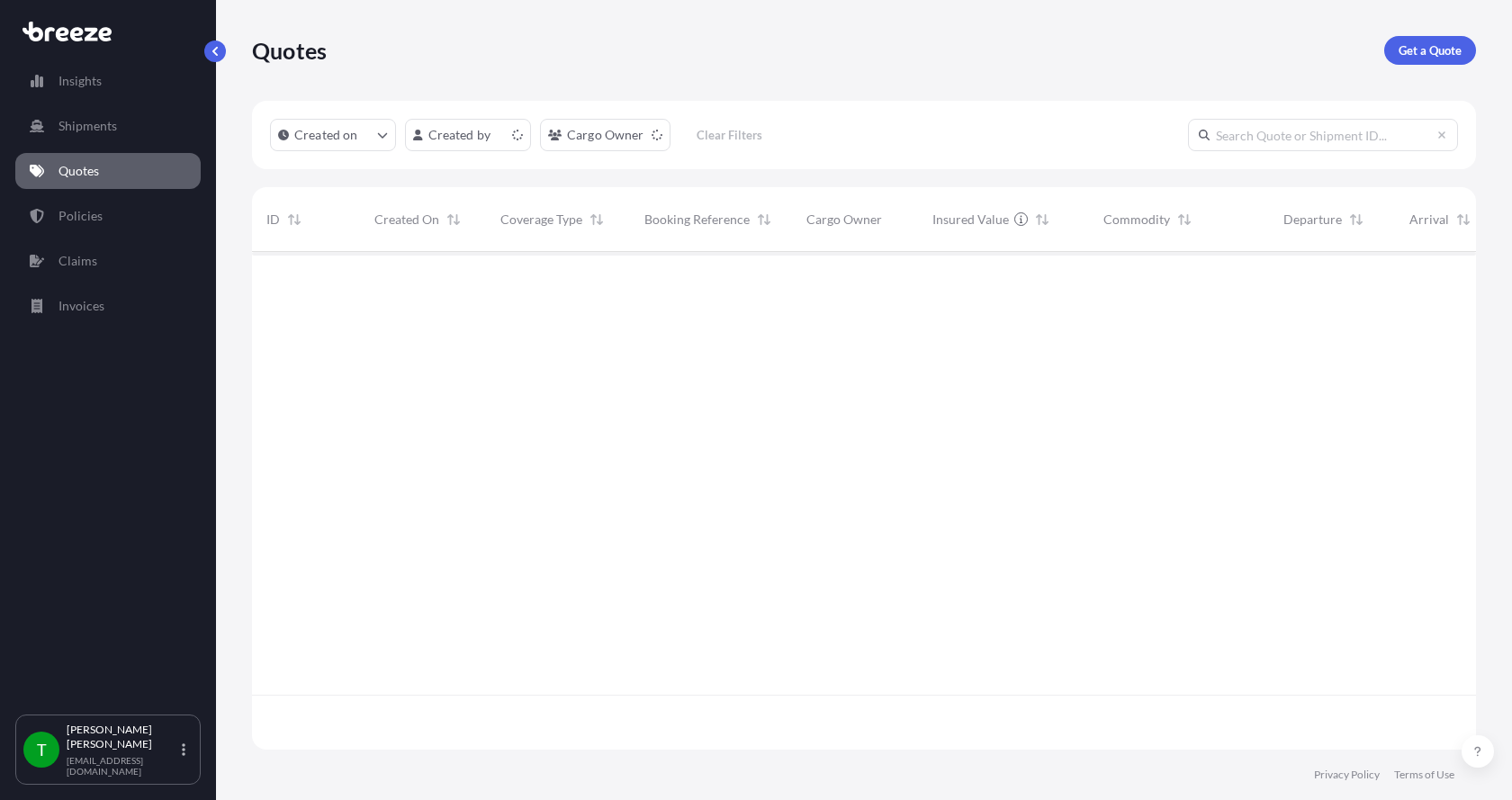
scroll to position [494, 1211]
click at [1394, 46] on link "Get a Quote" at bounding box center [1430, 50] width 91 height 29
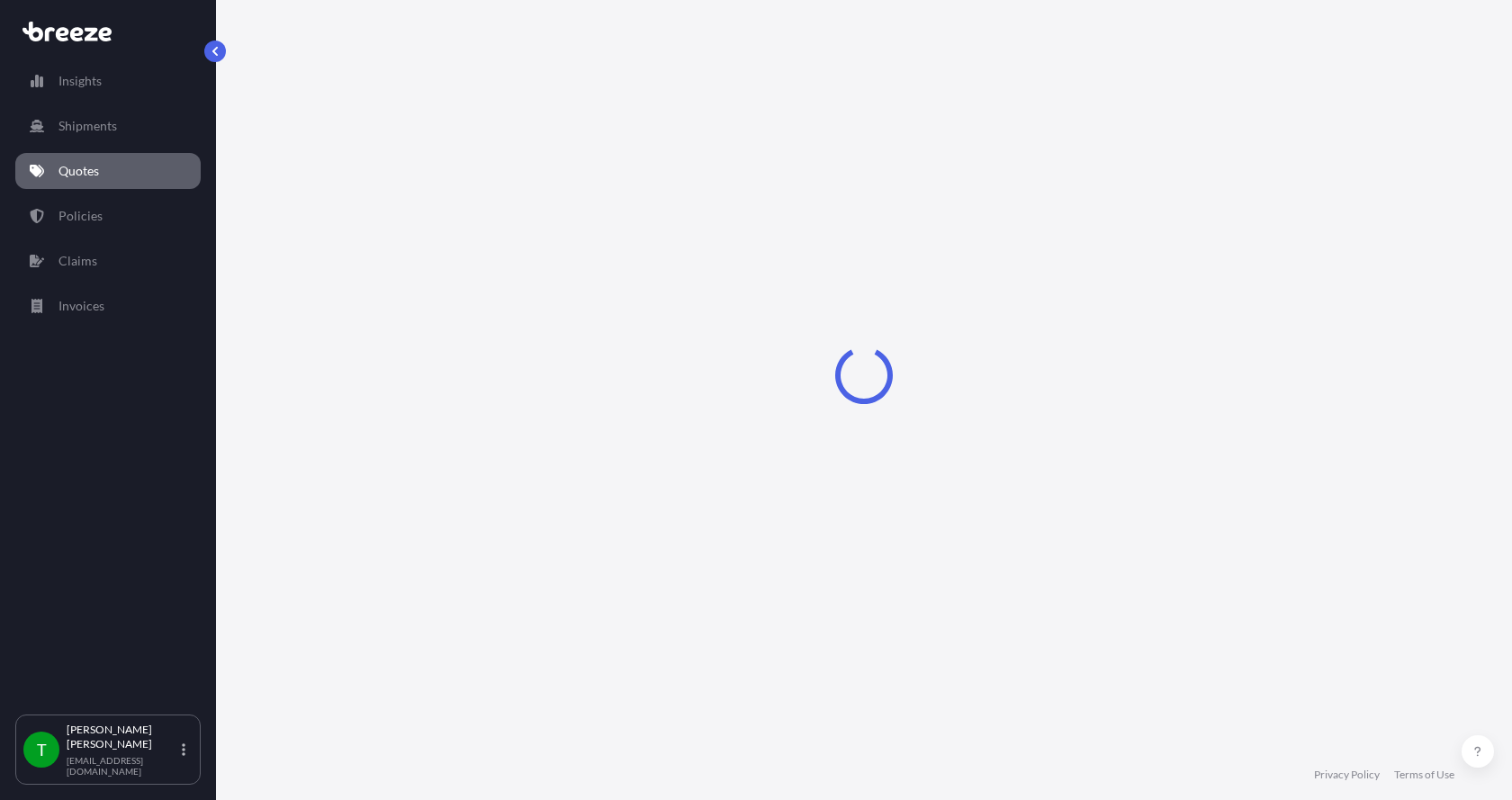
select select "Sea"
select select "1"
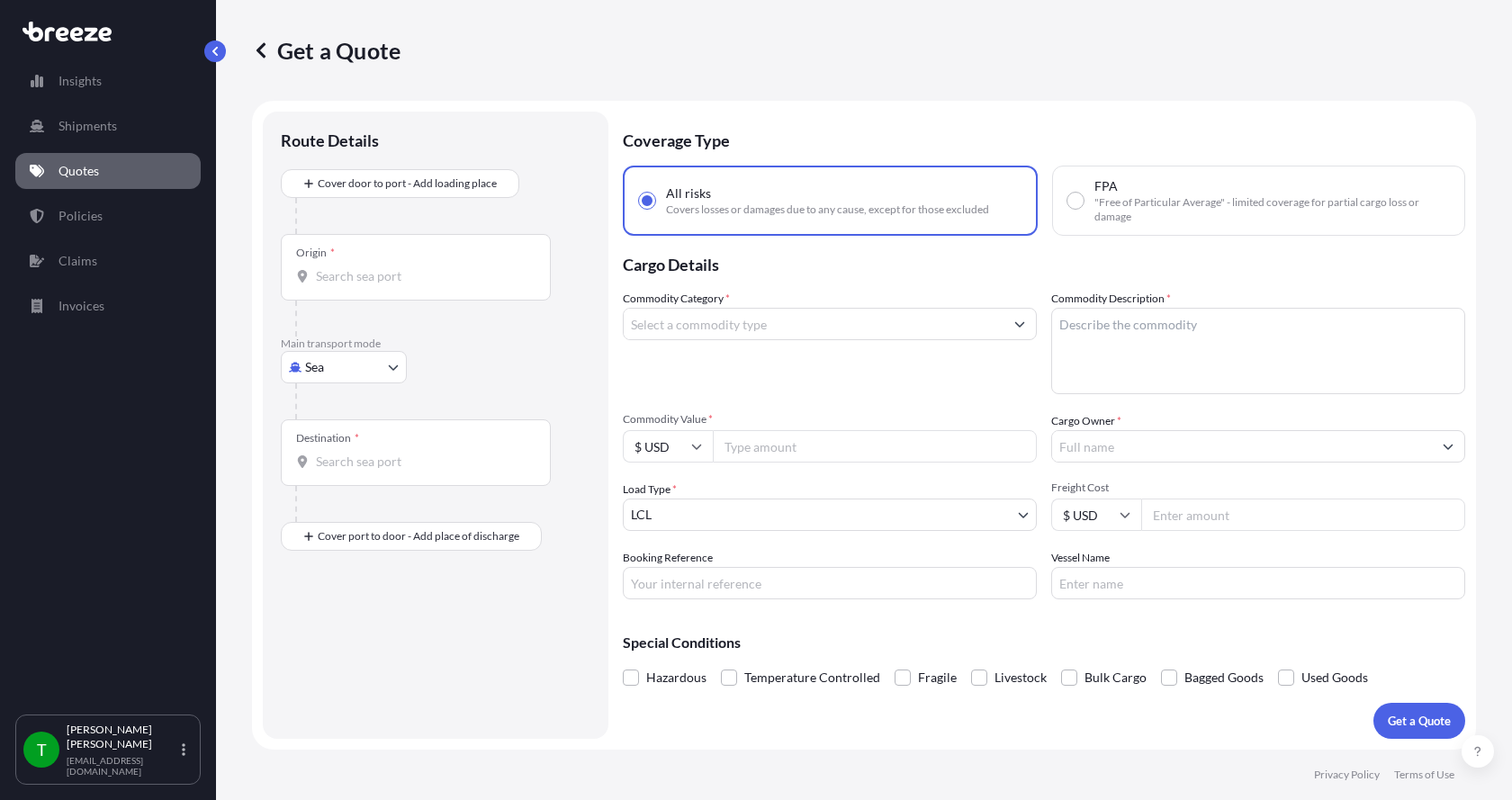
click at [314, 365] on body "Insights Shipments Quotes Policies Claims Invoices T [PERSON_NAME] [EMAIL_ADDRE…" at bounding box center [756, 400] width 1512 height 800
click at [329, 471] on span "Road" at bounding box center [329, 478] width 29 height 18
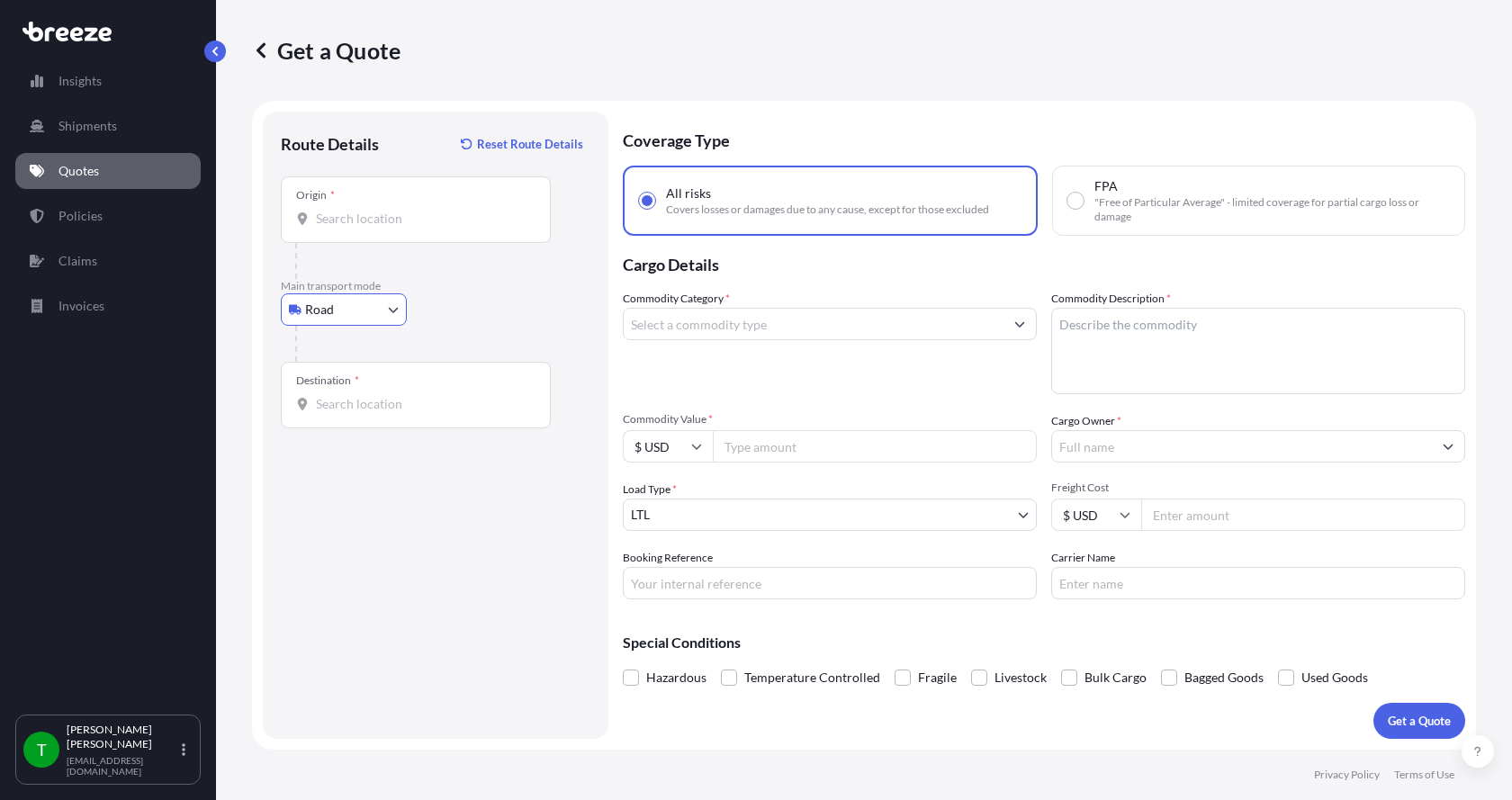
click at [331, 220] on input "Origin *" at bounding box center [422, 218] width 213 height 18
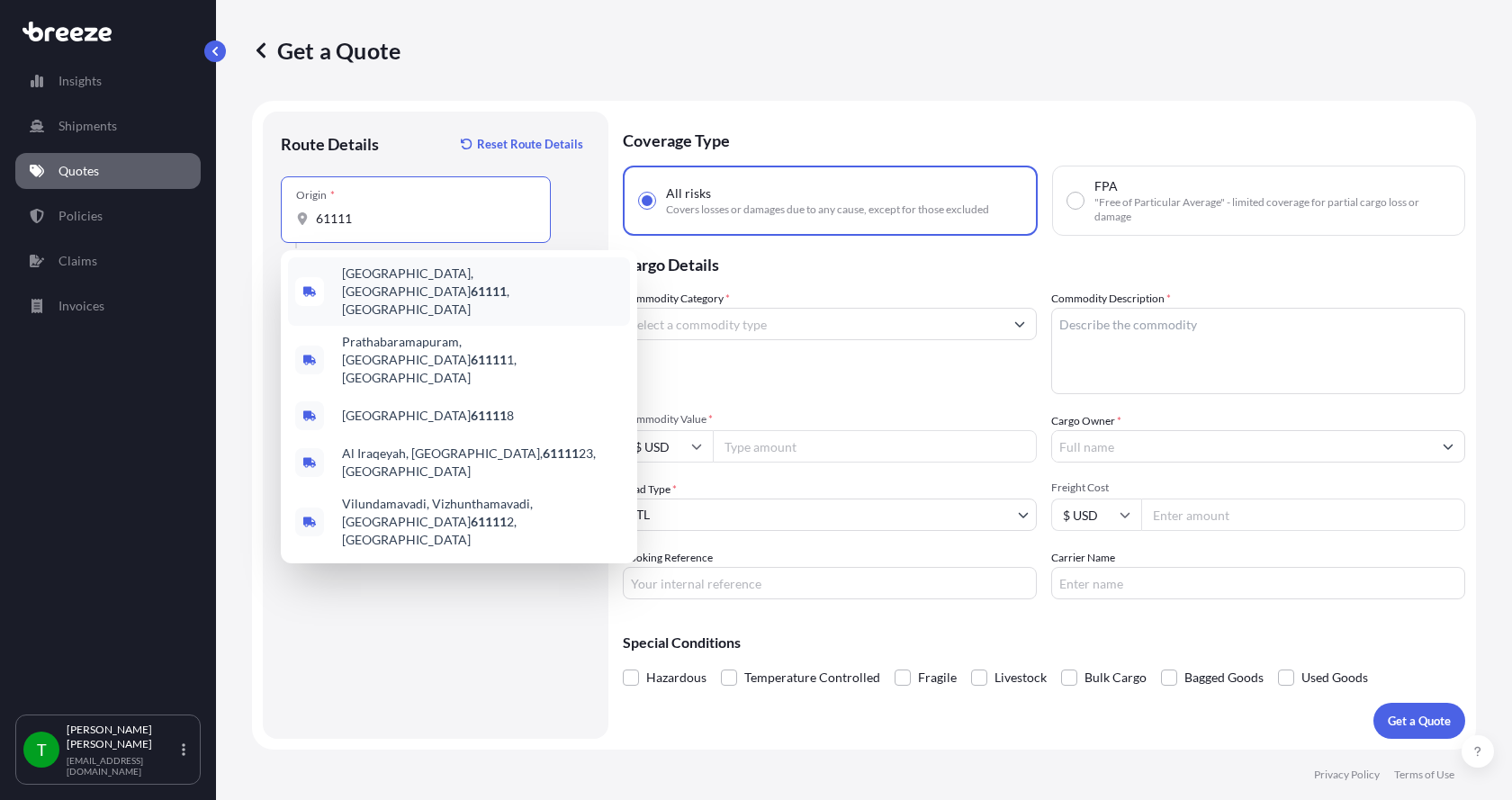
click at [371, 266] on div "[GEOGRAPHIC_DATA] , [GEOGRAPHIC_DATA]" at bounding box center [459, 291] width 342 height 68
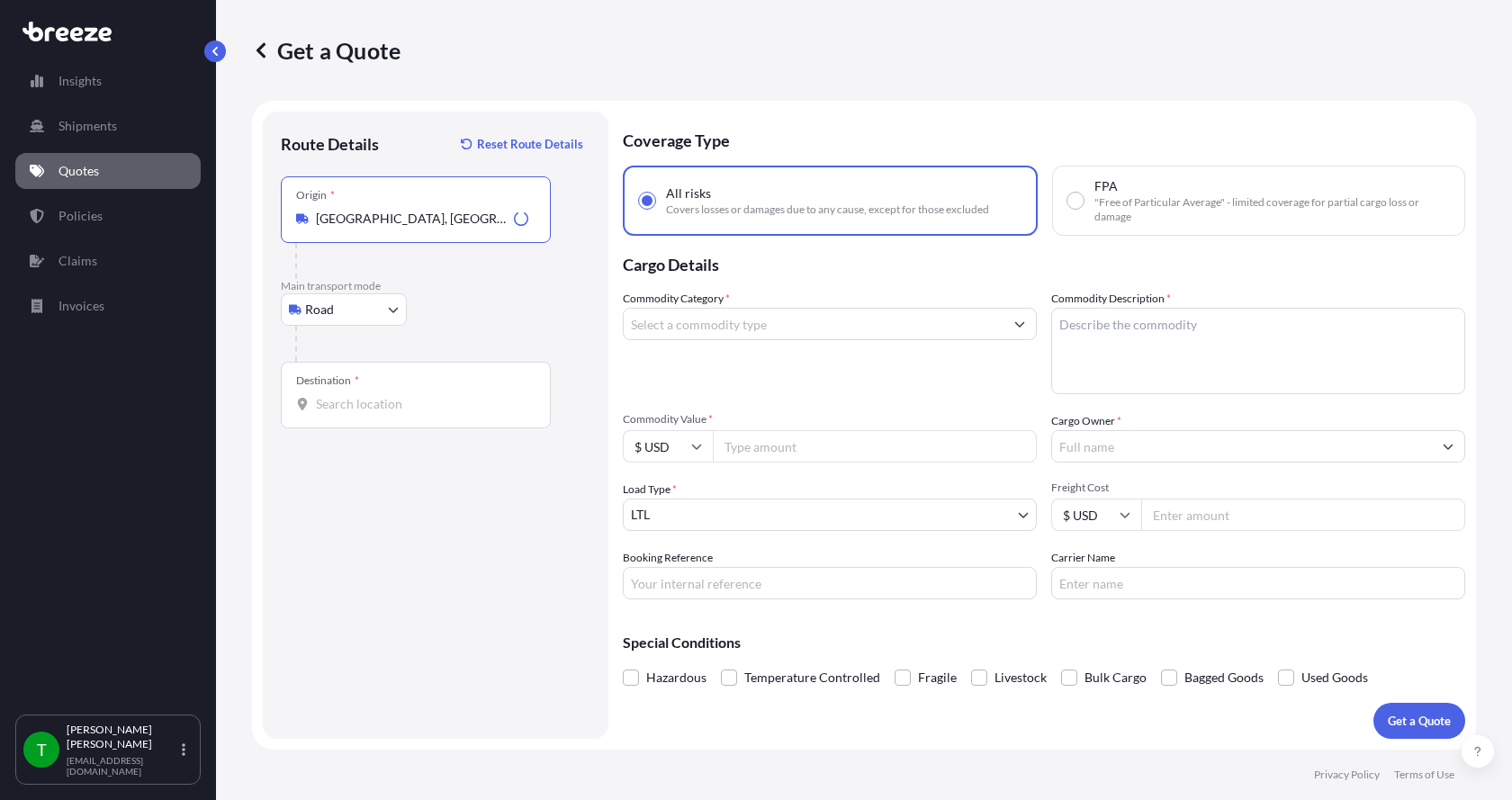
type input "[GEOGRAPHIC_DATA], [GEOGRAPHIC_DATA]"
click at [311, 398] on div at bounding box center [415, 403] width 239 height 18
click at [315, 398] on input "Destination *" at bounding box center [422, 403] width 213 height 18
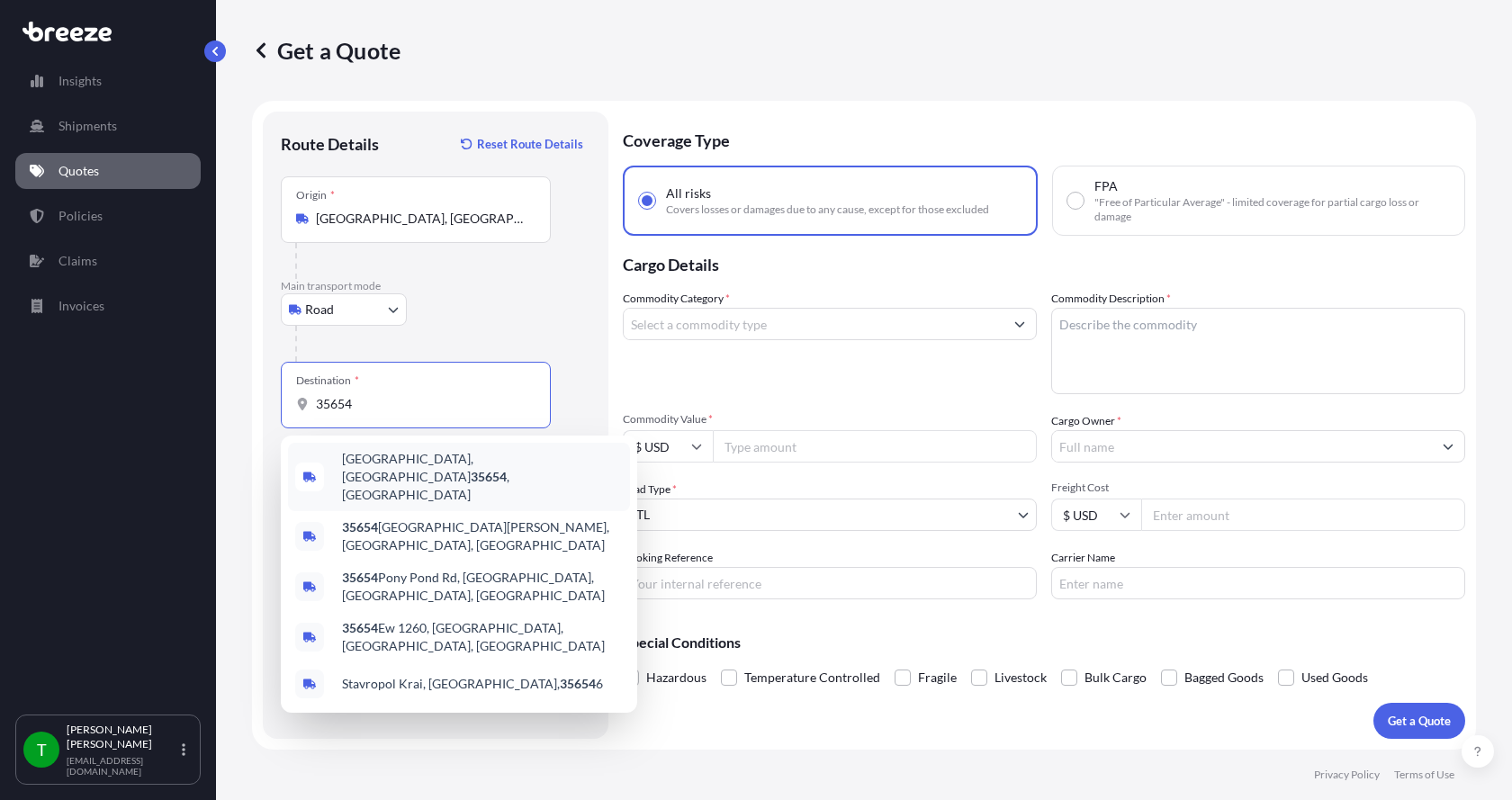
click at [361, 464] on span "[GEOGRAPHIC_DATA], AL 35654 , [GEOGRAPHIC_DATA]" at bounding box center [482, 477] width 281 height 54
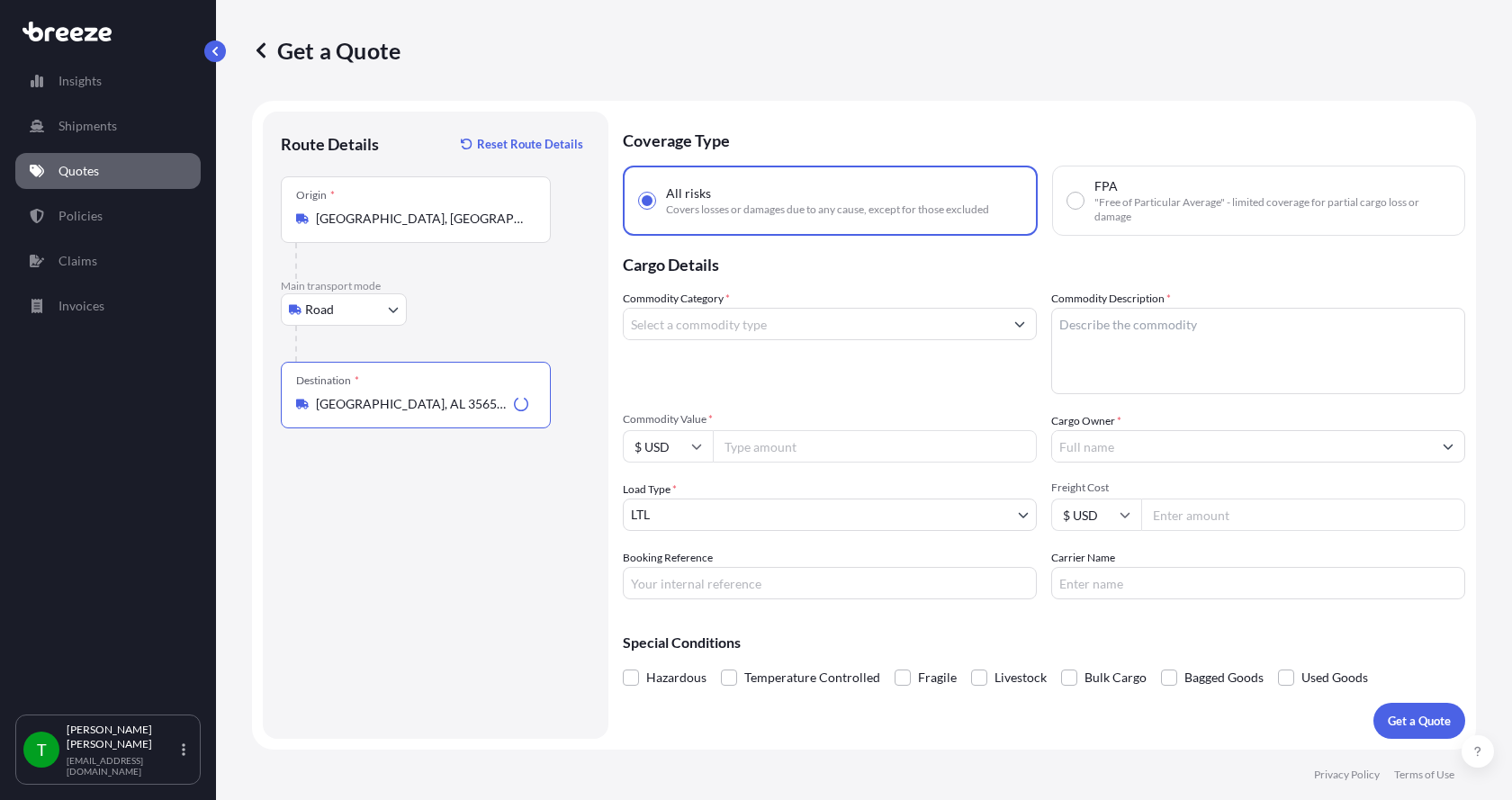
type input "[GEOGRAPHIC_DATA], AL 35654, [GEOGRAPHIC_DATA]"
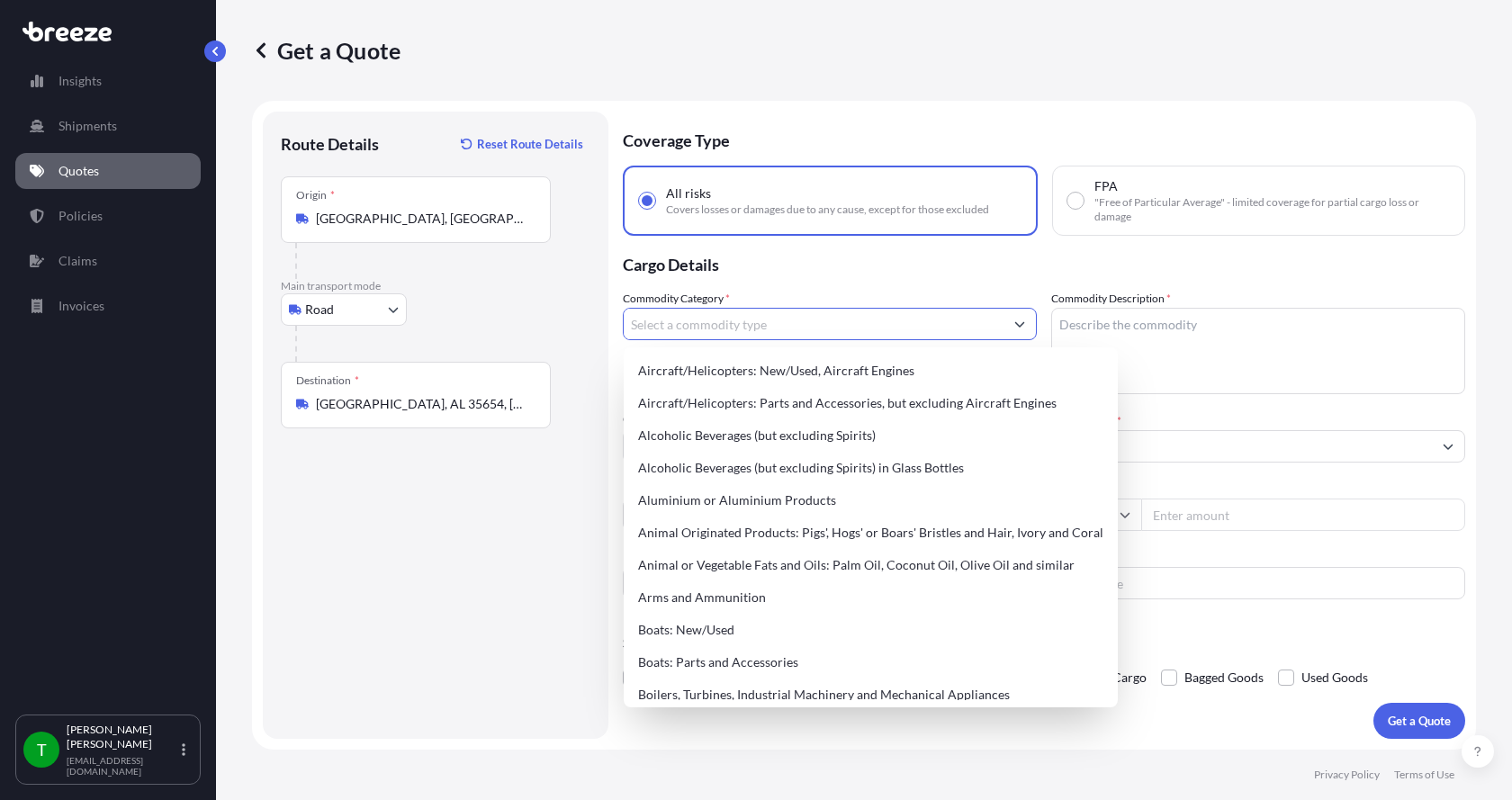
click at [699, 328] on input "Commodity Category *" at bounding box center [813, 324] width 380 height 33
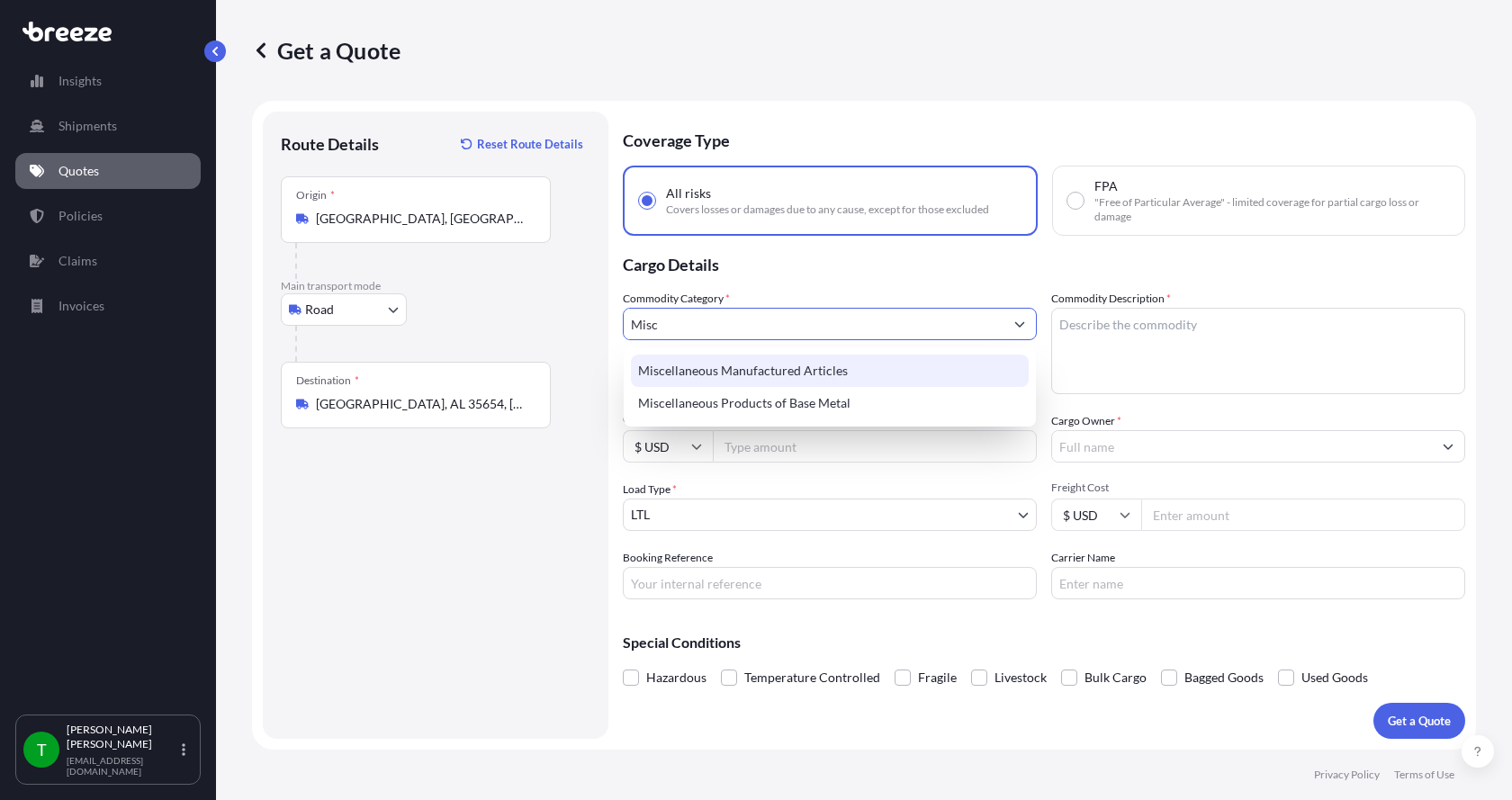
click at [700, 370] on div "Miscellaneous Manufactured Articles" at bounding box center [830, 371] width 398 height 33
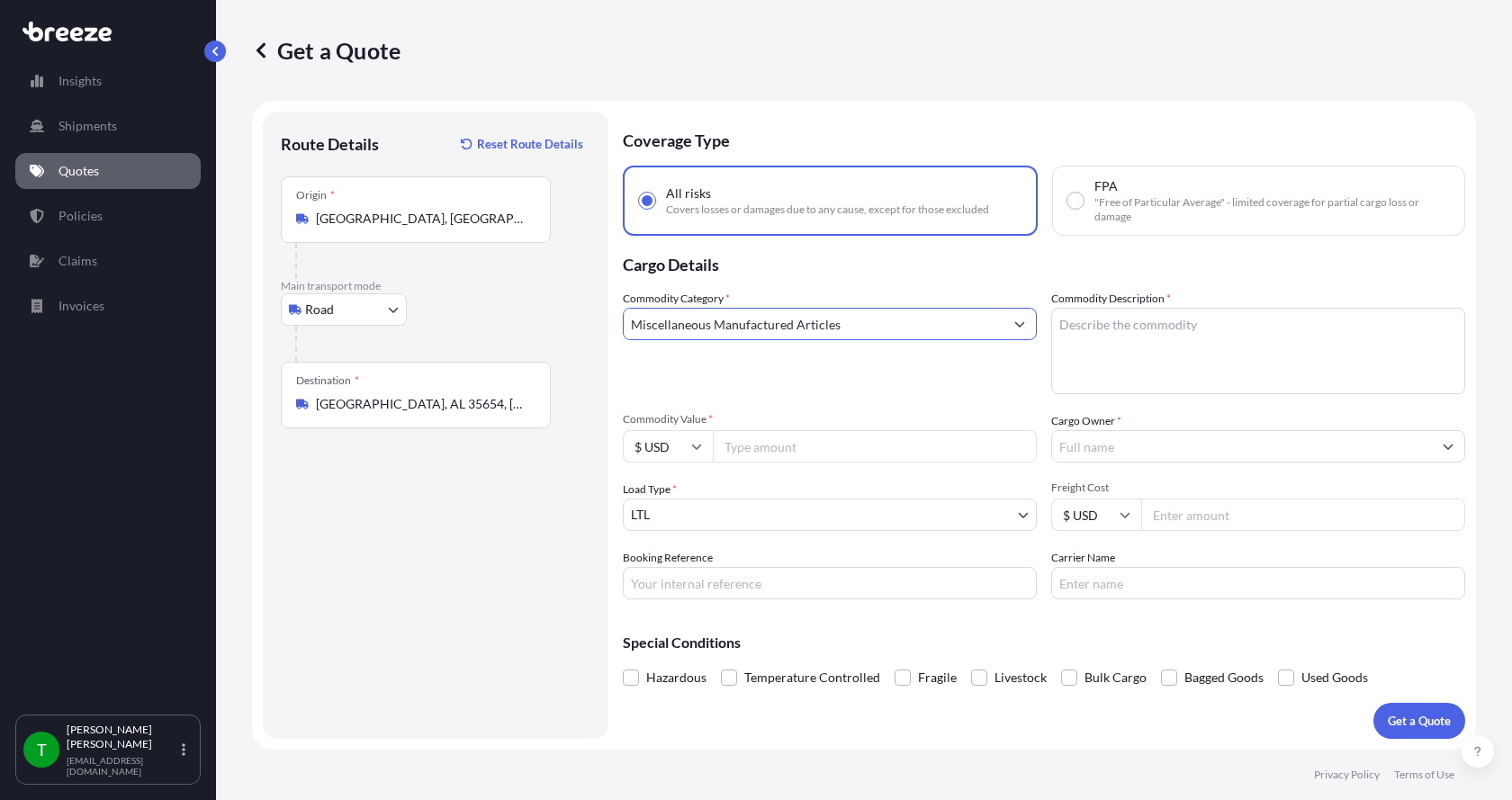
type input "Miscellaneous Manufactured Articles"
click at [1110, 318] on textarea "Commodity Description *" at bounding box center [1258, 351] width 414 height 87
type textarea "Parts Motor AER 7.5HP"
click at [811, 451] on input "Commodity Value *" at bounding box center [875, 446] width 324 height 33
click at [758, 450] on input "Commodity Value *" at bounding box center [875, 446] width 324 height 33
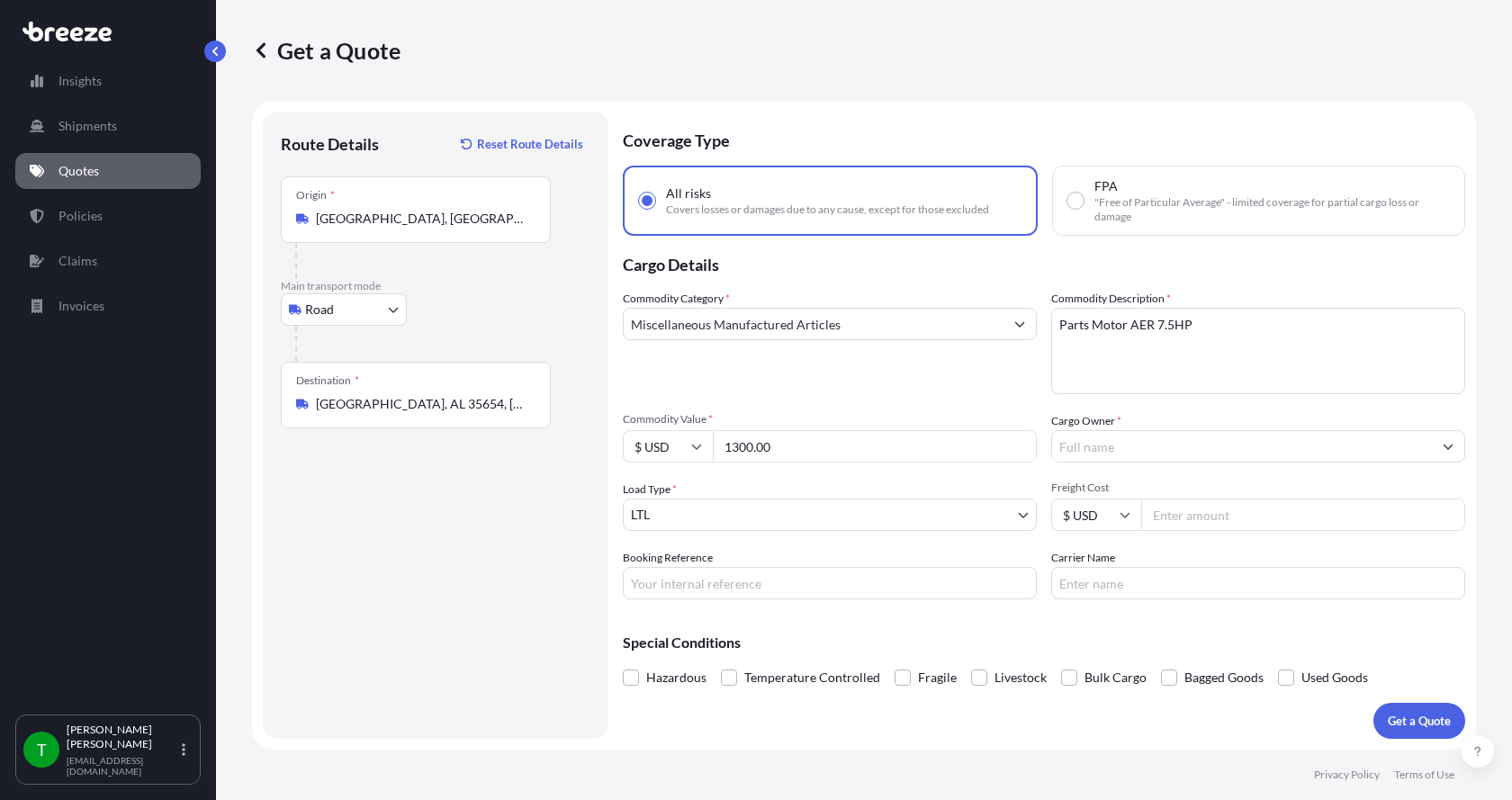
type input "1300.00"
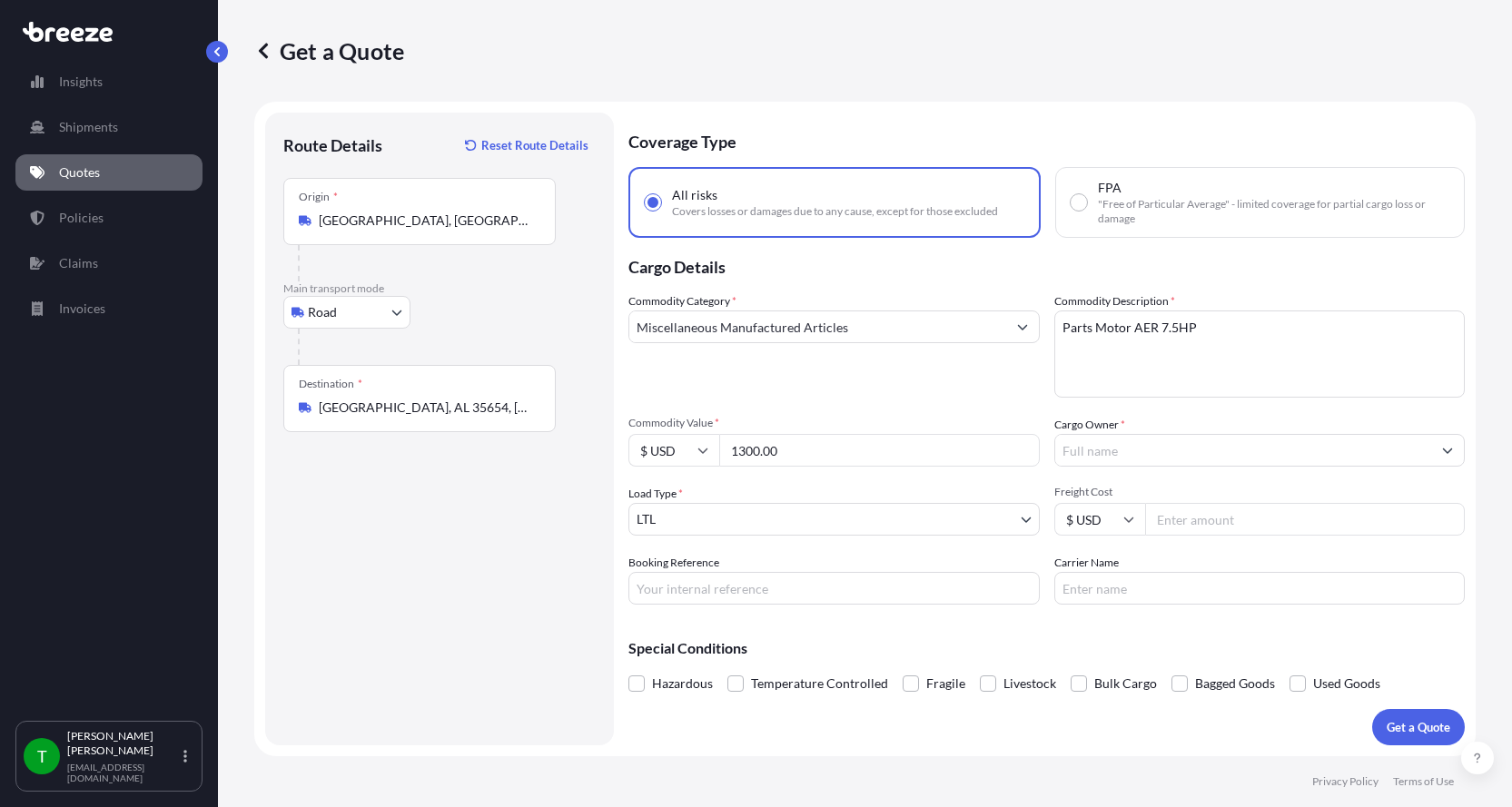
click at [1104, 454] on input "Cargo Owner *" at bounding box center [1244, 450] width 377 height 33
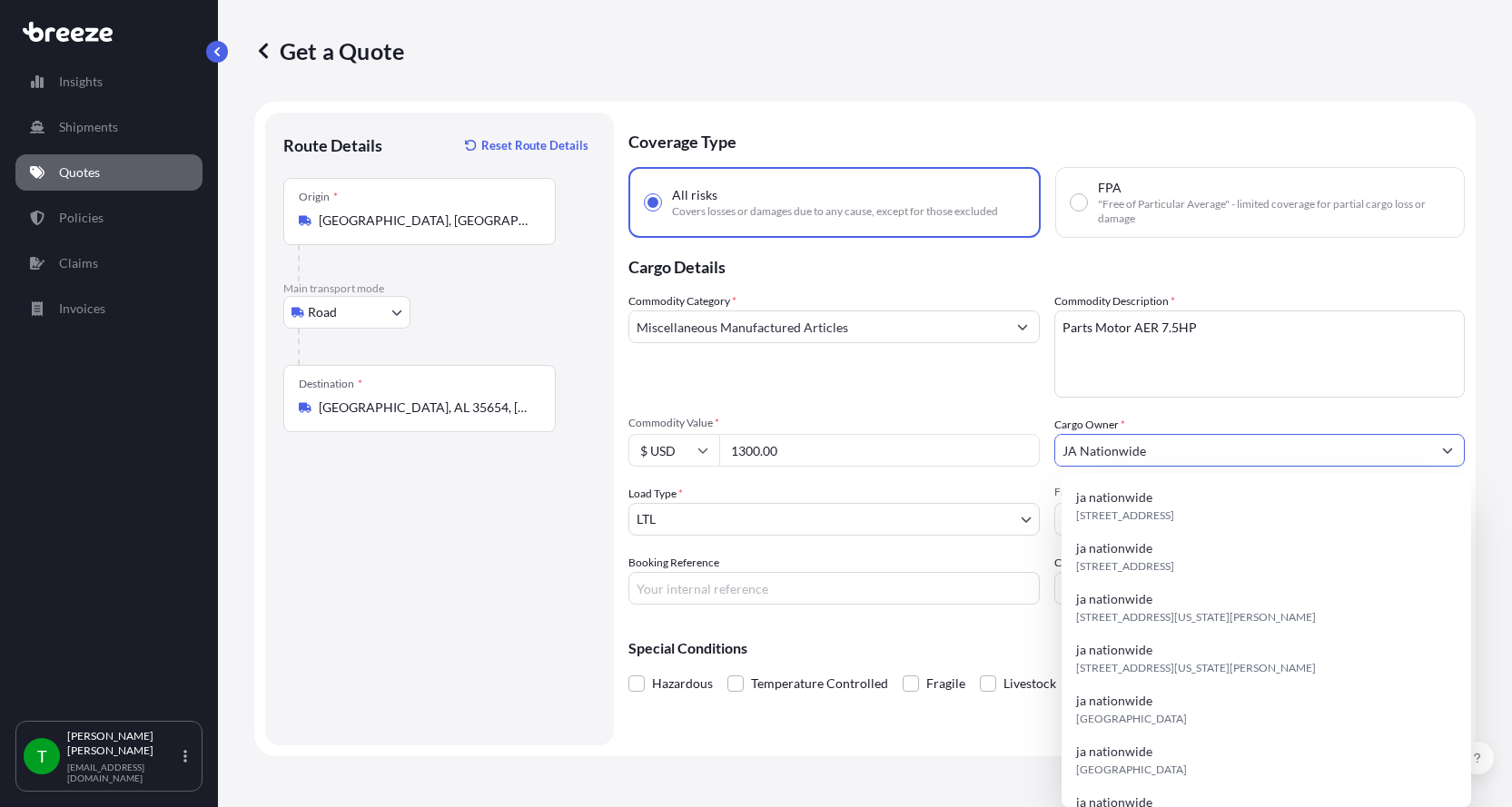
type input "JA Nationwide"
click at [665, 587] on input "Booking Reference" at bounding box center [834, 588] width 412 height 33
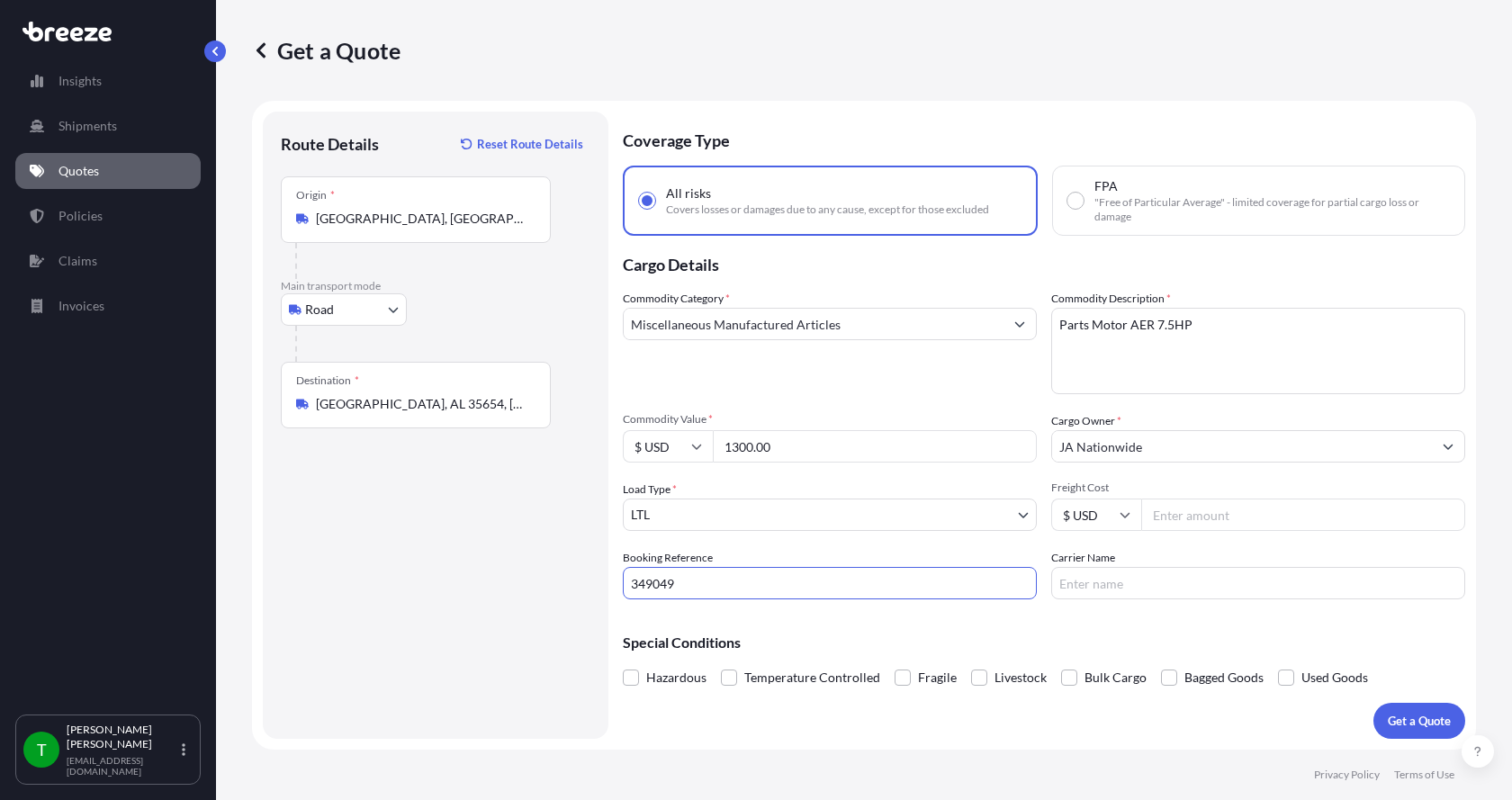
type input "349049"
click at [1181, 517] on input "Freight Cost" at bounding box center [1303, 514] width 324 height 33
type input "355.00"
click at [1141, 590] on input "Carrier Name" at bounding box center [1258, 582] width 414 height 33
type input "[PERSON_NAME]"
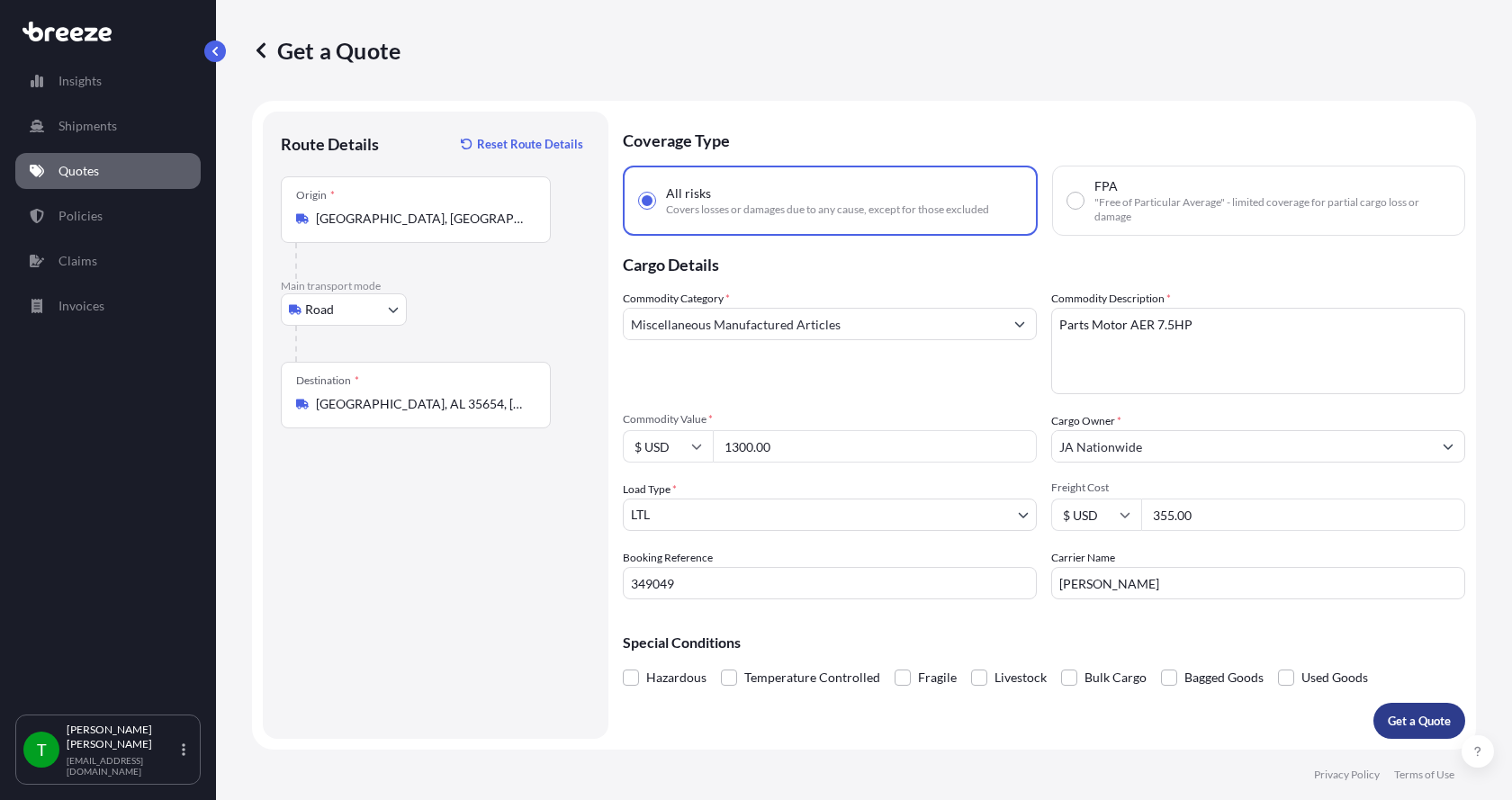
click at [1409, 714] on p "Get a Quote" at bounding box center [1419, 721] width 63 height 18
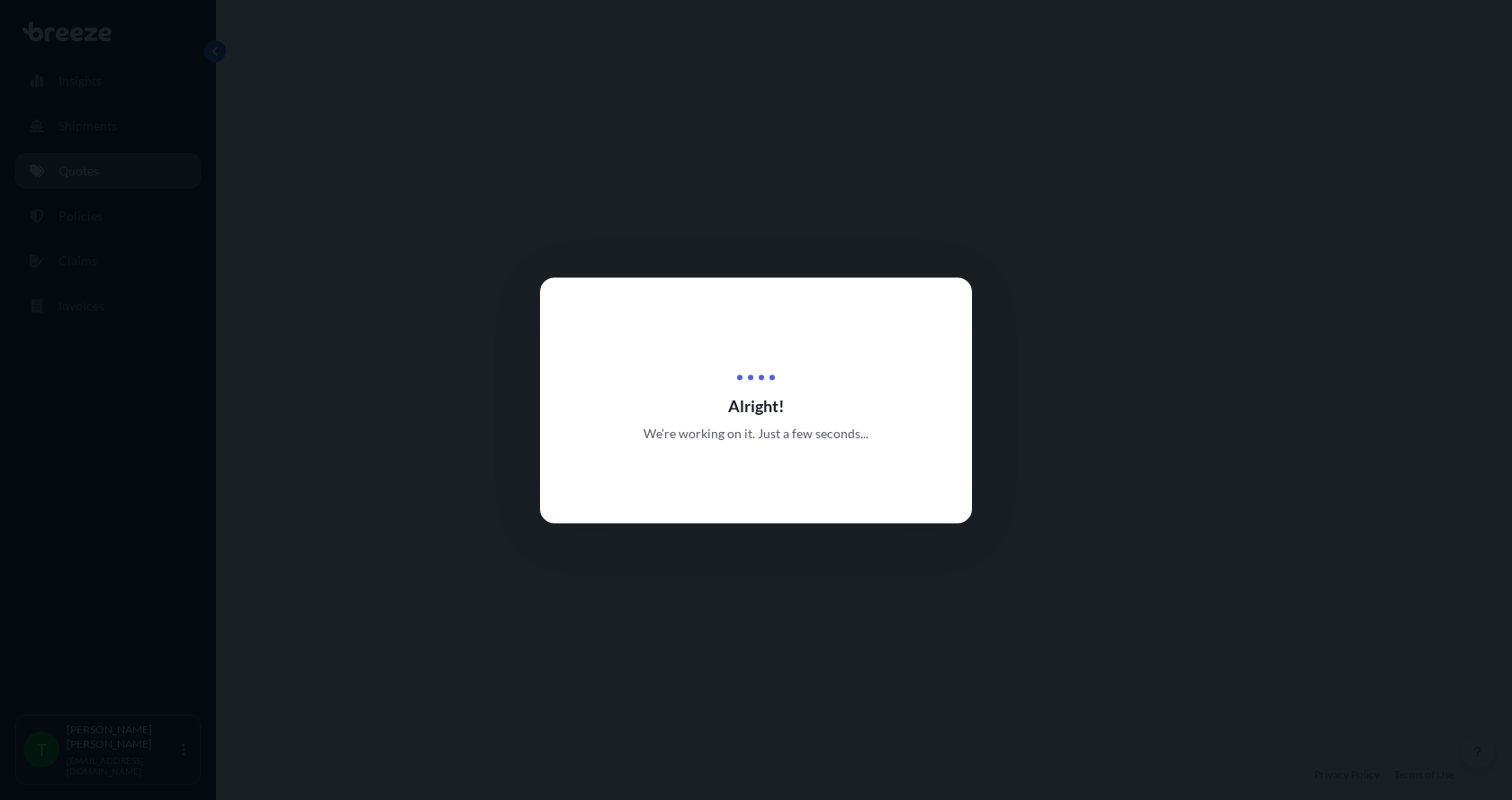
select select "Road"
select select "1"
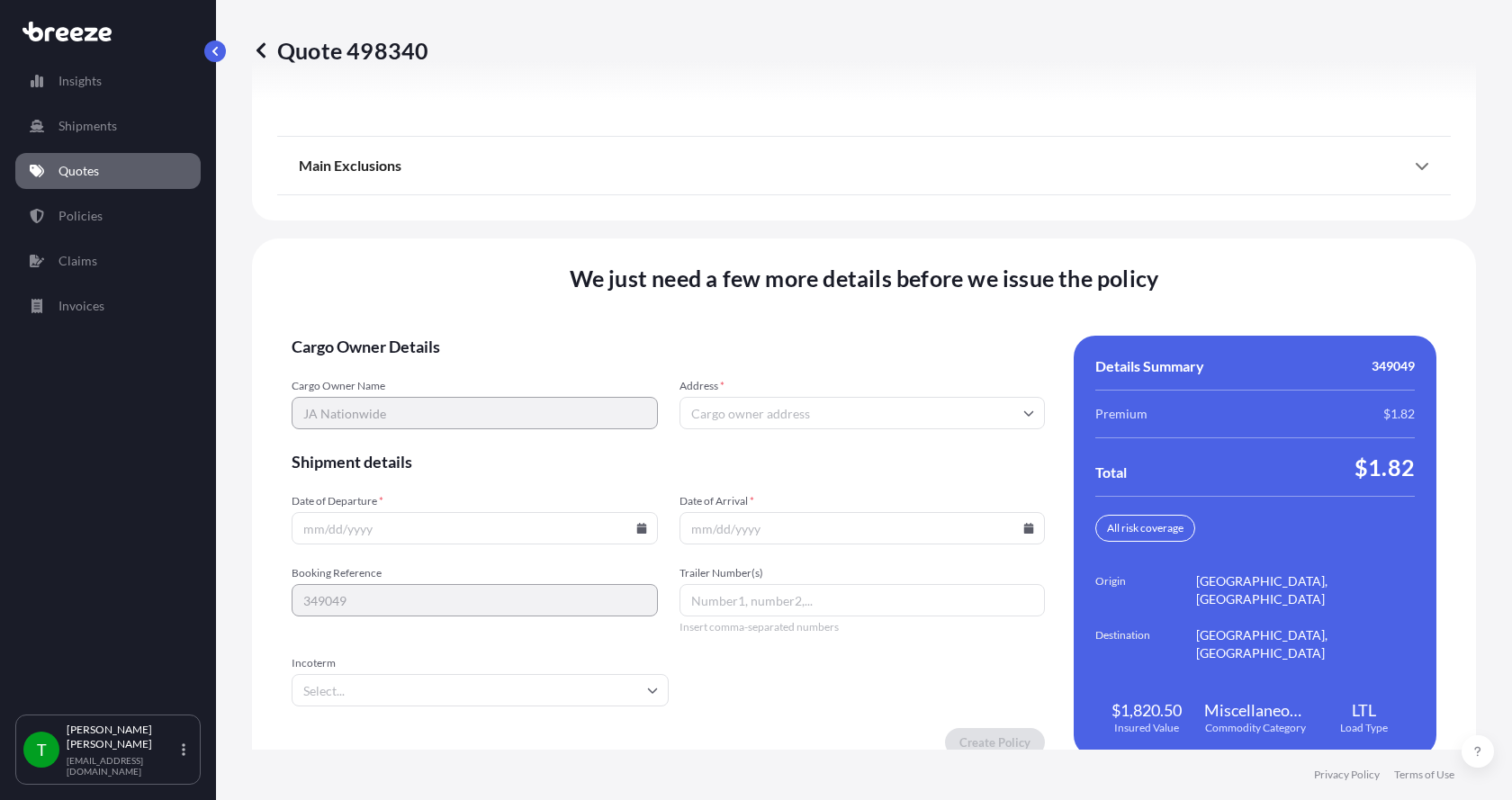
scroll to position [2368, 0]
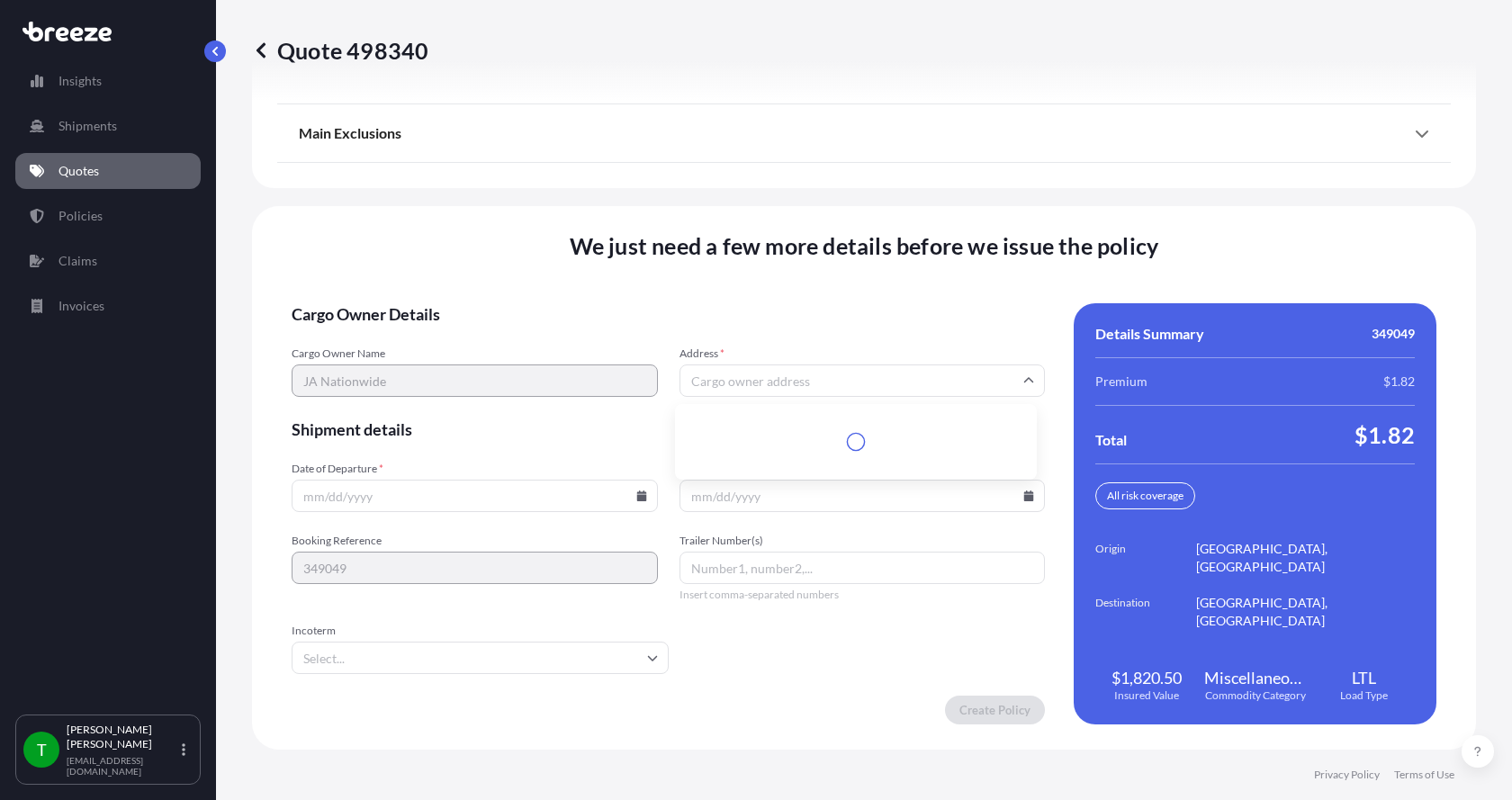
click at [784, 380] on input "Address *" at bounding box center [862, 380] width 366 height 33
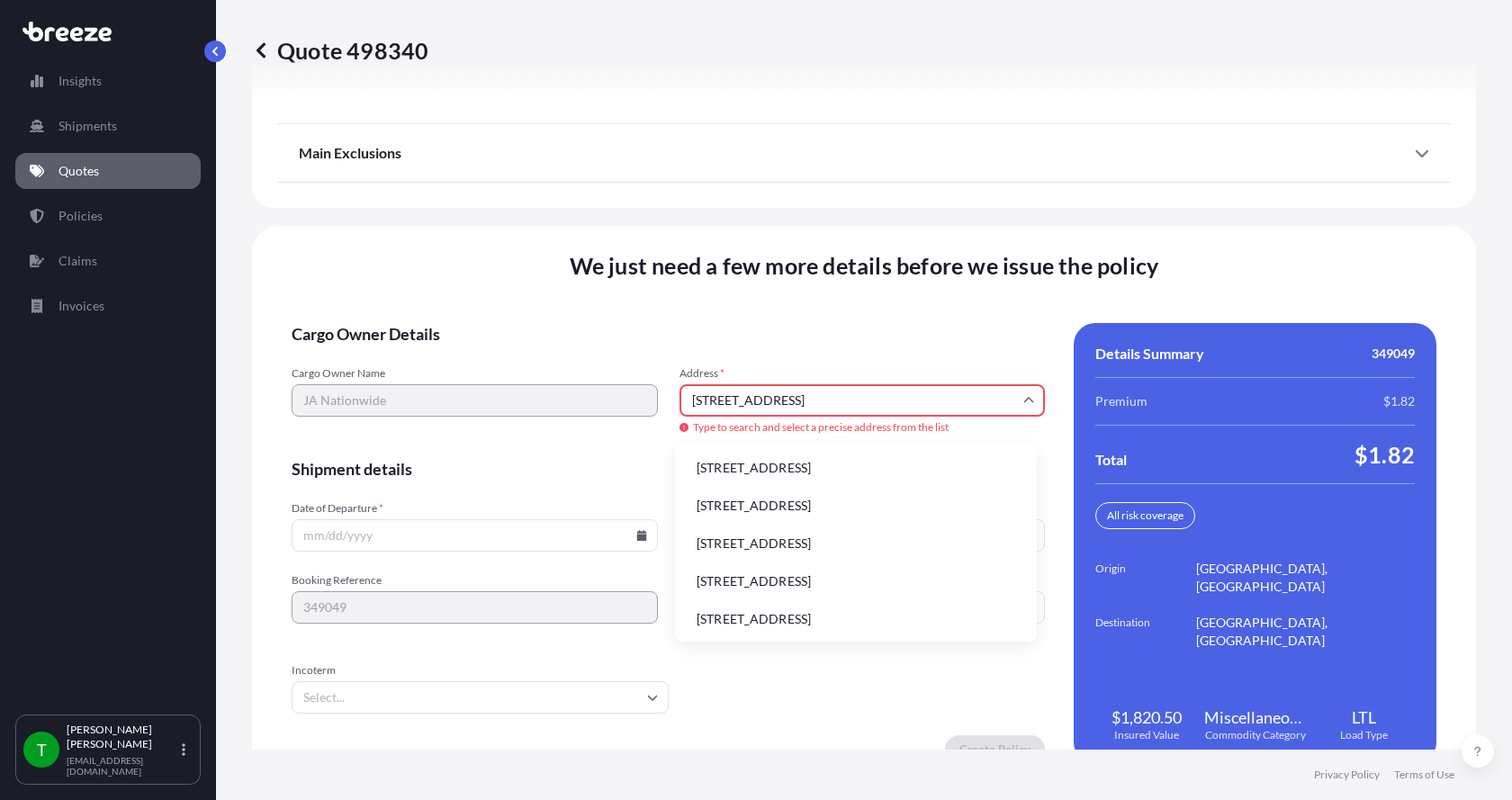
click at [765, 464] on li "[STREET_ADDRESS]" at bounding box center [856, 468] width 347 height 35
type input "[STREET_ADDRESS]"
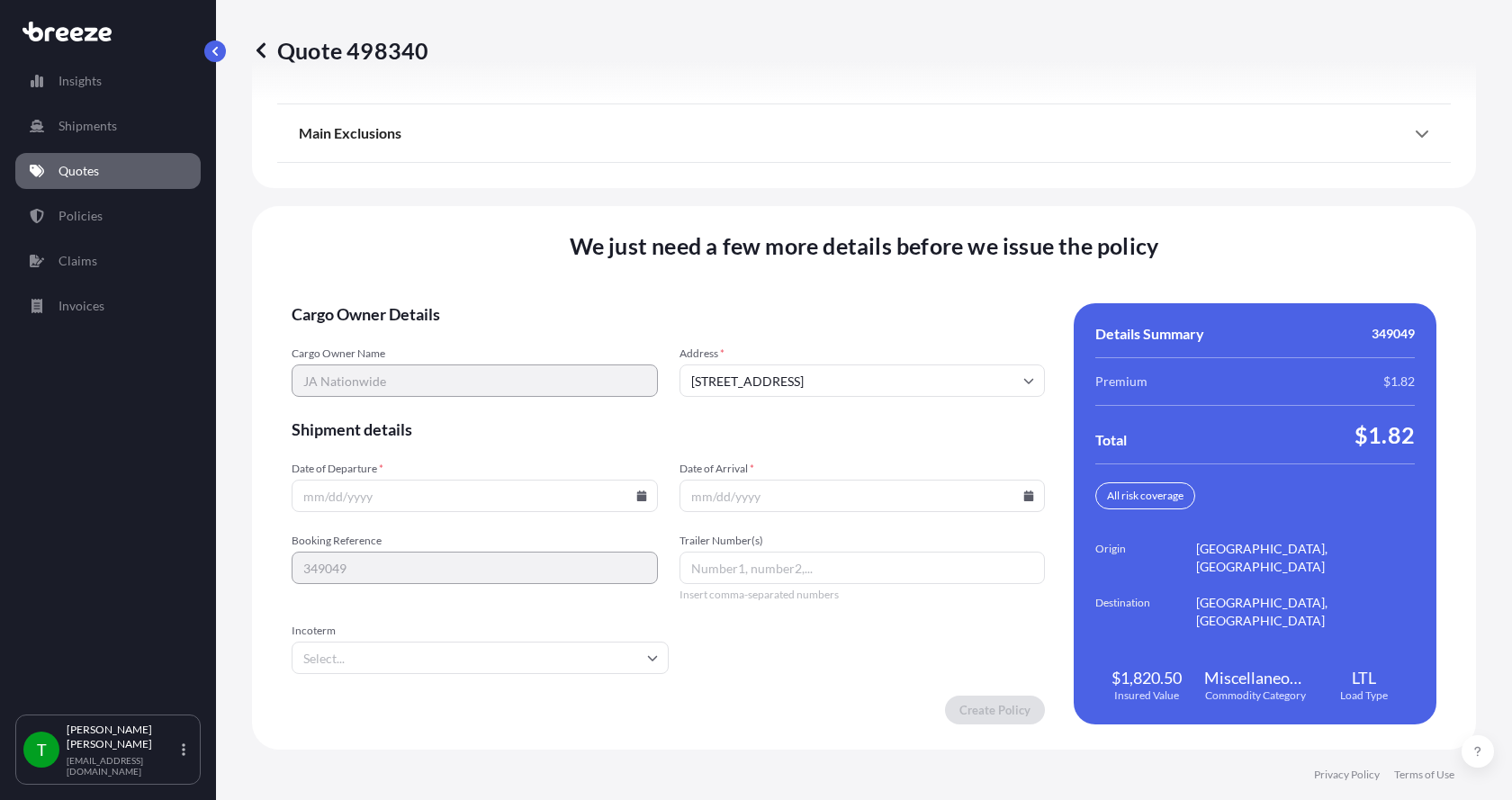
click at [637, 496] on icon at bounding box center [641, 496] width 10 height 11
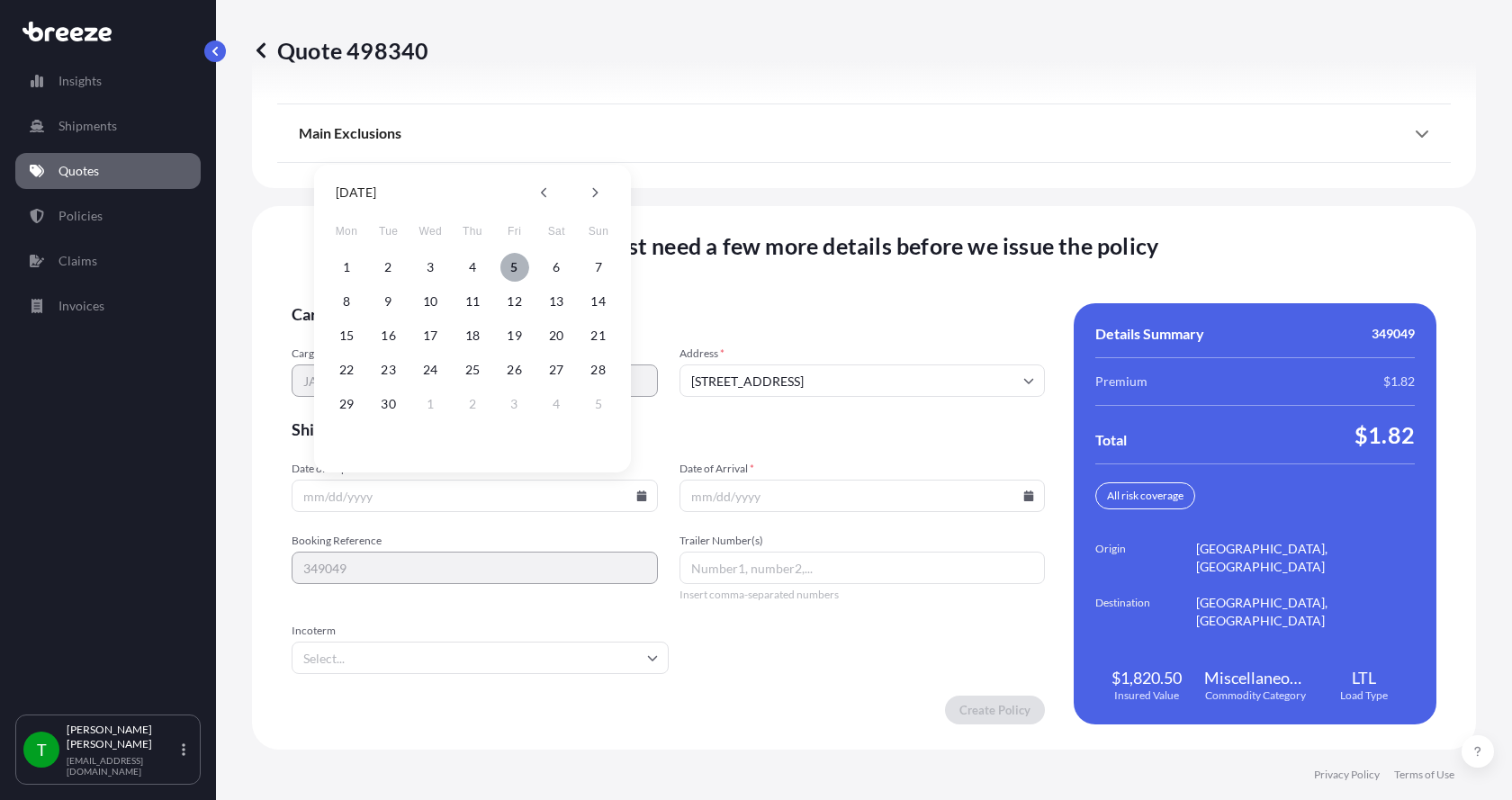
click at [517, 267] on button "5" at bounding box center [514, 267] width 29 height 29
type input "[DATE]"
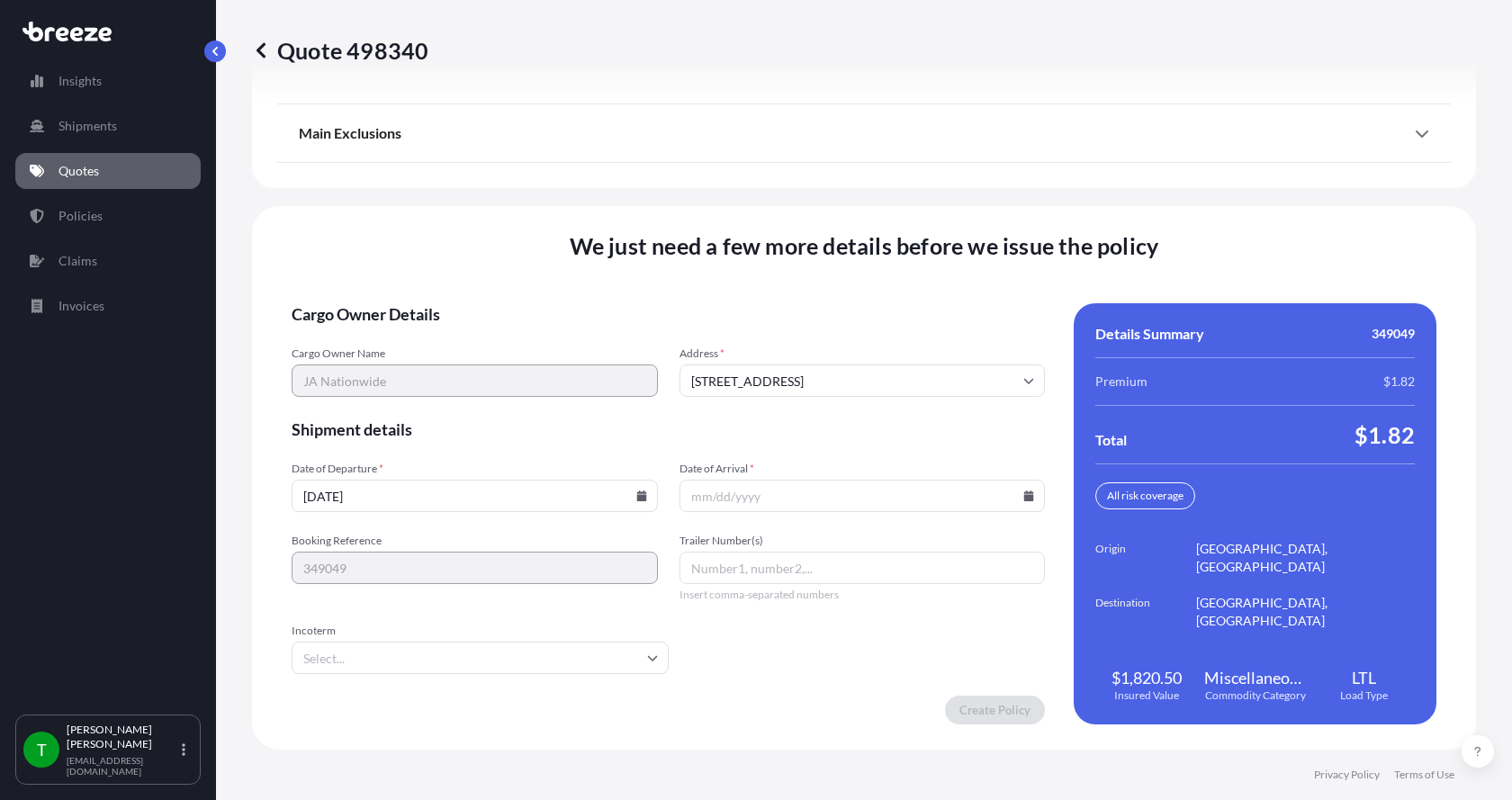
click at [514, 349] on button "5" at bounding box center [503, 357] width 21 height 16
click at [1024, 493] on icon at bounding box center [1029, 496] width 10 height 11
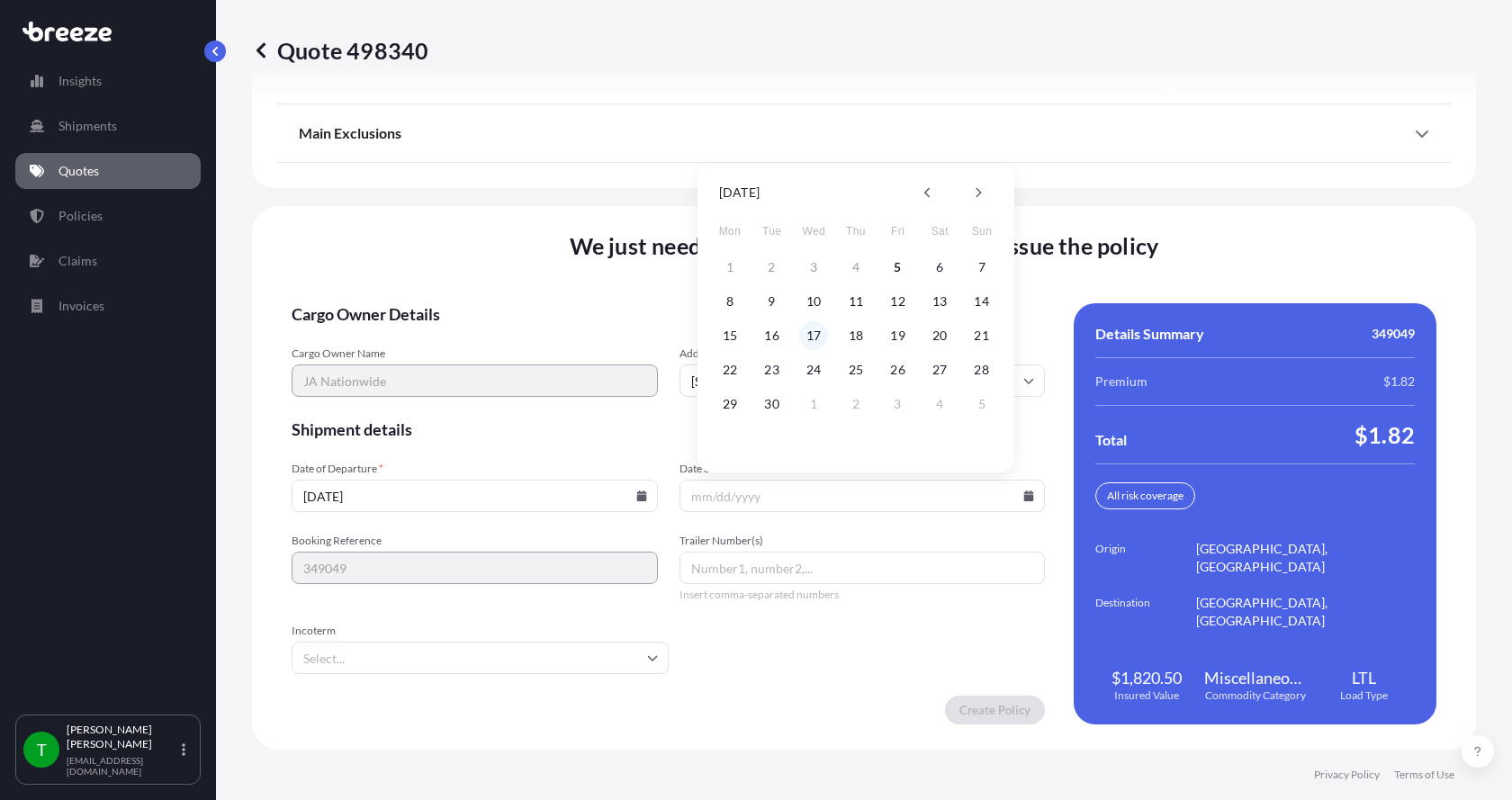
click at [809, 336] on button "17" at bounding box center [813, 335] width 29 height 29
type input "[DATE]"
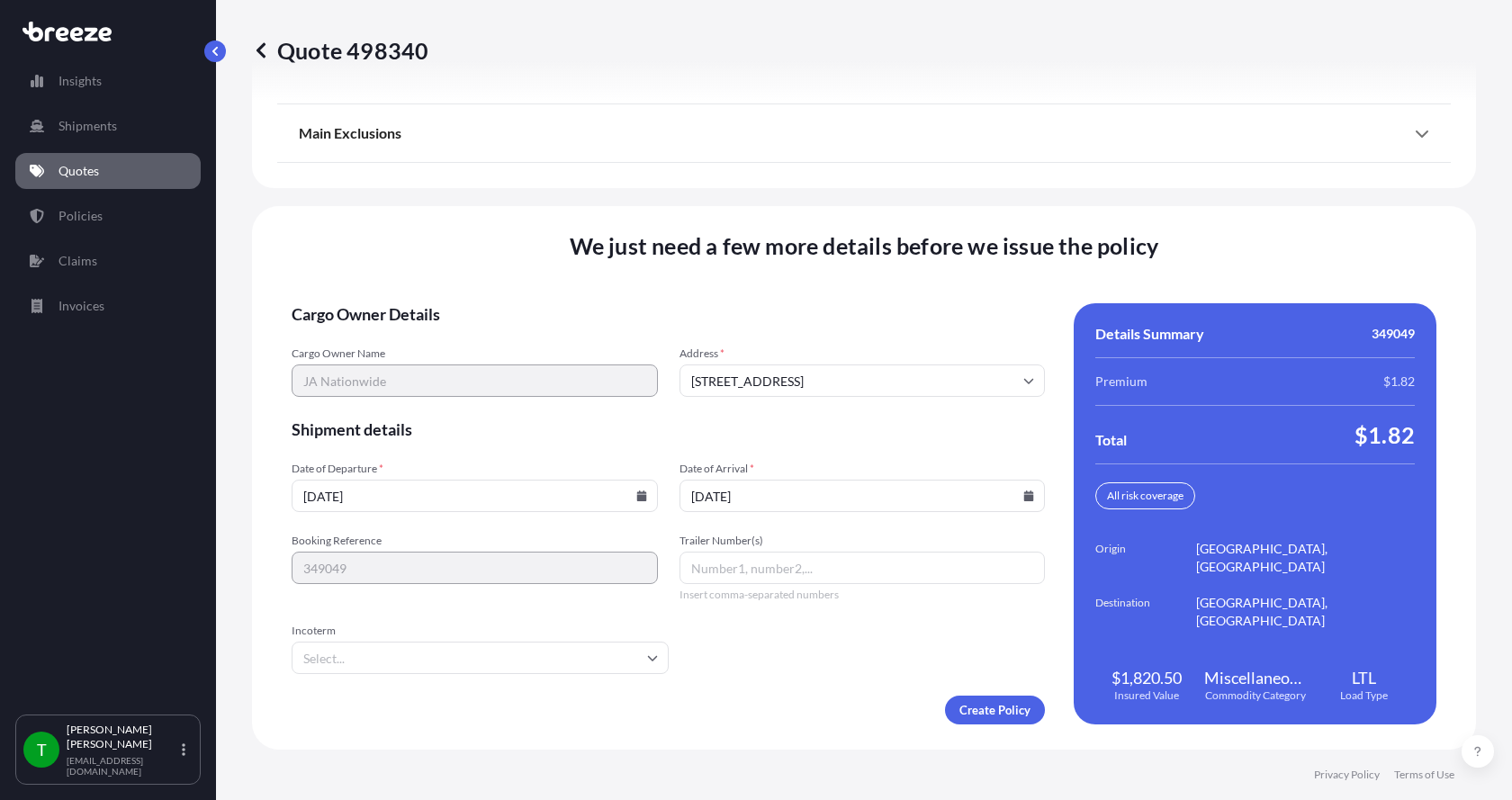
click at [814, 388] on button "17" at bounding box center [824, 396] width 21 height 16
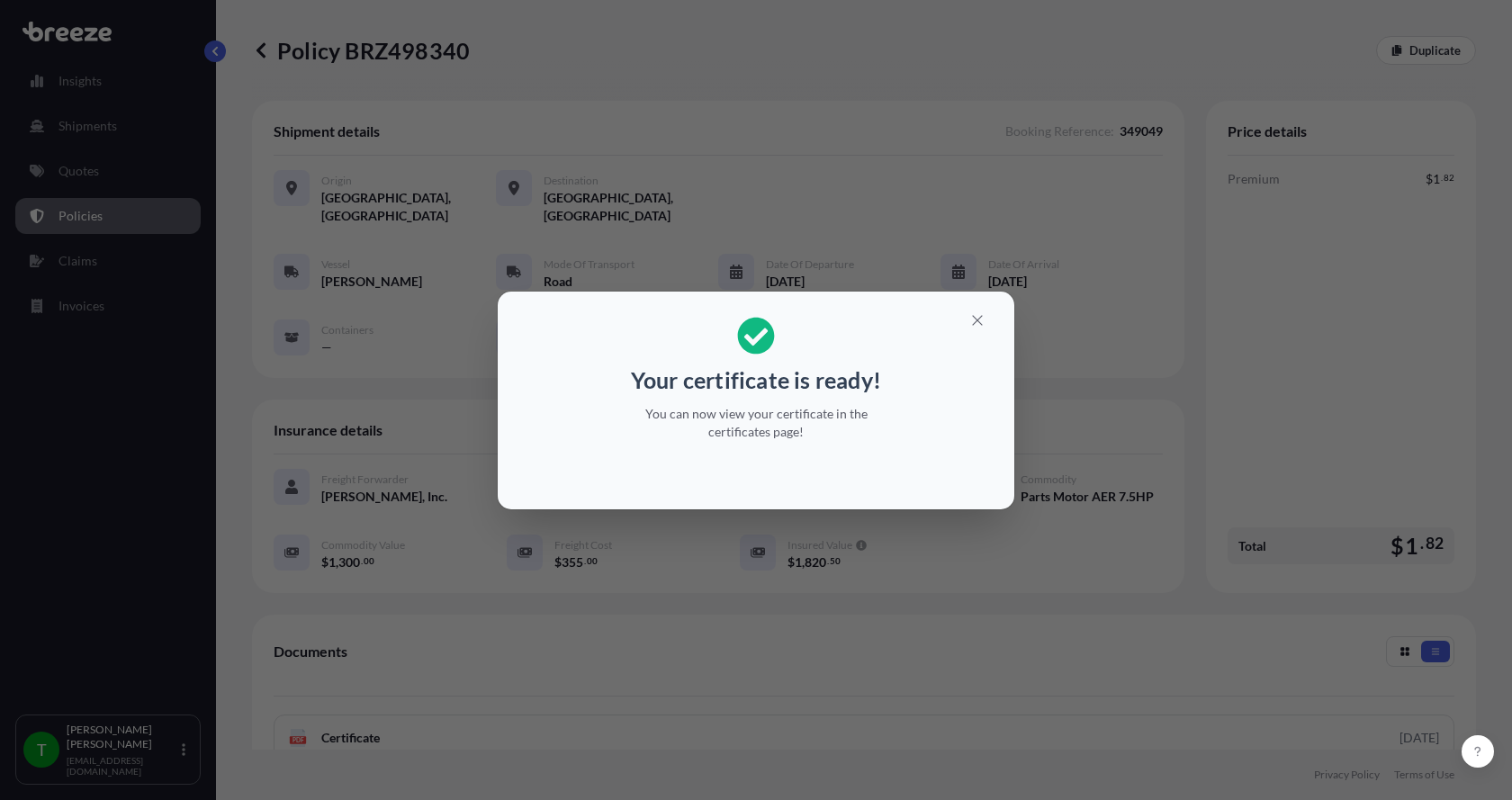
click at [337, 715] on div "Your certificate is ready! You can now view your certificate in the certificate…" at bounding box center [756, 400] width 1512 height 800
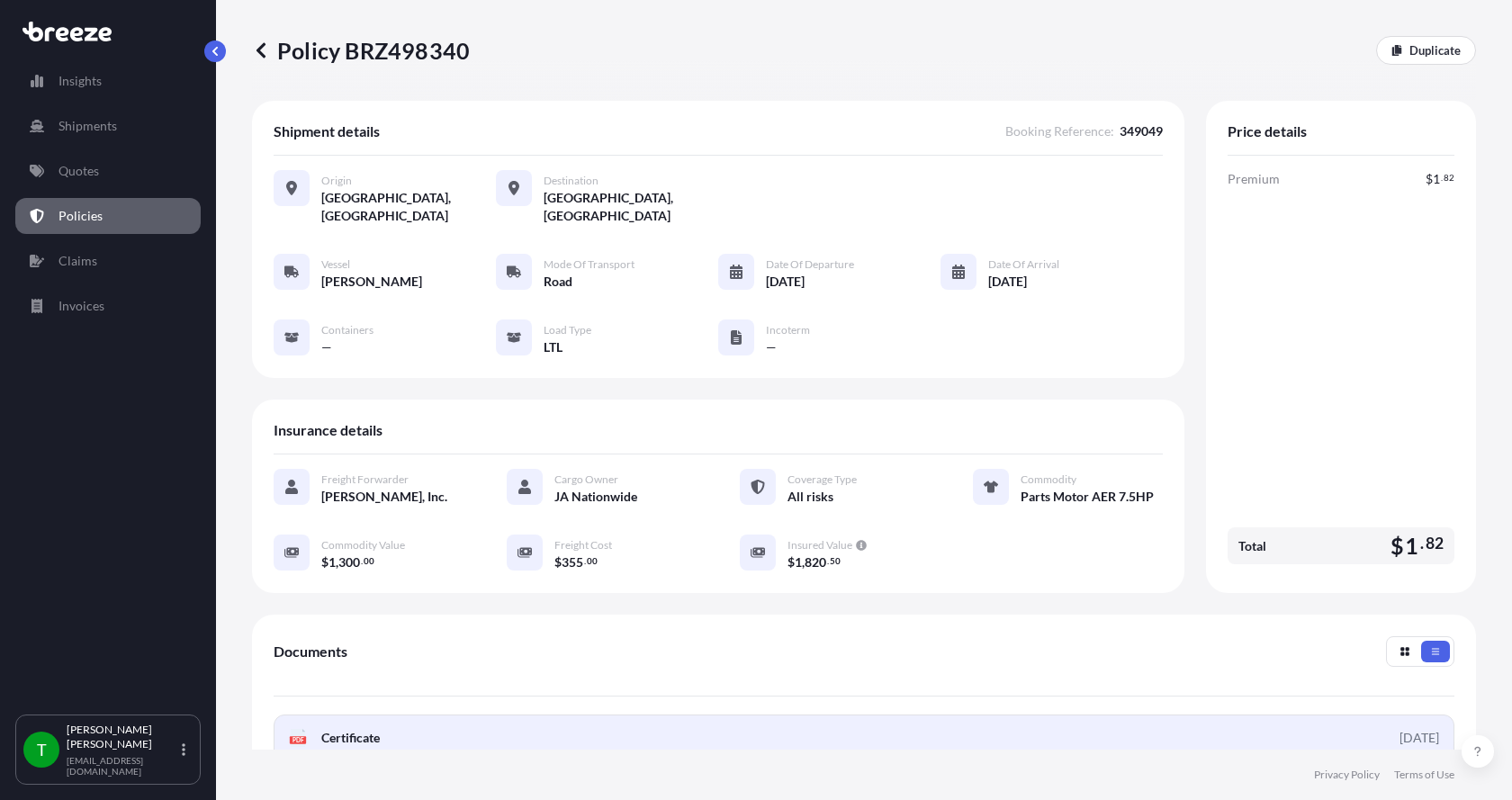
click at [308, 729] on div "PDF Certificate" at bounding box center [333, 737] width 91 height 18
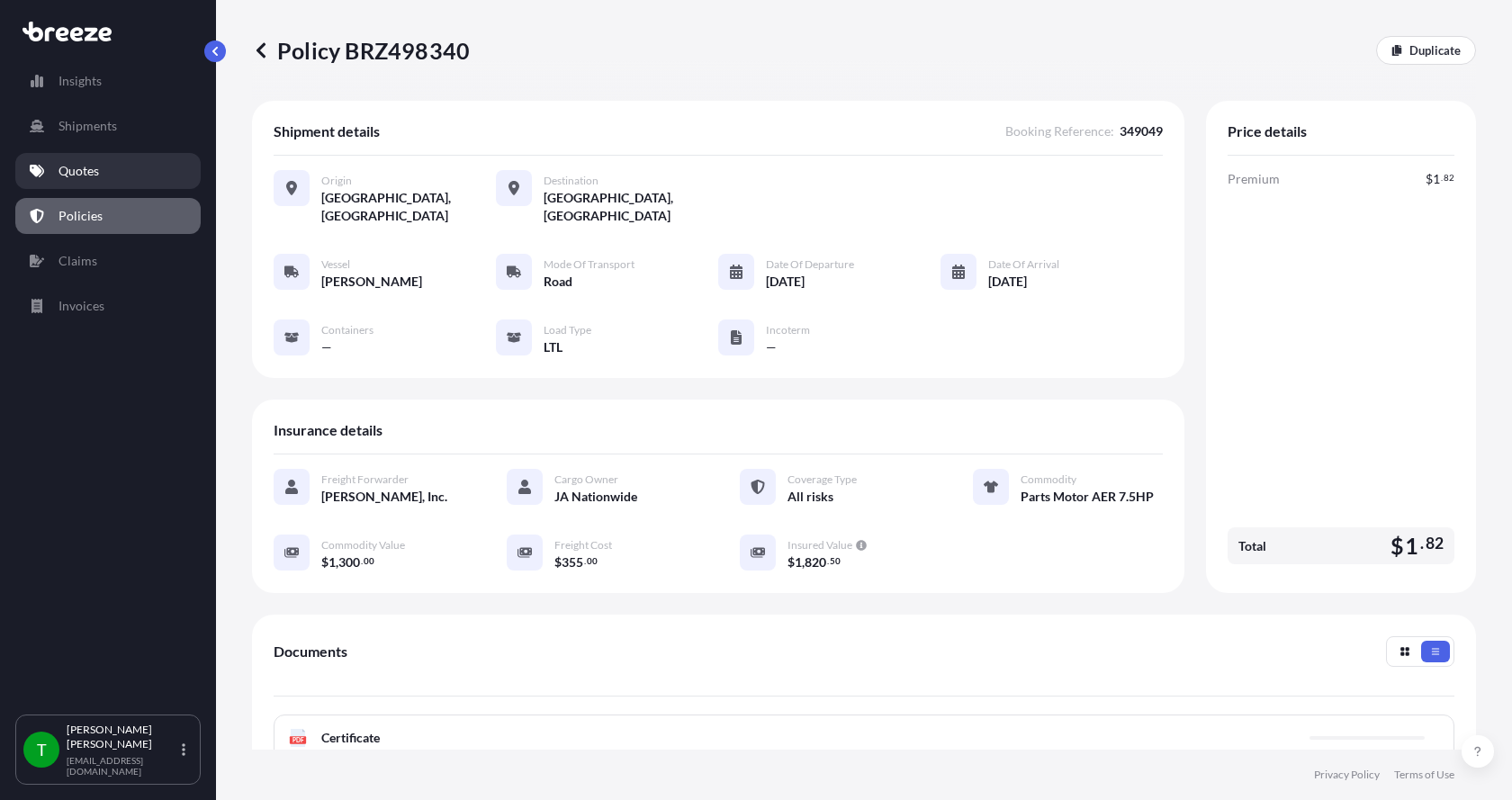
click at [91, 175] on p "Quotes" at bounding box center [78, 171] width 40 height 18
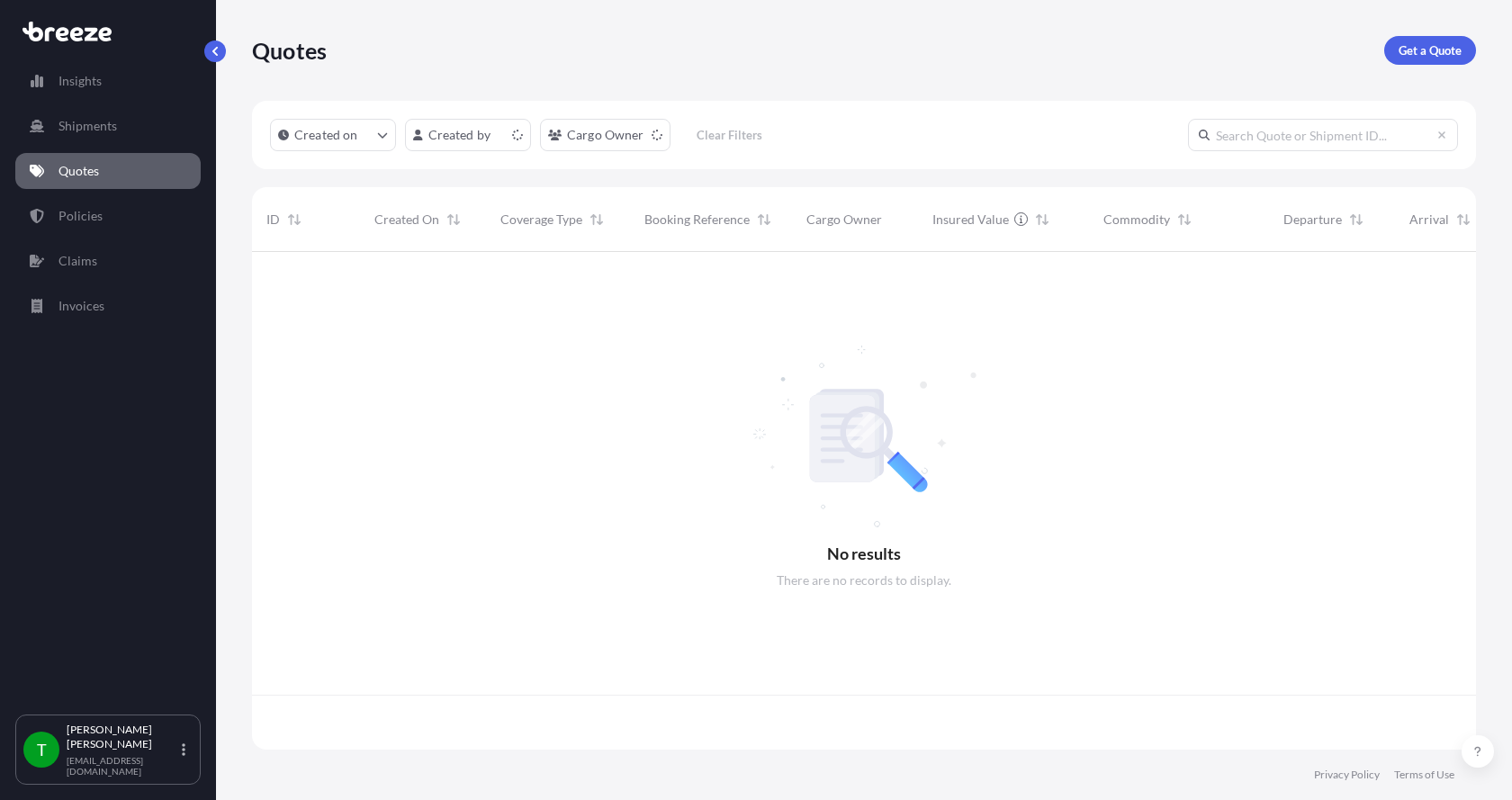
scroll to position [494, 1211]
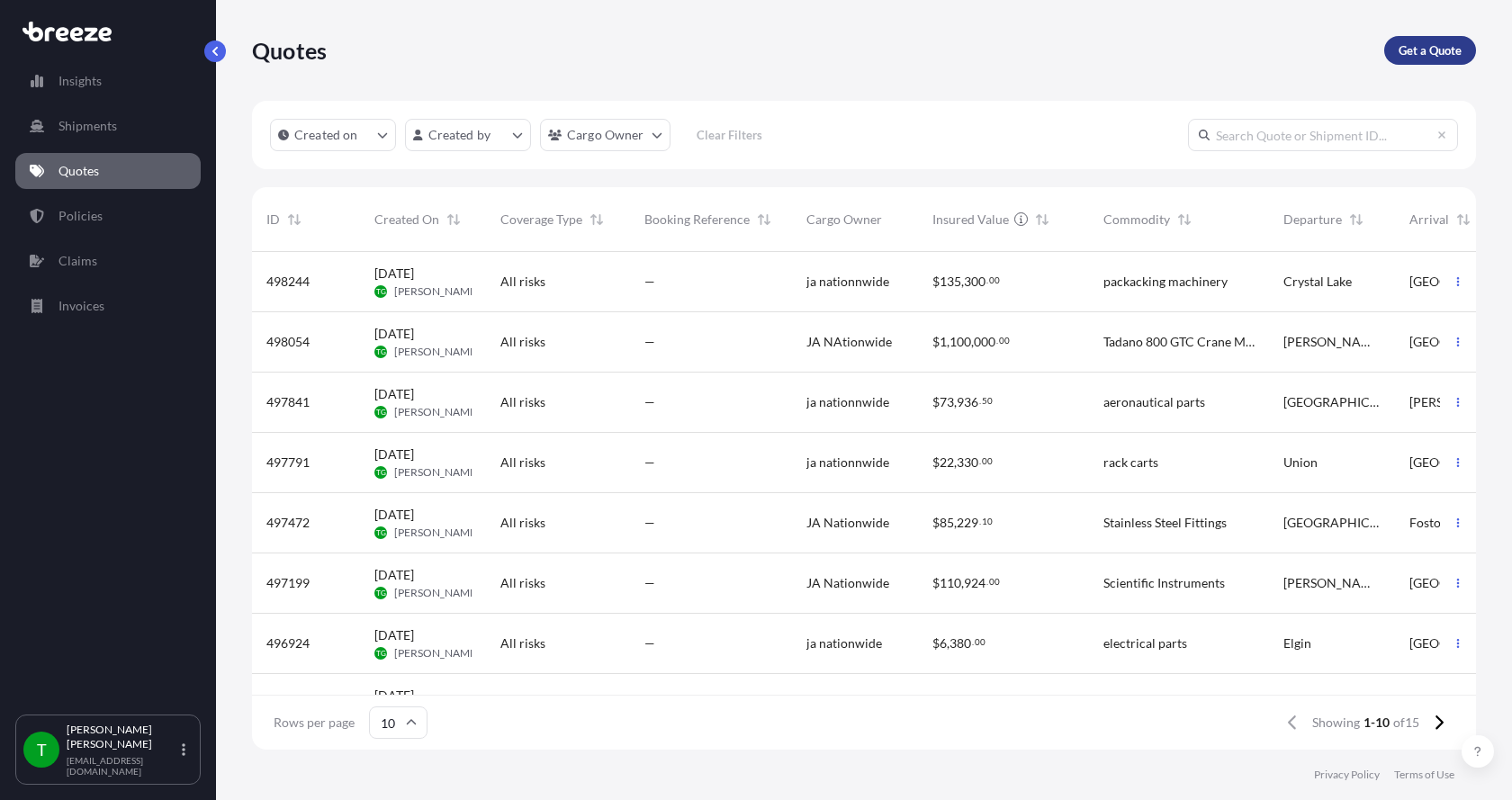
click at [1415, 45] on p "Get a Quote" at bounding box center [1429, 49] width 63 height 18
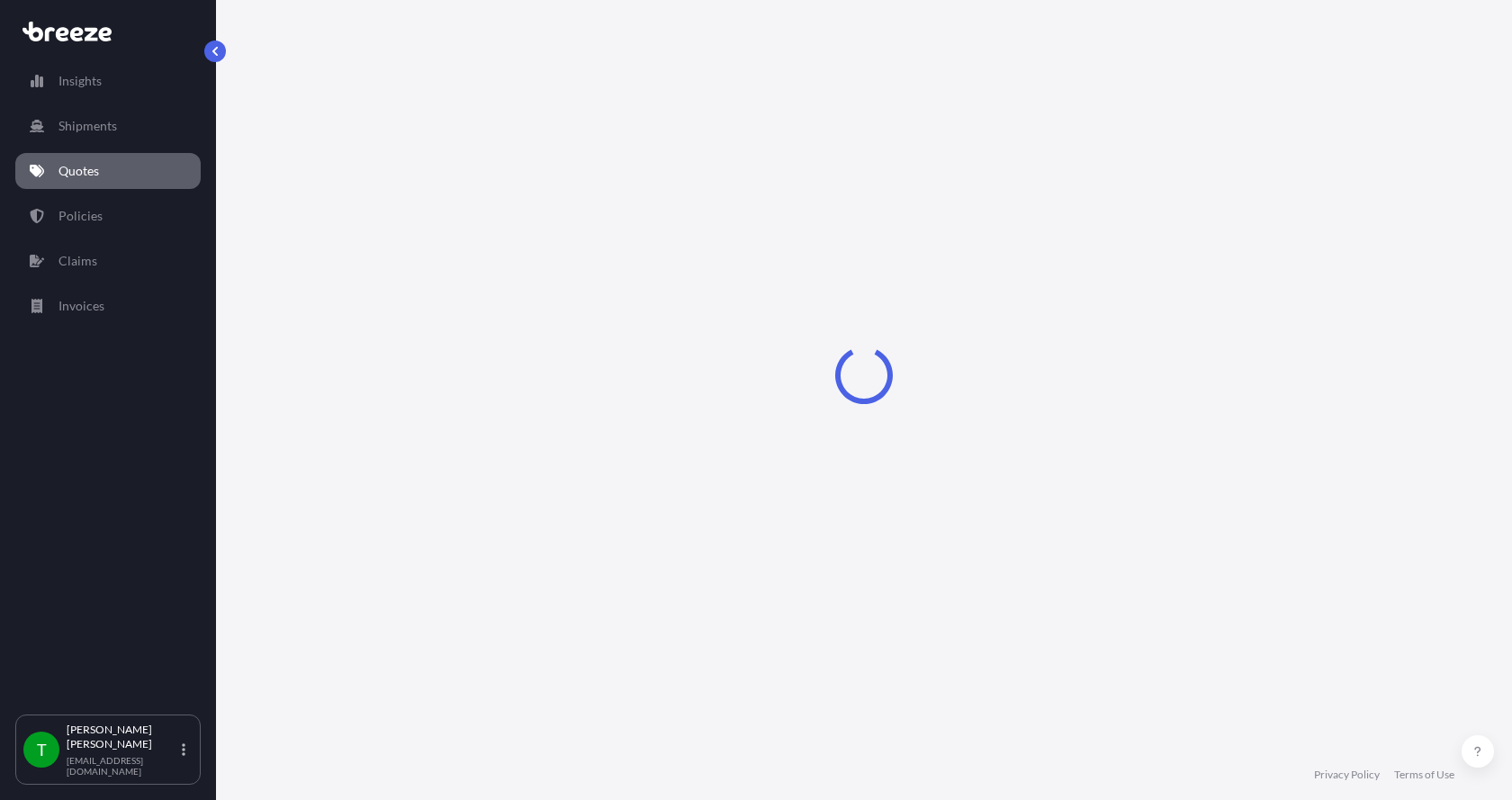
select select "Sea"
select select "1"
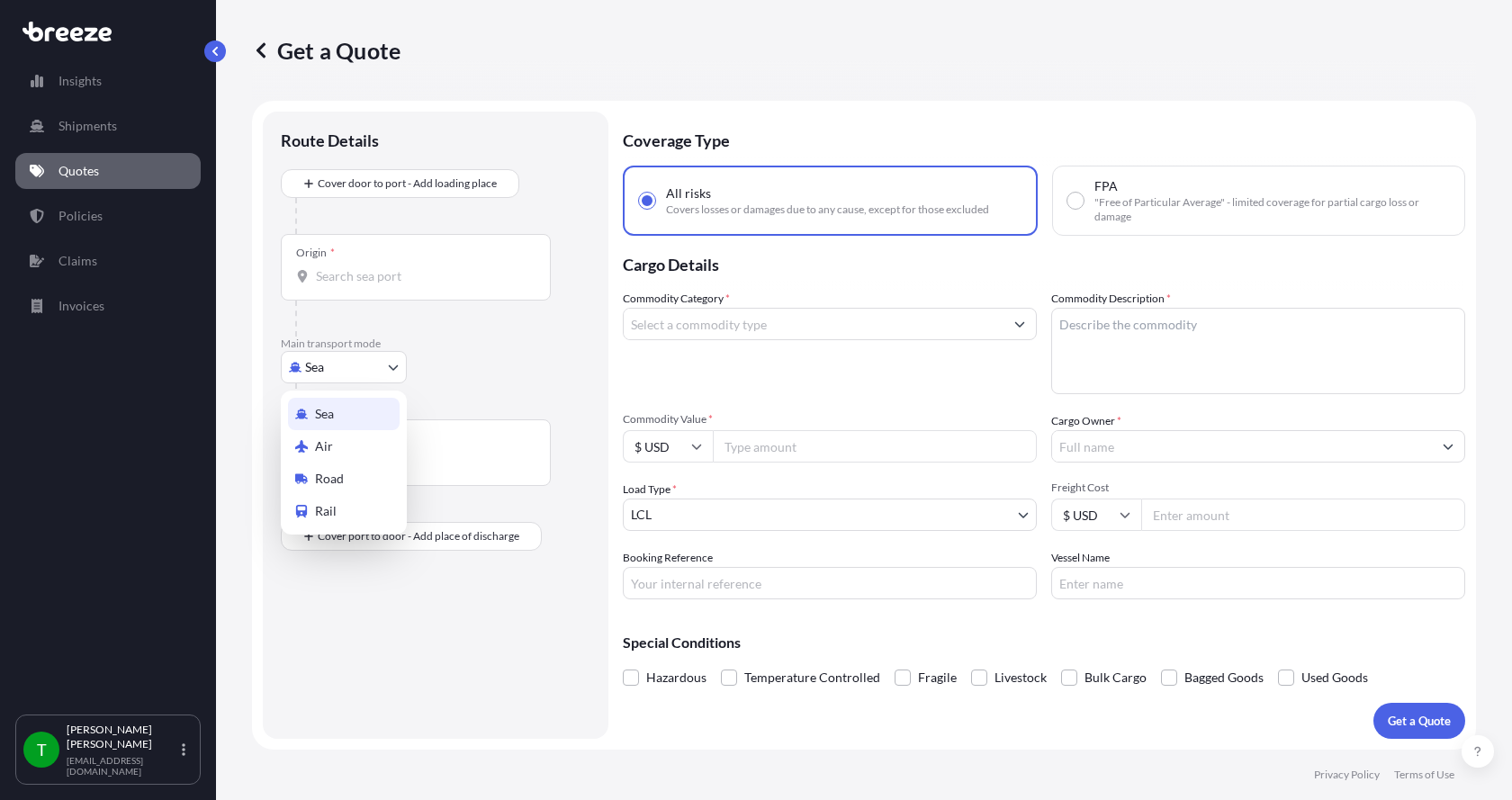
click at [325, 372] on body "Insights Shipments Quotes Policies Claims Invoices T [PERSON_NAME] [EMAIL_ADDRE…" at bounding box center [756, 400] width 1512 height 800
click at [328, 470] on span "Road" at bounding box center [329, 478] width 29 height 18
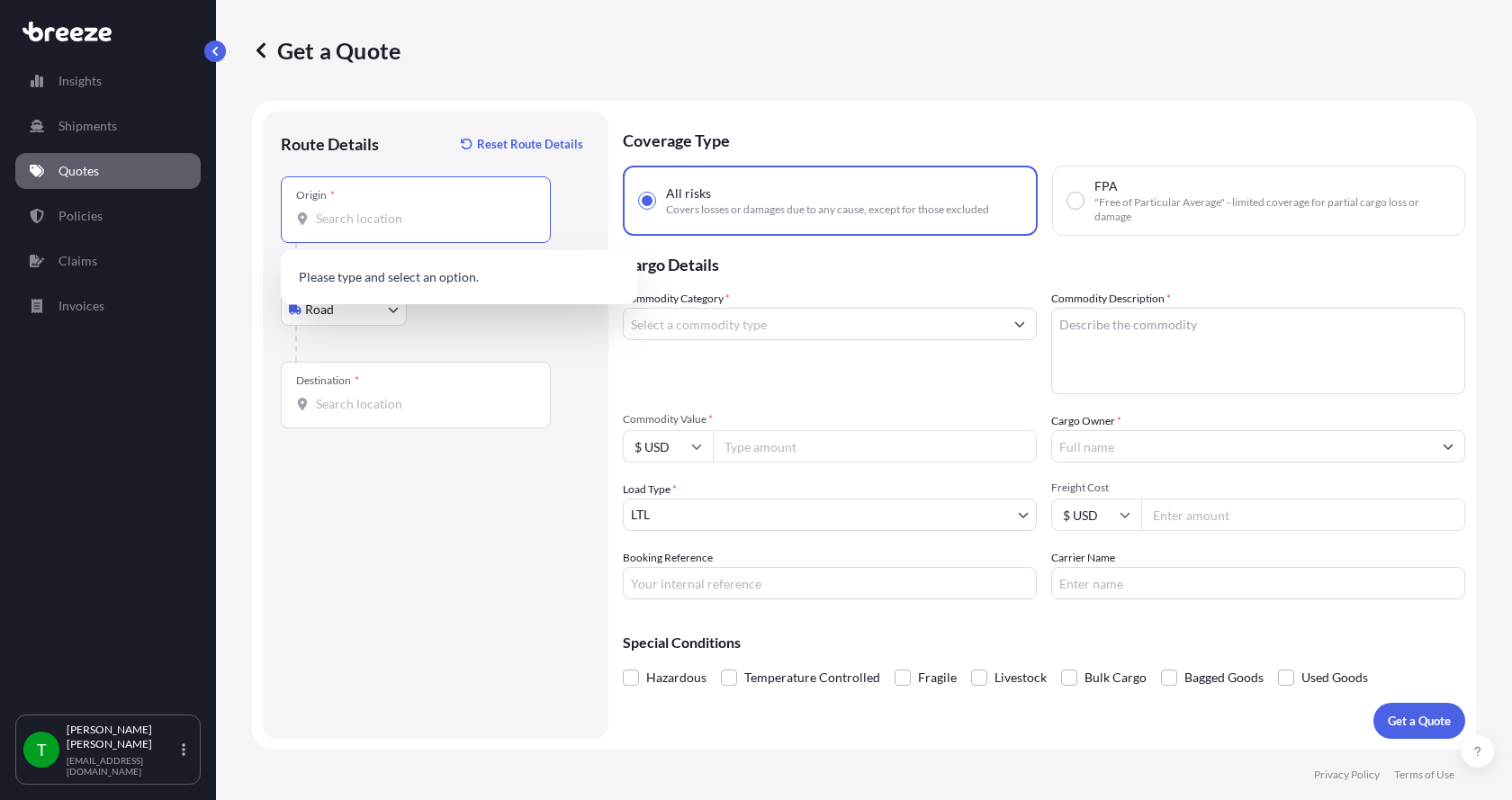
click at [364, 214] on input "Origin *" at bounding box center [422, 218] width 213 height 18
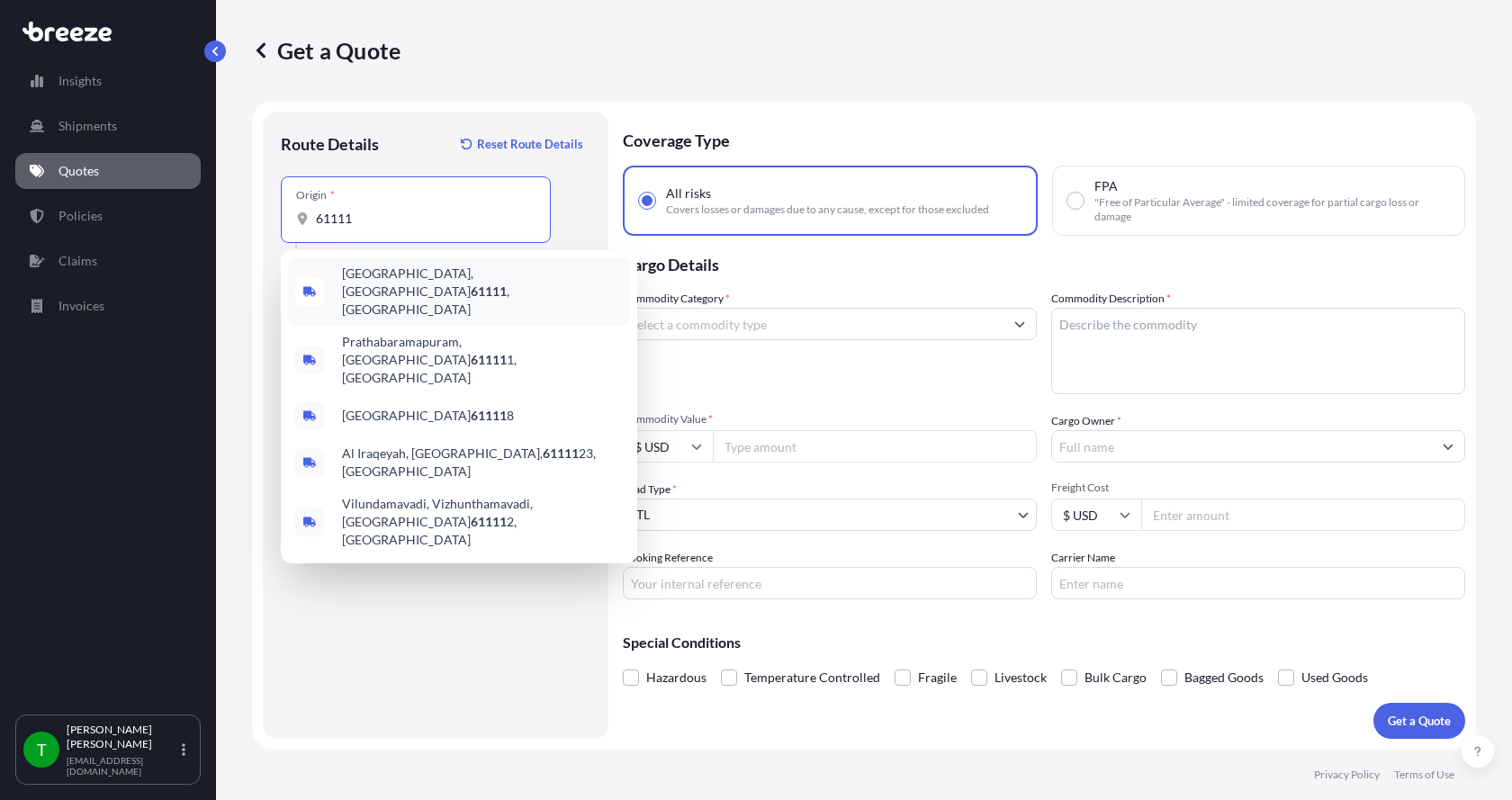
click at [372, 286] on span "[GEOGRAPHIC_DATA] , [GEOGRAPHIC_DATA]" at bounding box center [482, 291] width 281 height 54
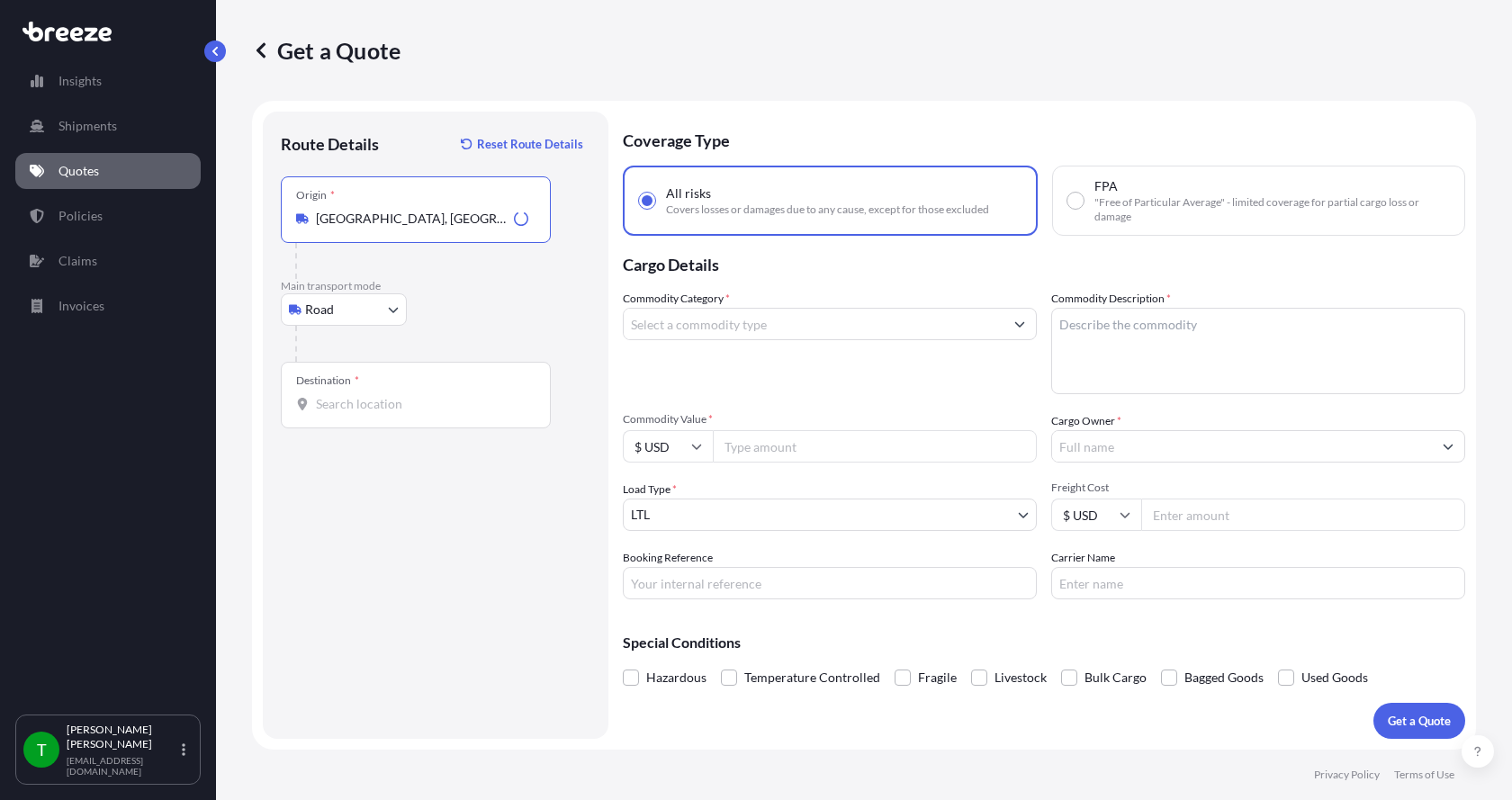
type input "[GEOGRAPHIC_DATA], [GEOGRAPHIC_DATA]"
click at [323, 396] on input "Destination *" at bounding box center [422, 403] width 213 height 18
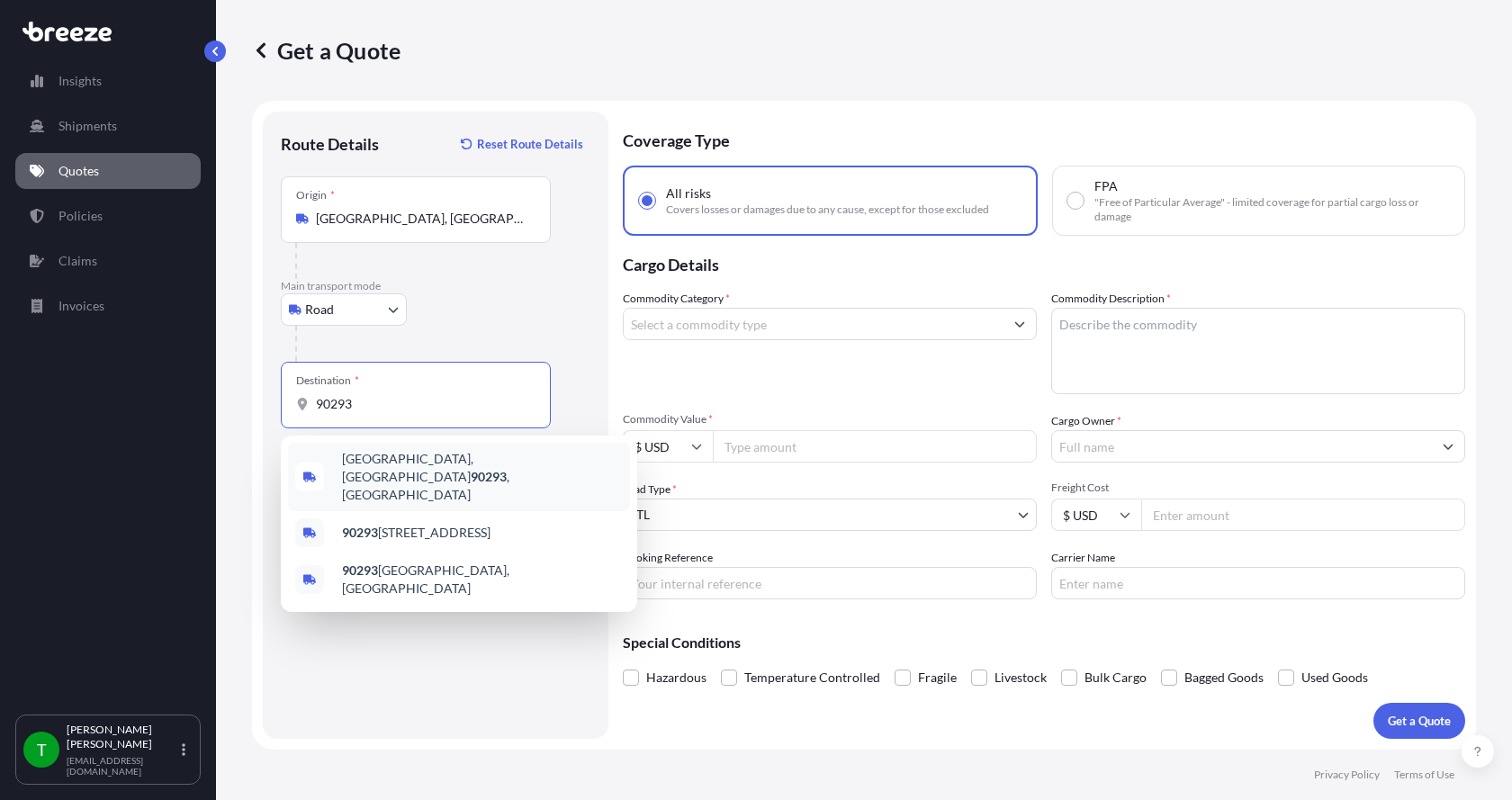
click at [362, 459] on span "[GEOGRAPHIC_DATA] , [GEOGRAPHIC_DATA]" at bounding box center [482, 477] width 281 height 54
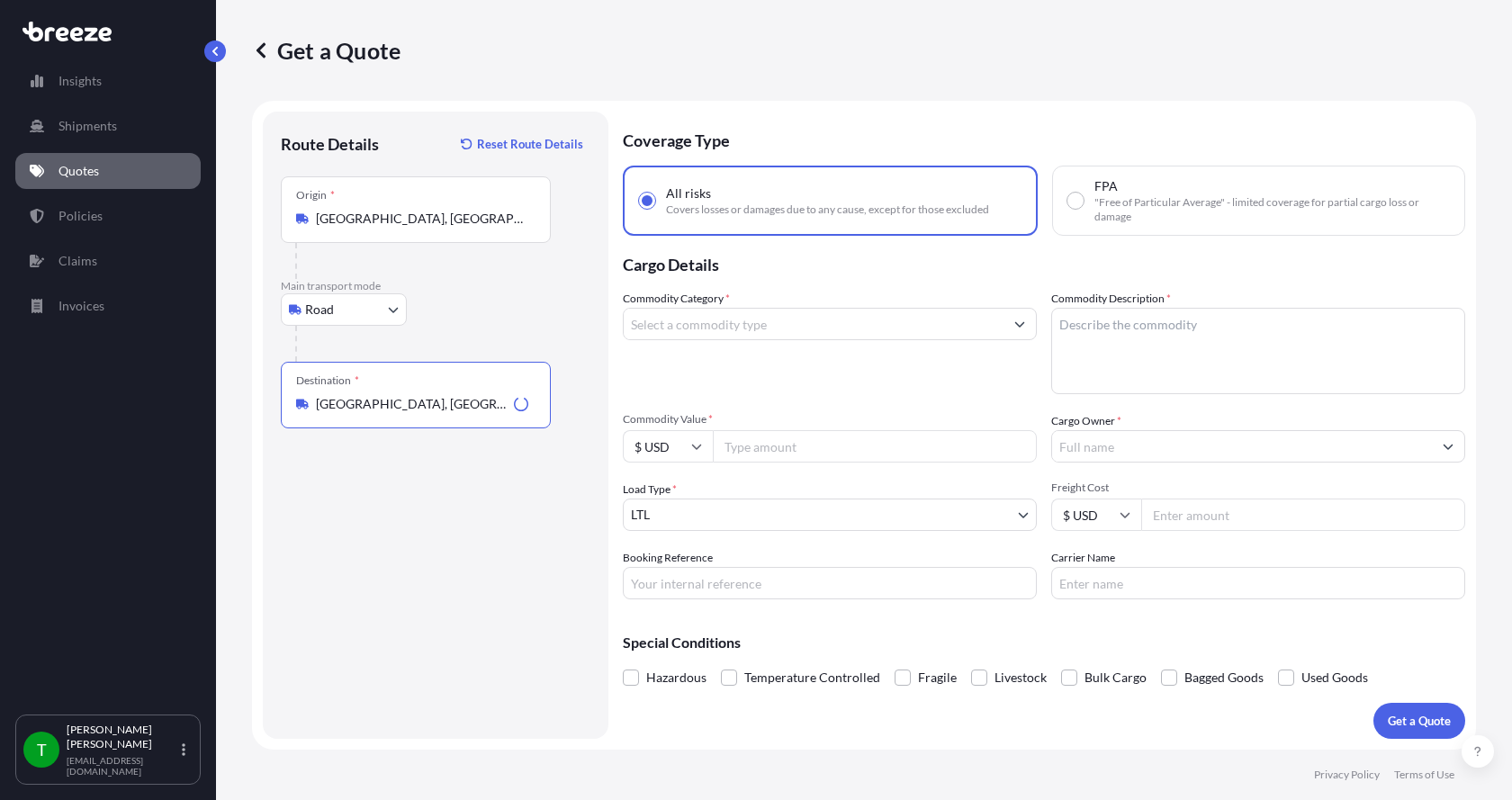
type input "[GEOGRAPHIC_DATA], [GEOGRAPHIC_DATA]"
click at [661, 327] on input "Commodity Category *" at bounding box center [813, 324] width 380 height 33
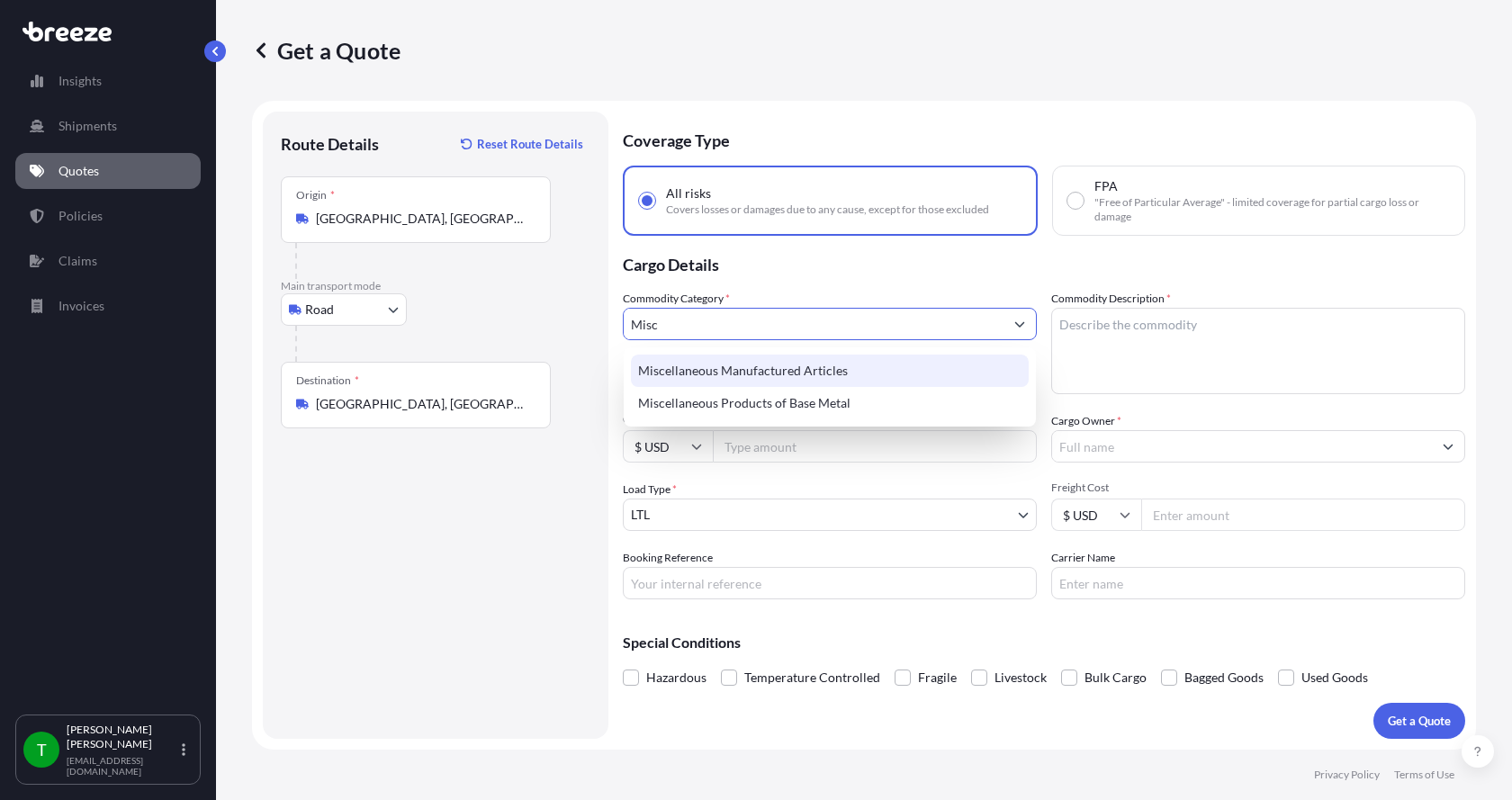
click at [690, 363] on div "Miscellaneous Manufactured Articles" at bounding box center [830, 371] width 398 height 33
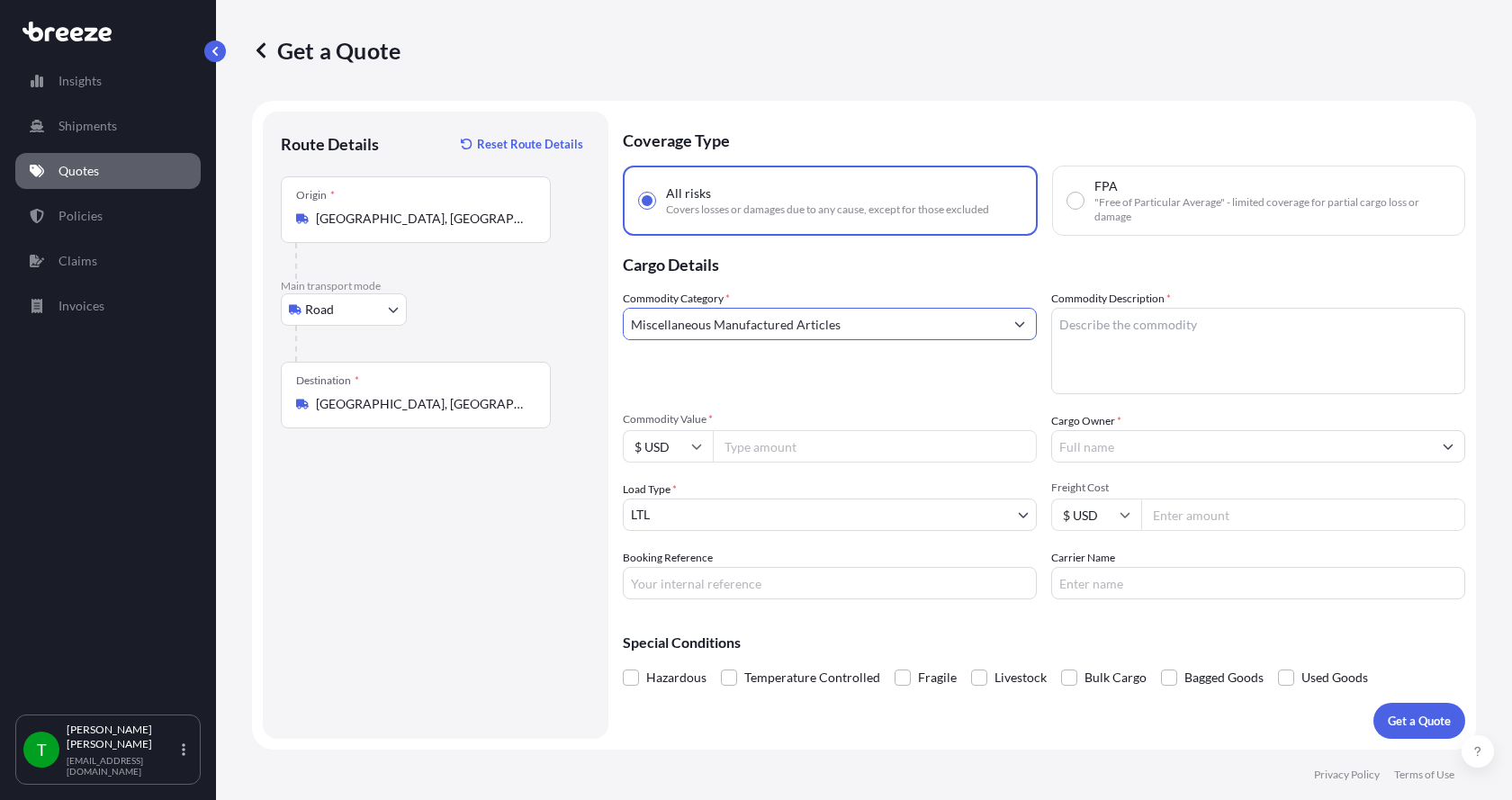
type input "Miscellaneous Manufactured Articles"
click at [1107, 316] on textarea "Commodity Description *" at bounding box center [1258, 351] width 414 height 87
type textarea "Cloth Sock ADF-54 PES 13"
click at [850, 455] on input "Commodity Value *" at bounding box center [875, 446] width 324 height 33
click at [767, 456] on input "Commodity Value *" at bounding box center [875, 446] width 324 height 33
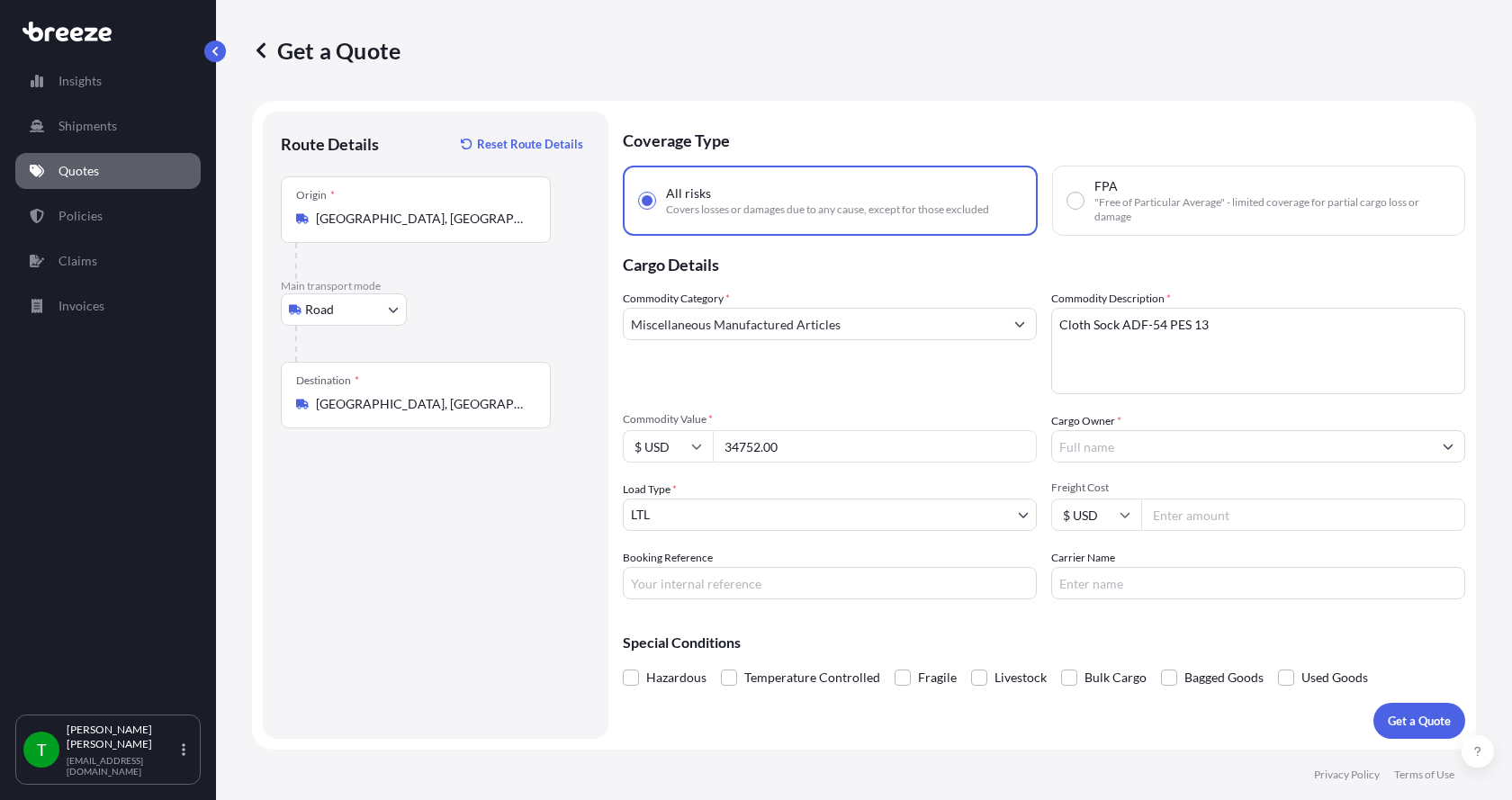
type input "34752.00"
click at [1114, 451] on input "Cargo Owner *" at bounding box center [1241, 446] width 380 height 33
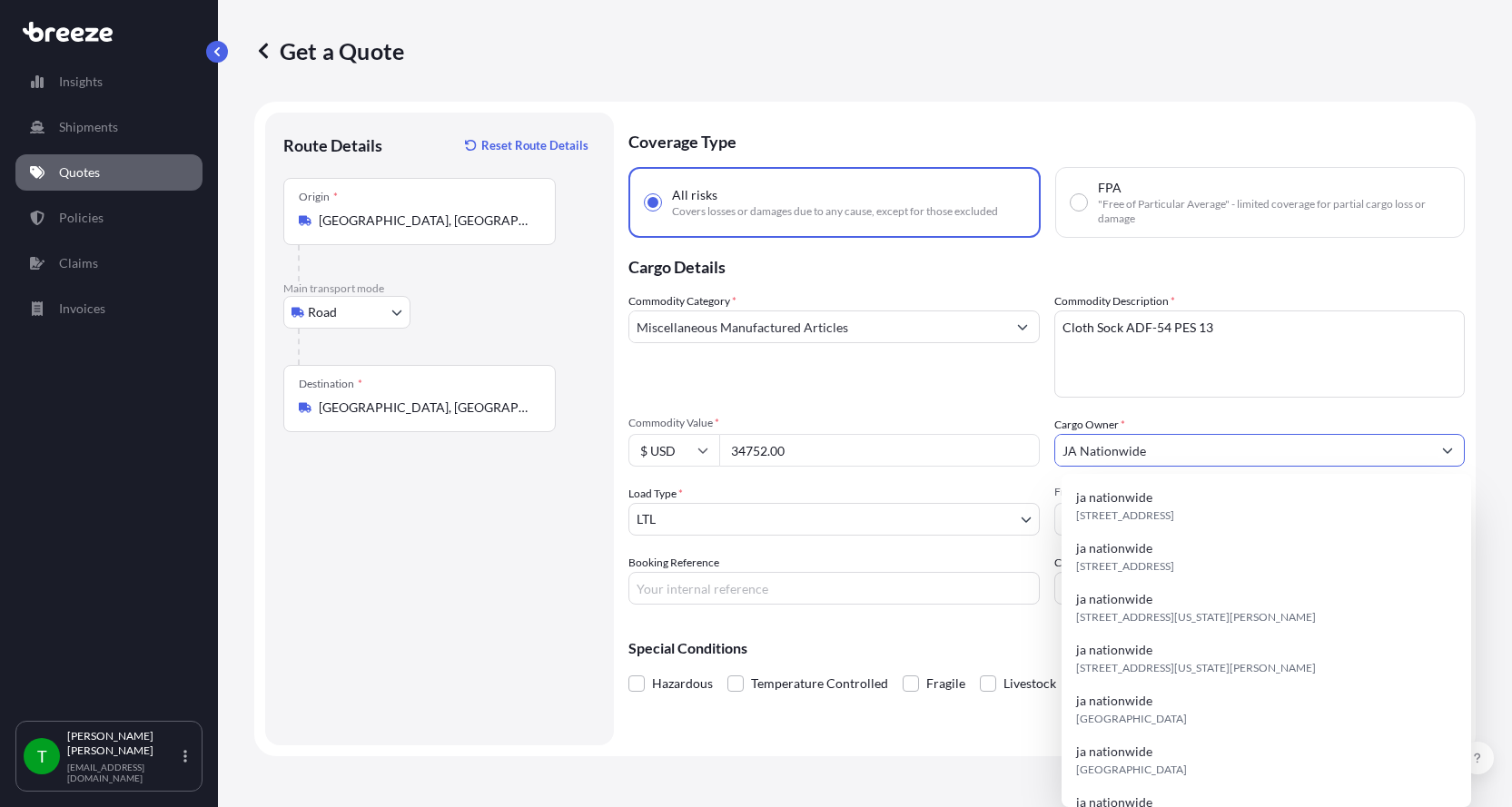
type input "JA Nationwide"
click at [756, 578] on input "Booking Reference" at bounding box center [834, 588] width 412 height 33
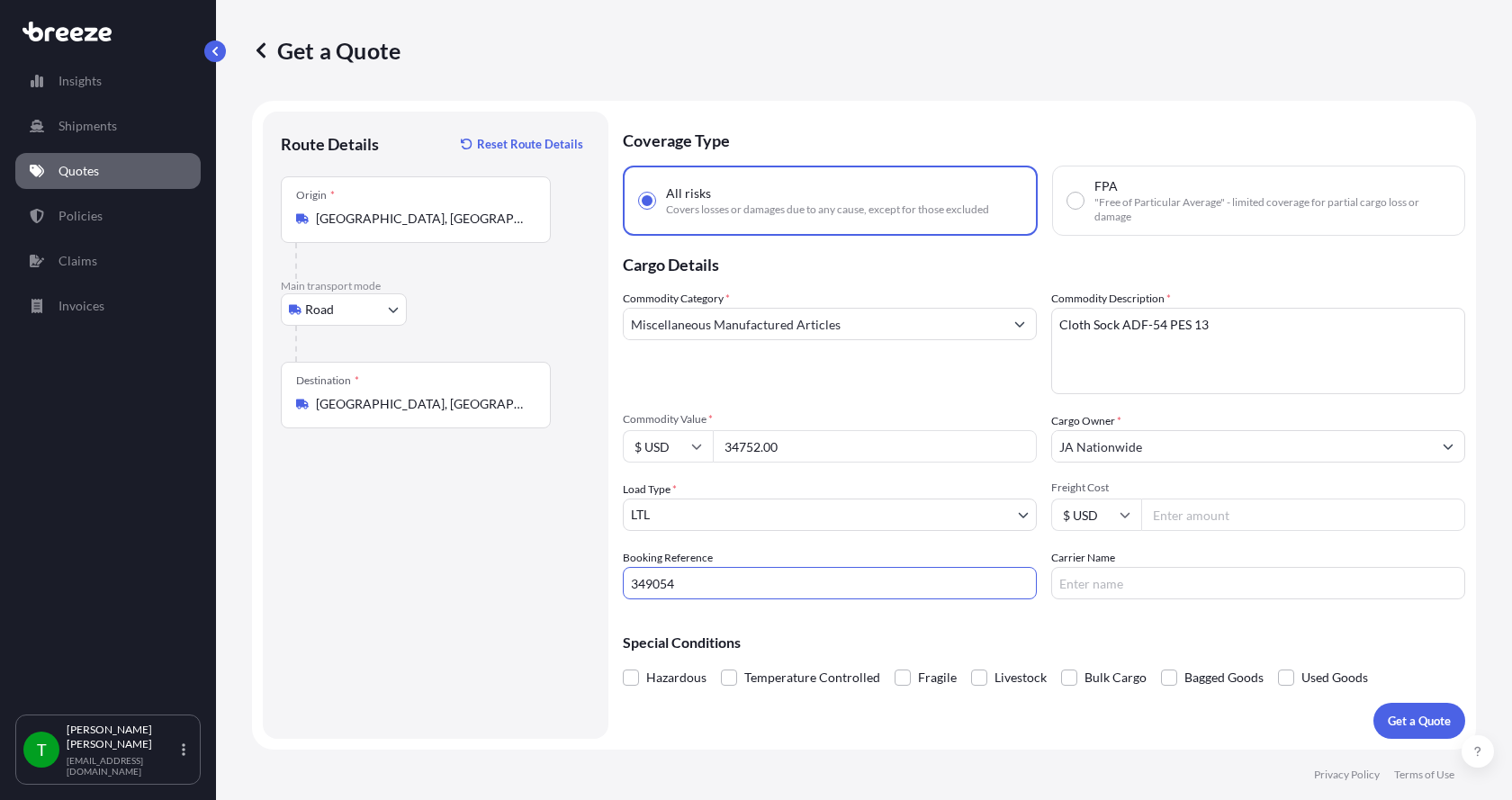
type input "349054"
click at [1192, 519] on input "Freight Cost" at bounding box center [1303, 514] width 324 height 33
type input "1170.00"
click at [1165, 576] on input "Carrier Name" at bounding box center [1258, 582] width 414 height 33
type input "[PERSON_NAME]"
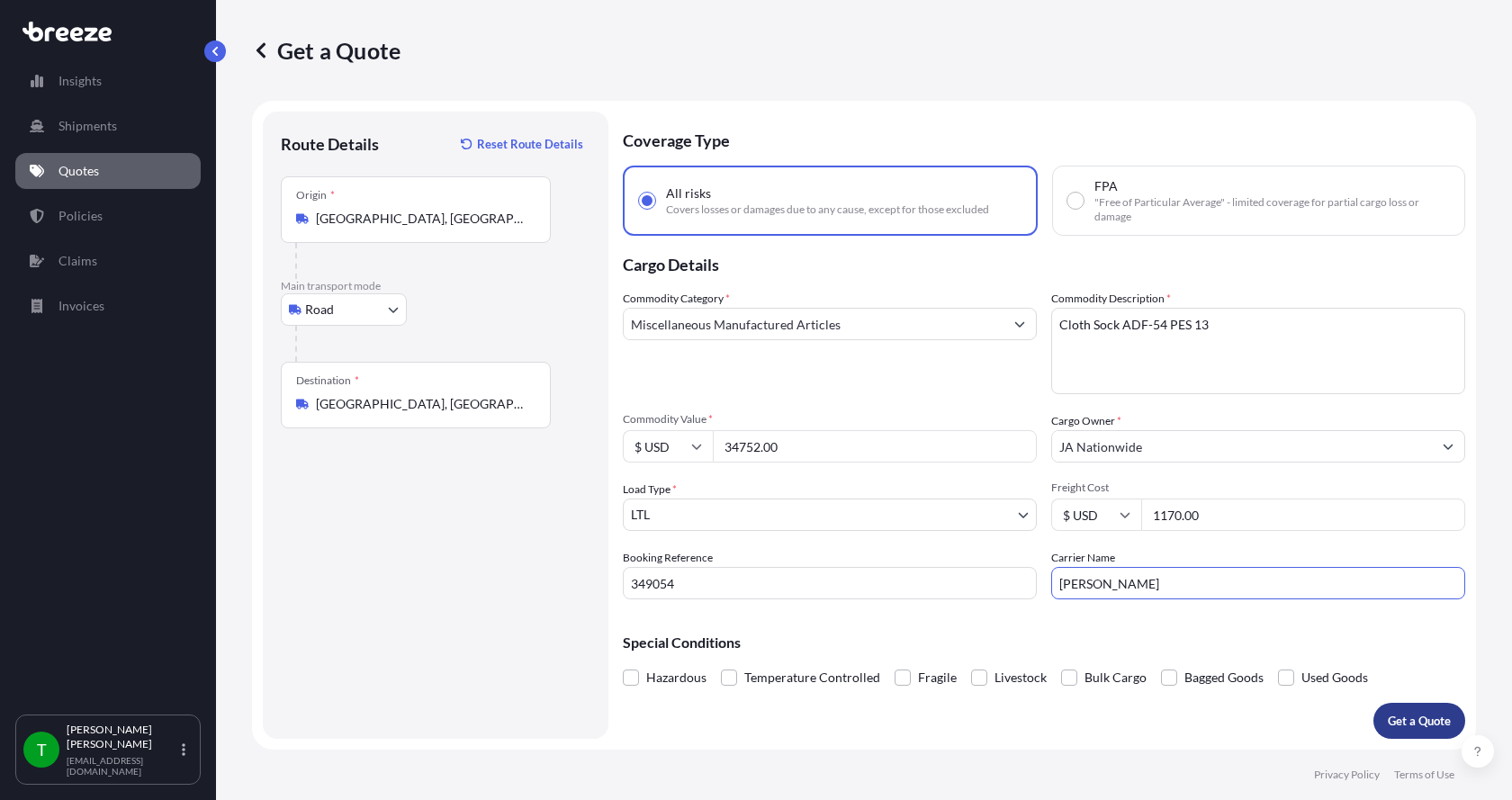
click at [1379, 711] on button "Get a Quote" at bounding box center [1419, 721] width 91 height 36
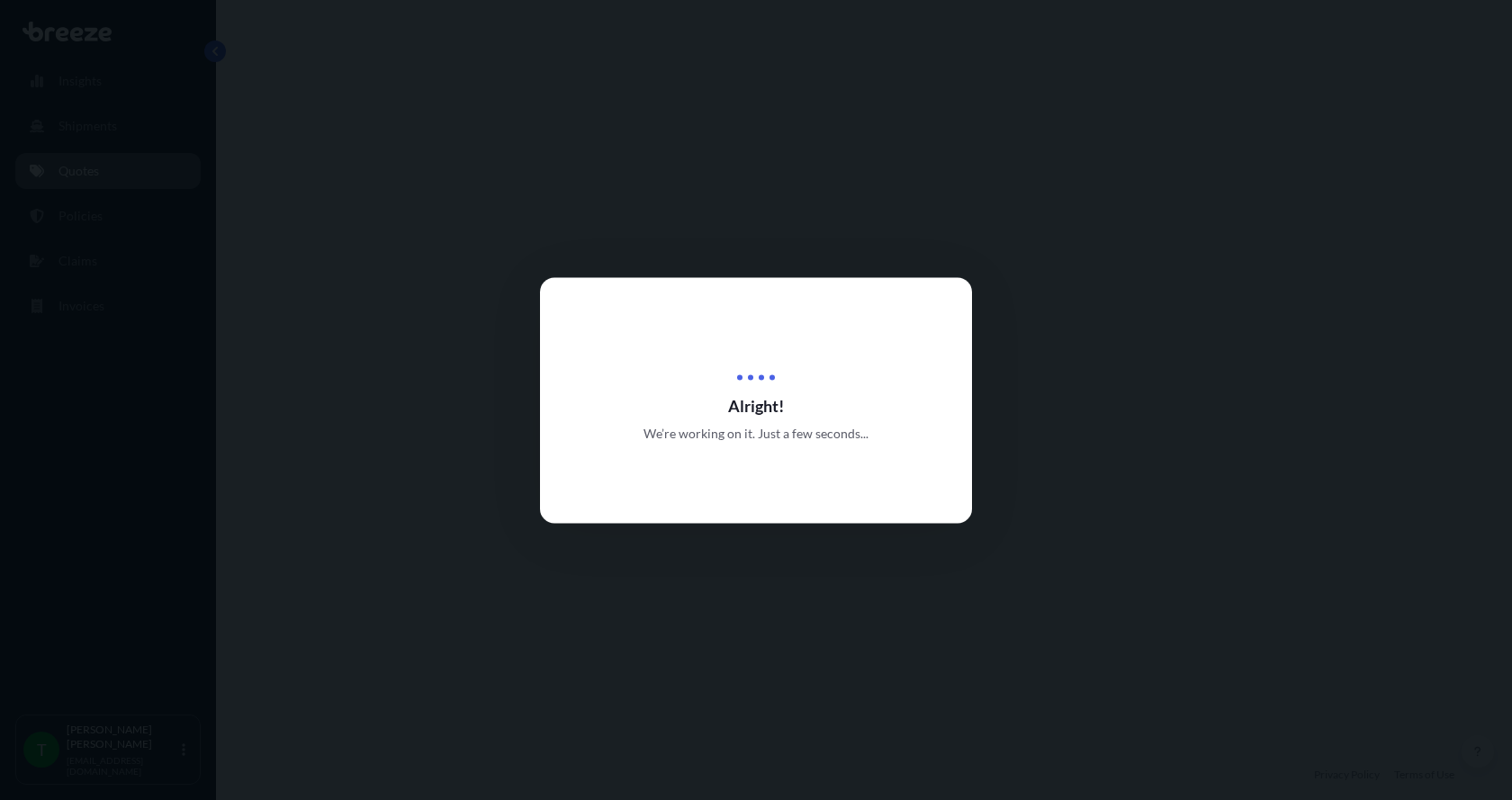
select select "Road"
select select "1"
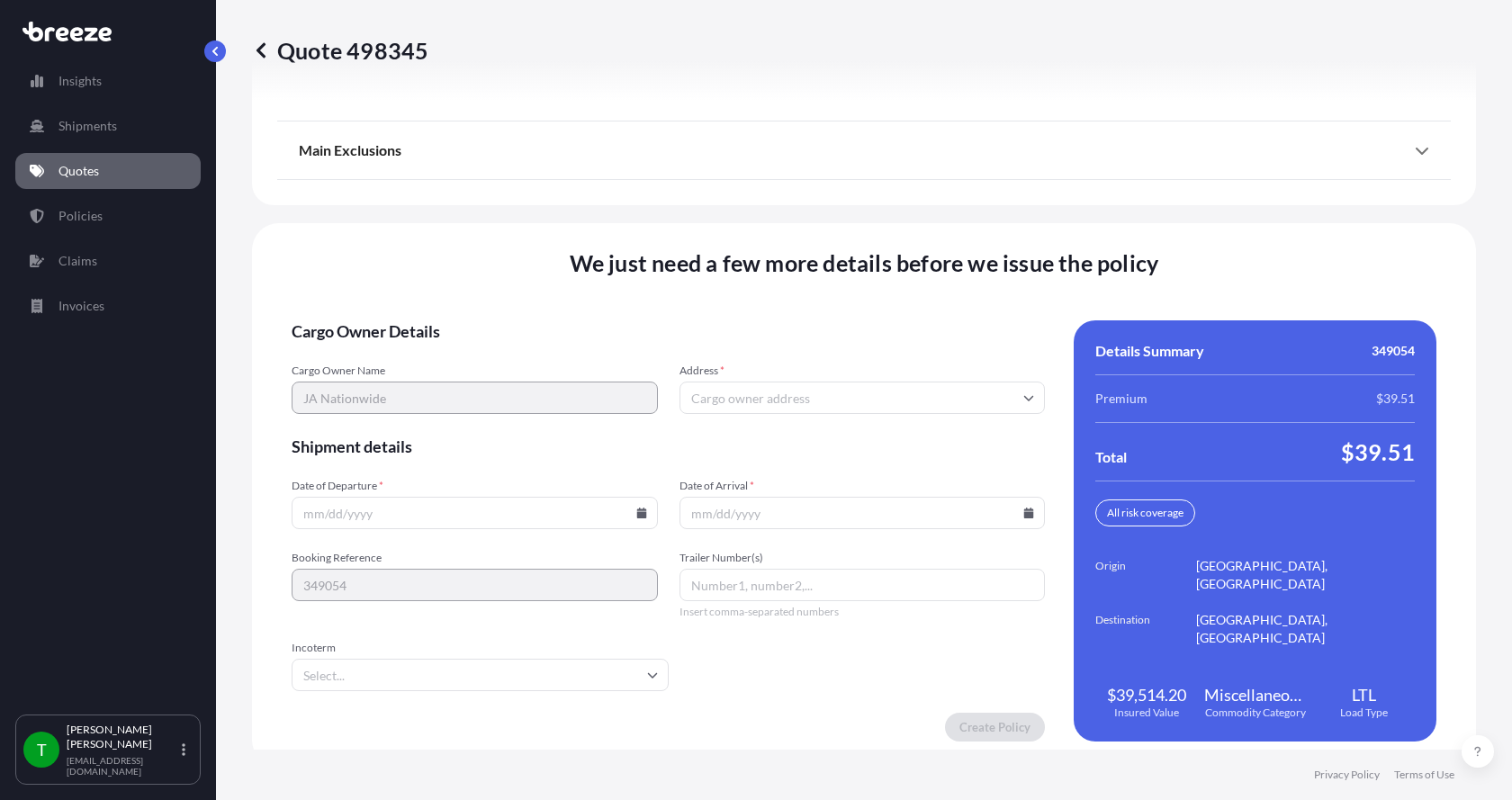
scroll to position [2368, 0]
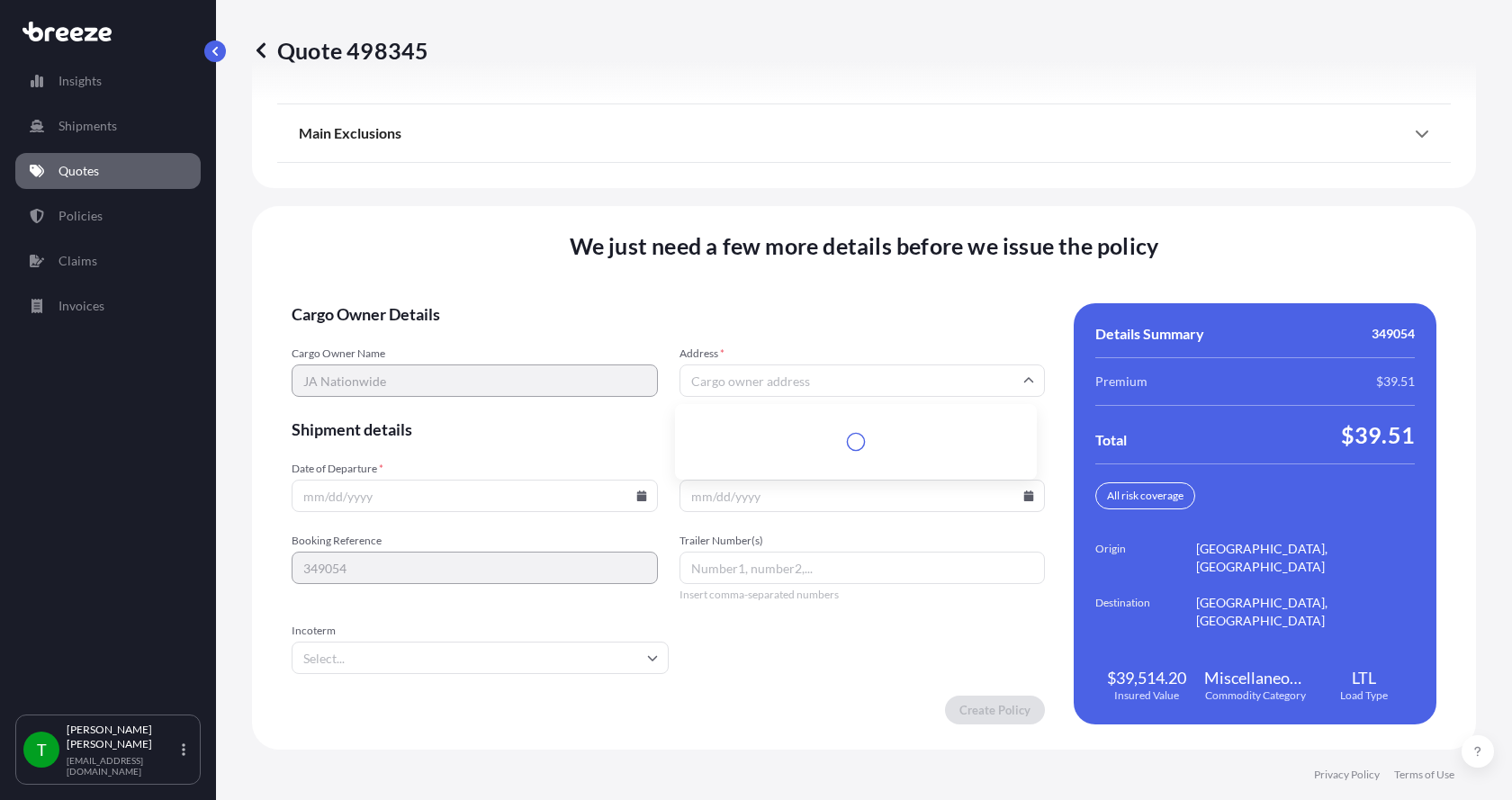
click at [719, 386] on input "Address *" at bounding box center [862, 380] width 366 height 33
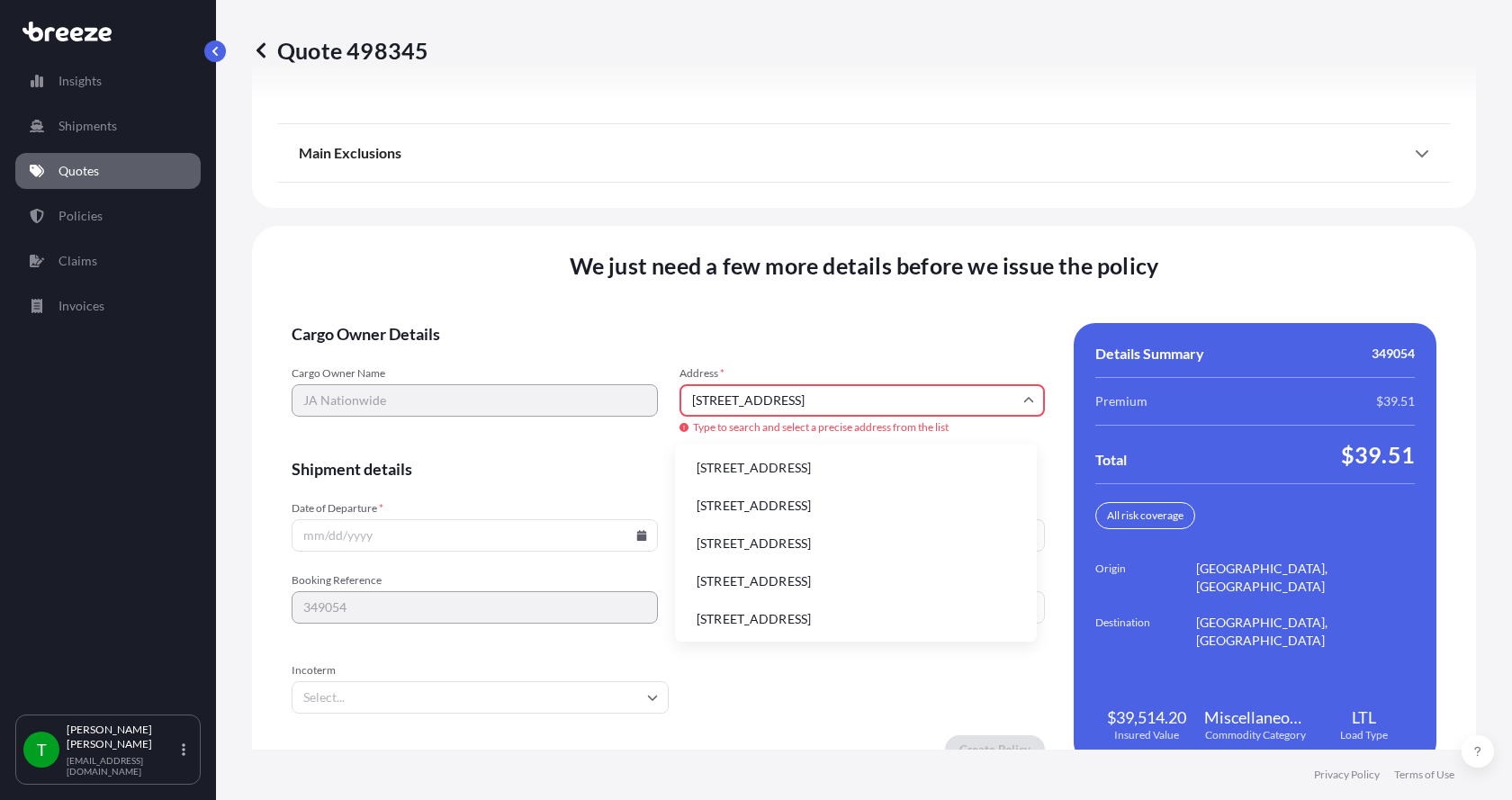
click at [761, 462] on li "[STREET_ADDRESS]" at bounding box center [856, 468] width 347 height 35
type input "[STREET_ADDRESS]"
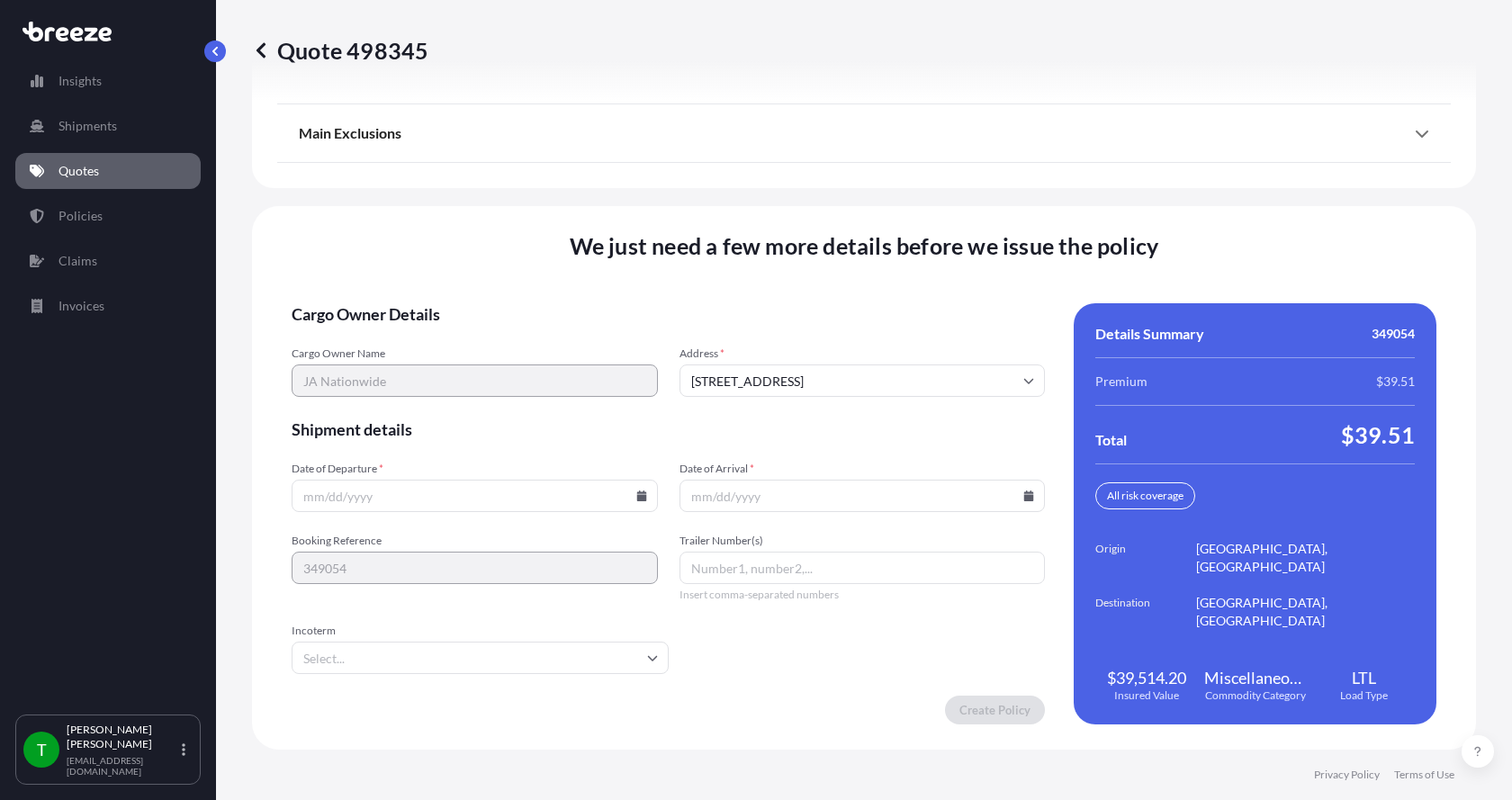
click at [636, 489] on input "Date of Departure *" at bounding box center [474, 496] width 366 height 33
click at [637, 493] on icon at bounding box center [641, 496] width 10 height 11
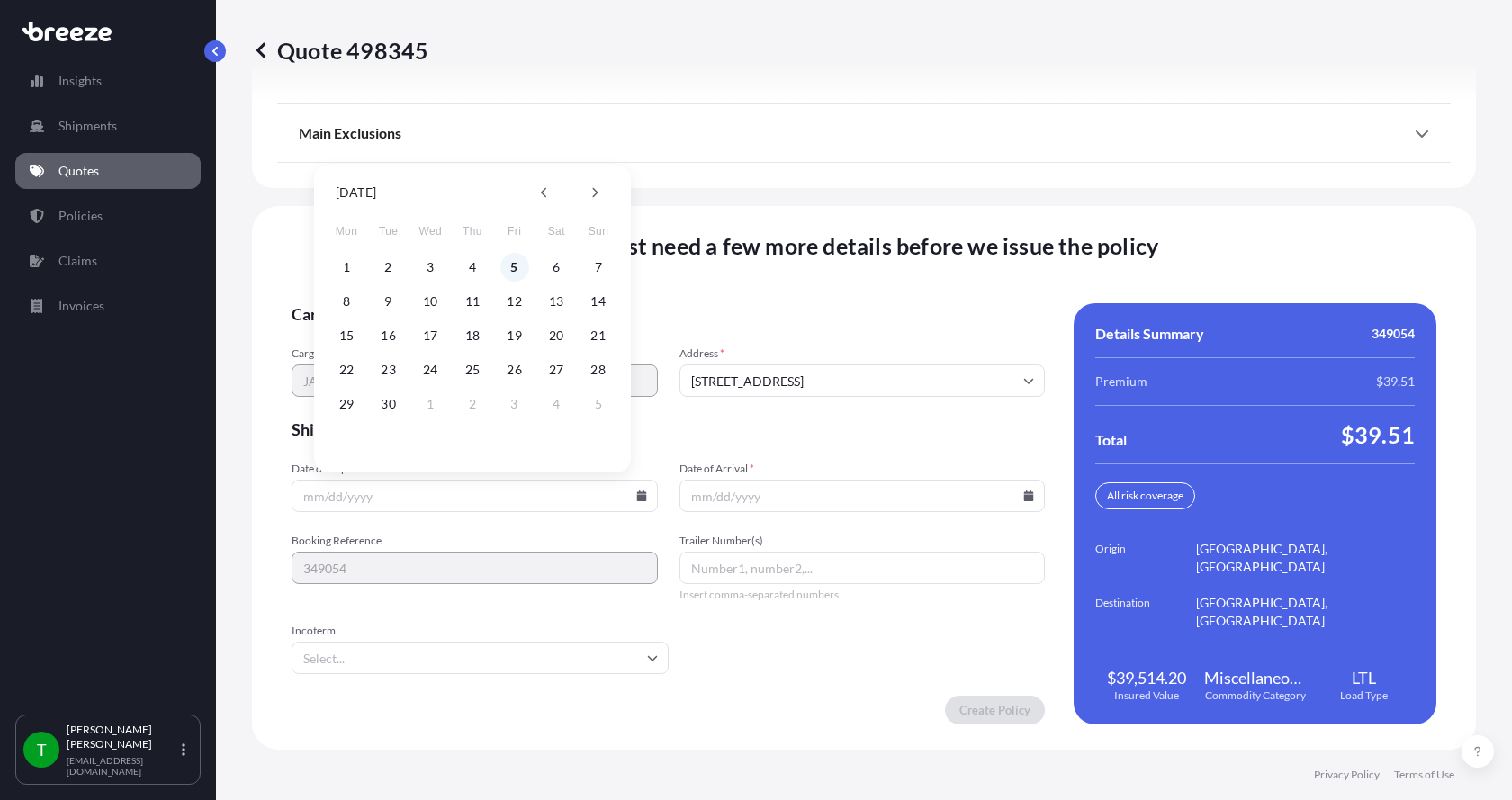
click at [511, 271] on button "5" at bounding box center [514, 267] width 29 height 29
type input "[DATE]"
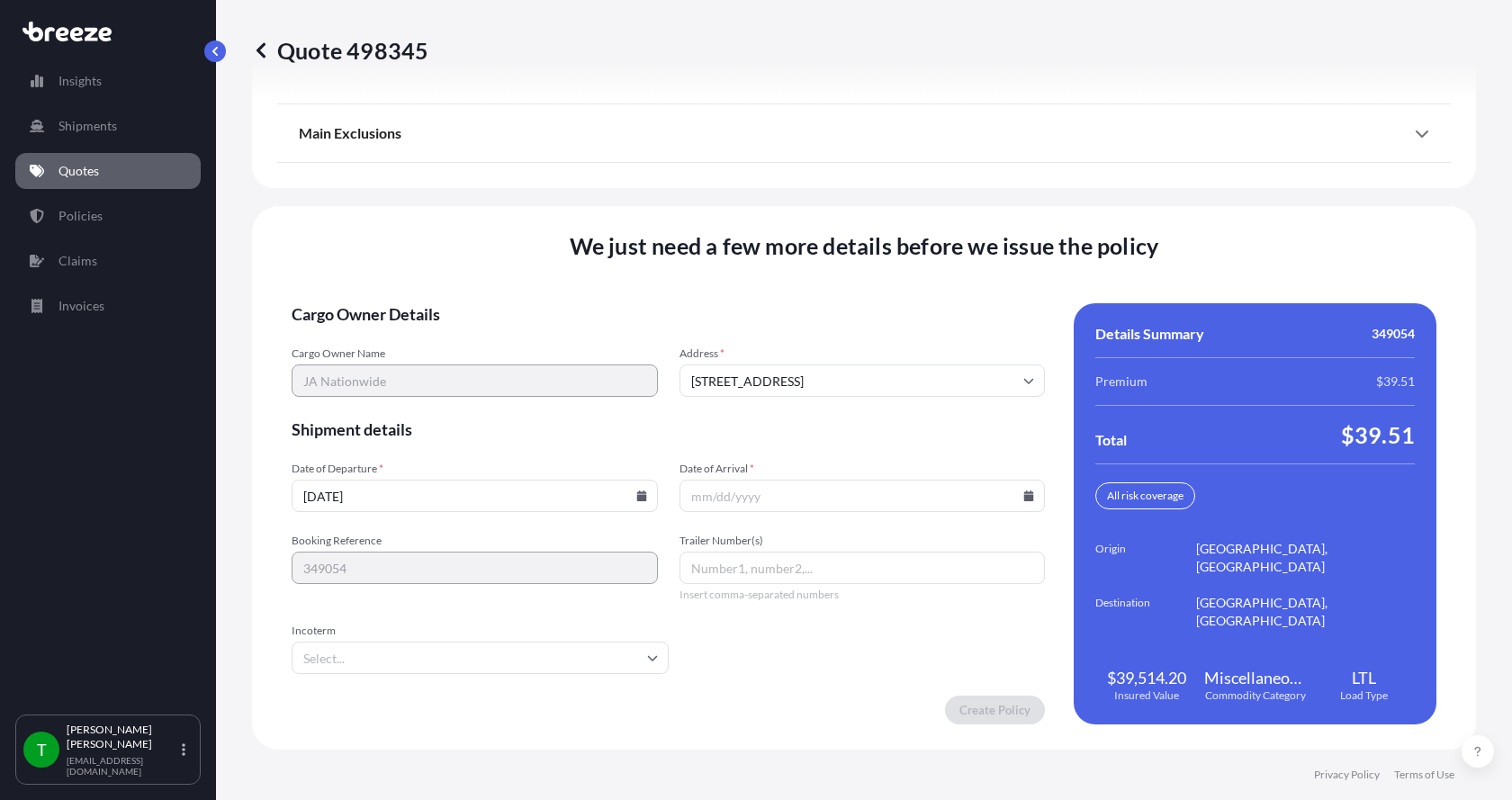
click at [511, 349] on button "5" at bounding box center [503, 357] width 21 height 16
click at [1024, 499] on icon at bounding box center [1029, 496] width 10 height 11
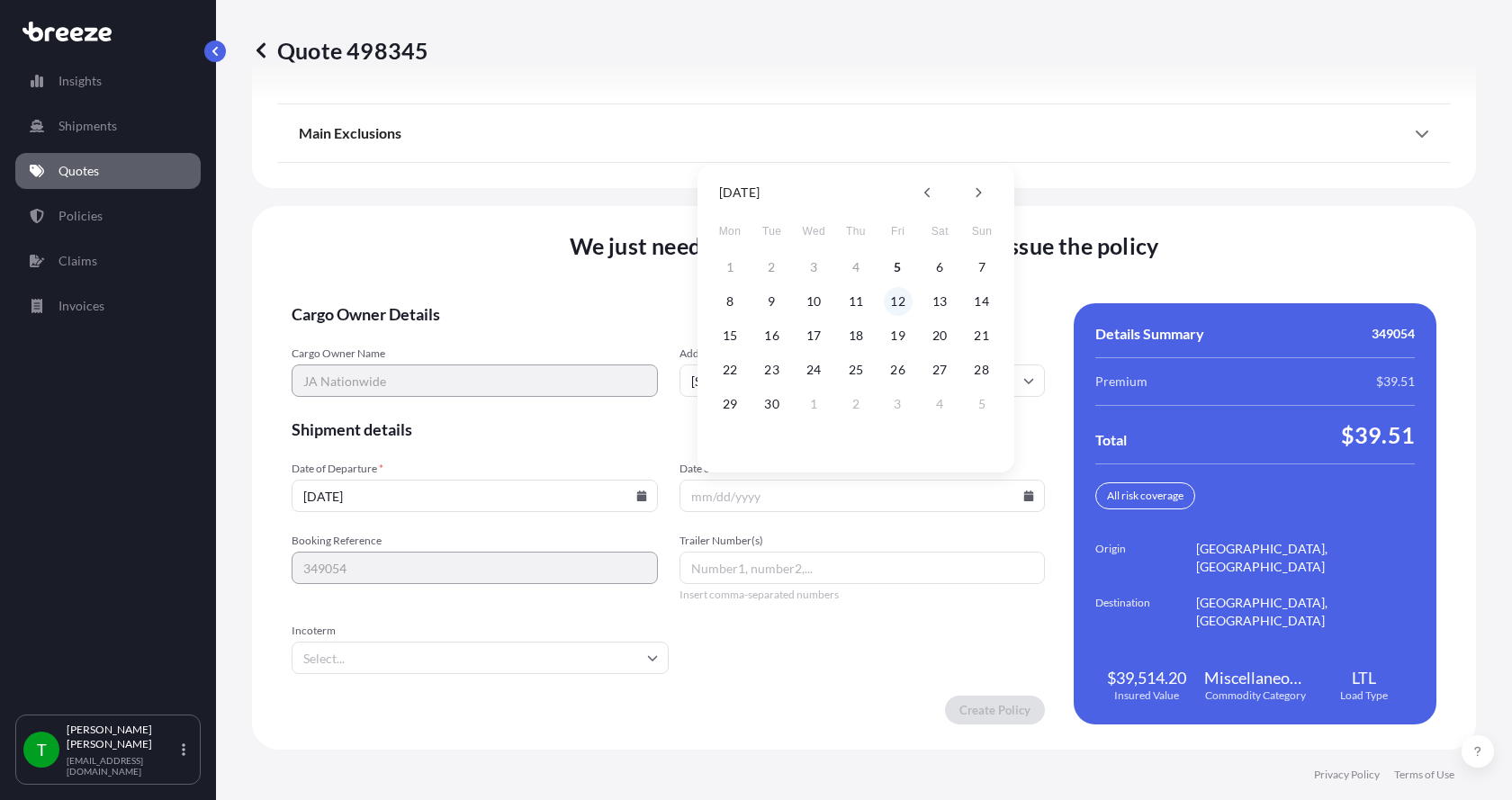
click at [894, 303] on button "12" at bounding box center [898, 302] width 29 height 29
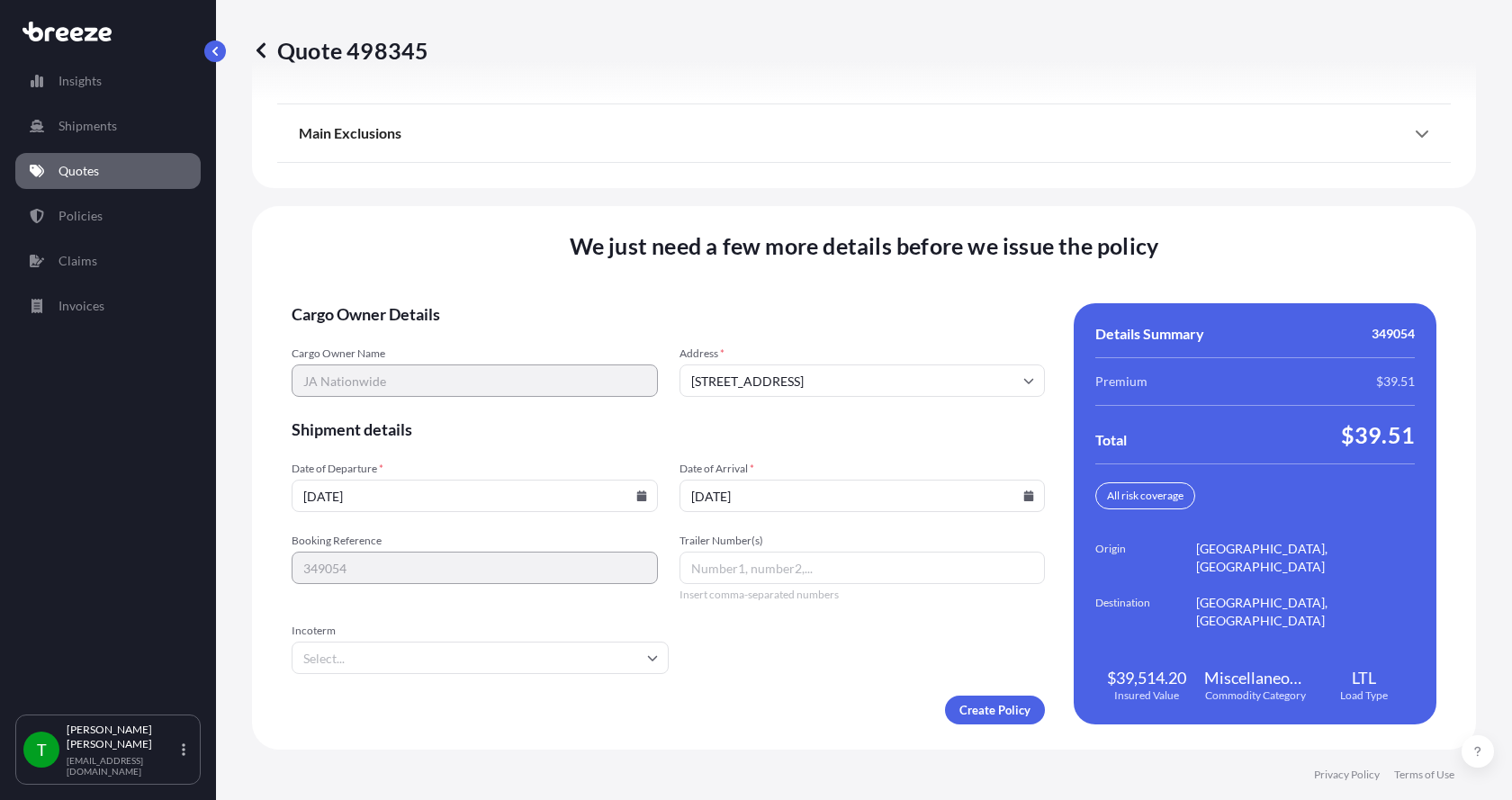
type input "[DATE]"
click at [894, 368] on button "12" at bounding box center [887, 375] width 21 height 16
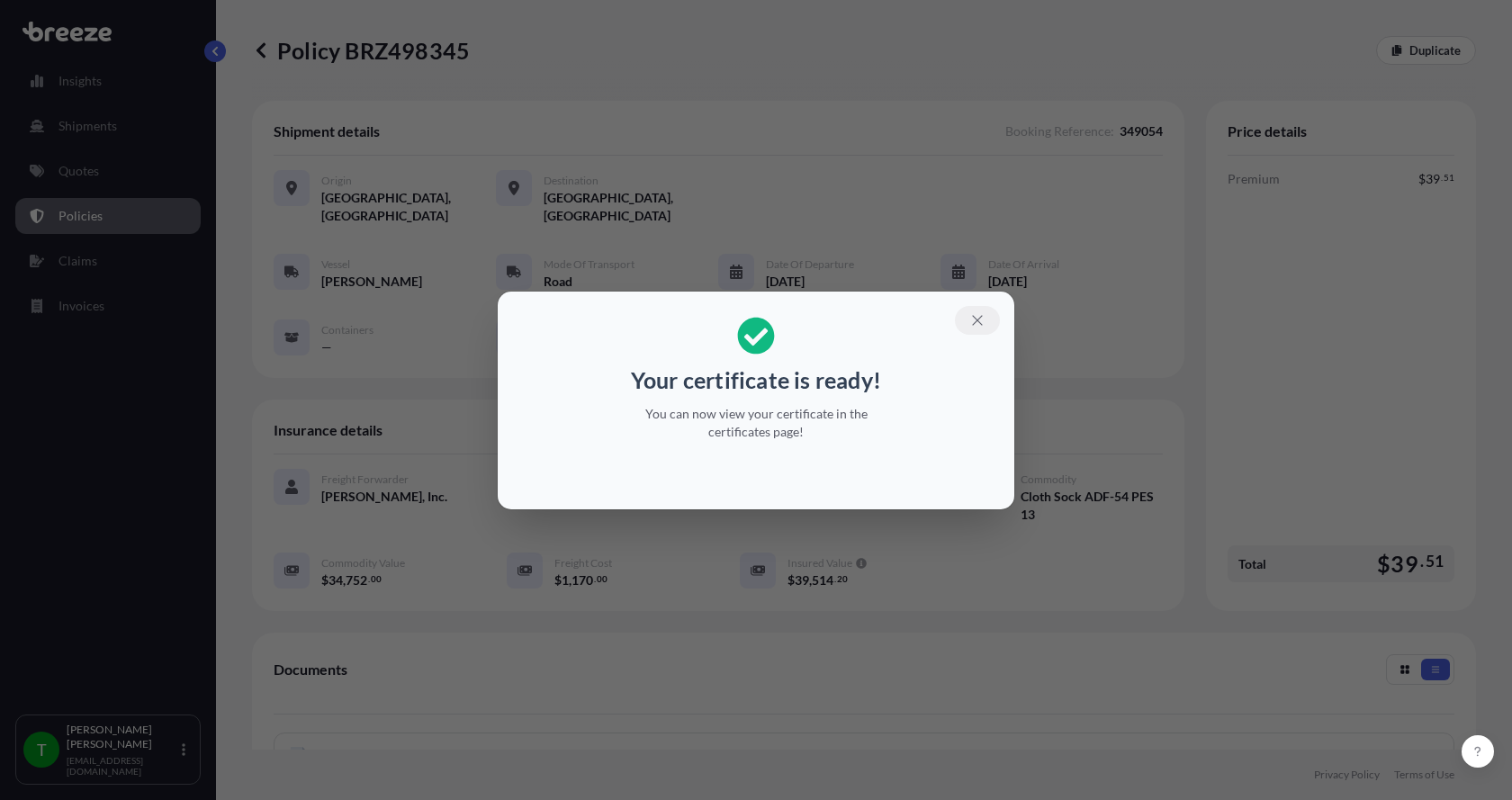
click at [974, 314] on icon "button" at bounding box center [976, 320] width 16 height 16
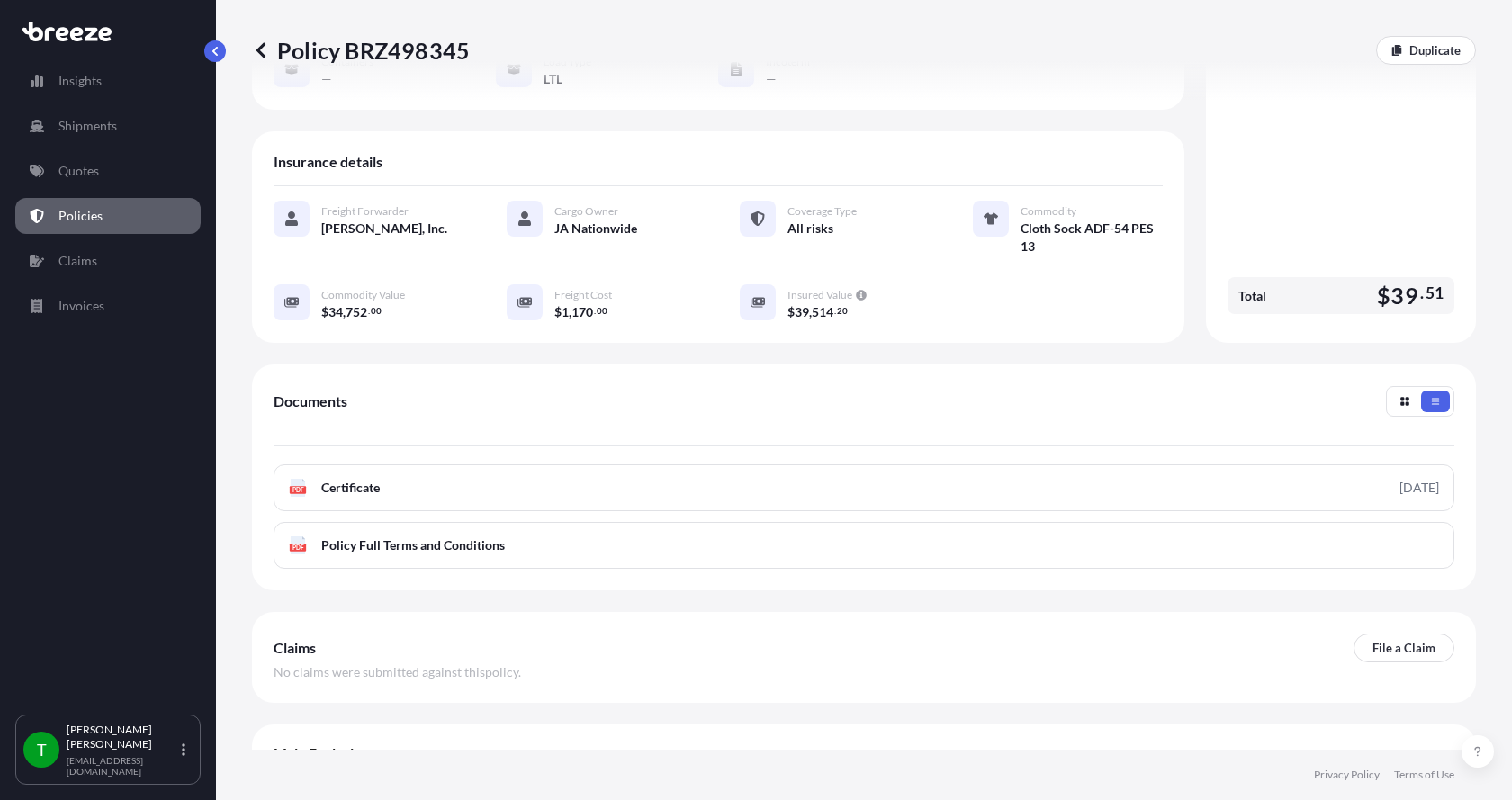
scroll to position [301, 0]
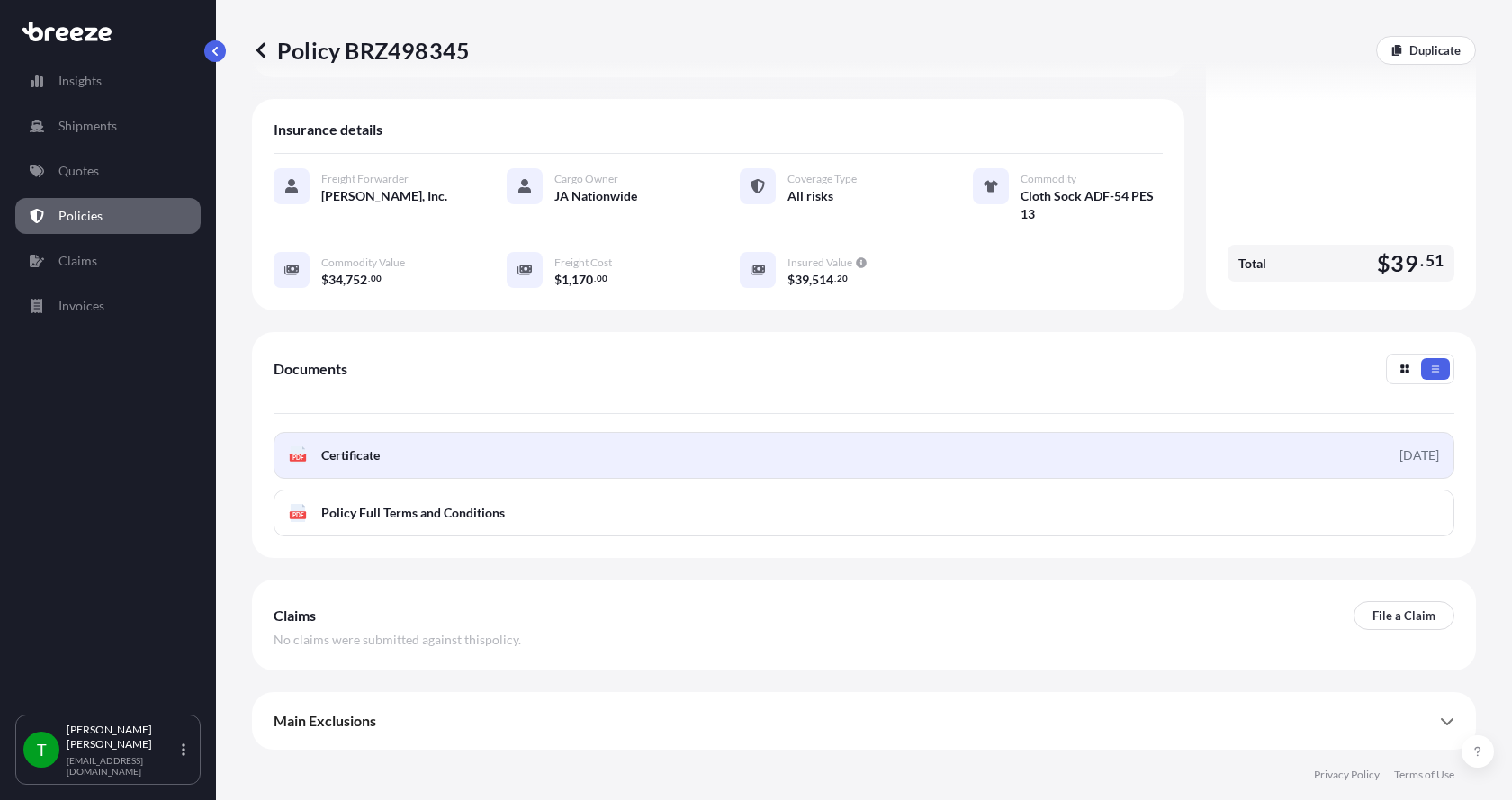
click at [305, 457] on rect at bounding box center [297, 457] width 16 height 7
